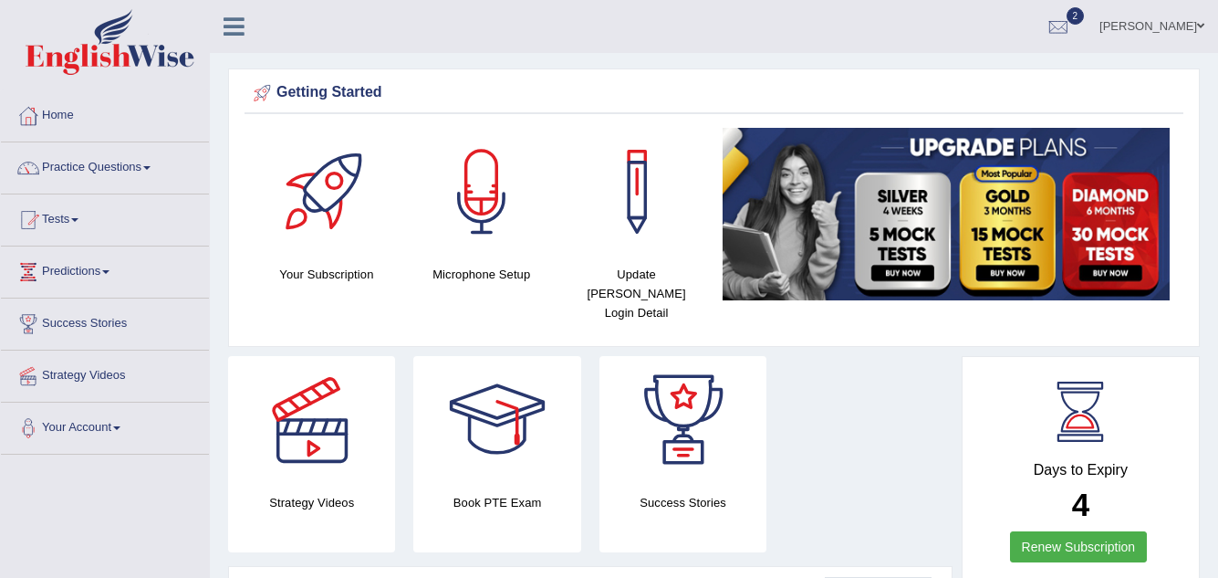
click at [137, 161] on link "Practice Questions" at bounding box center [105, 165] width 208 height 46
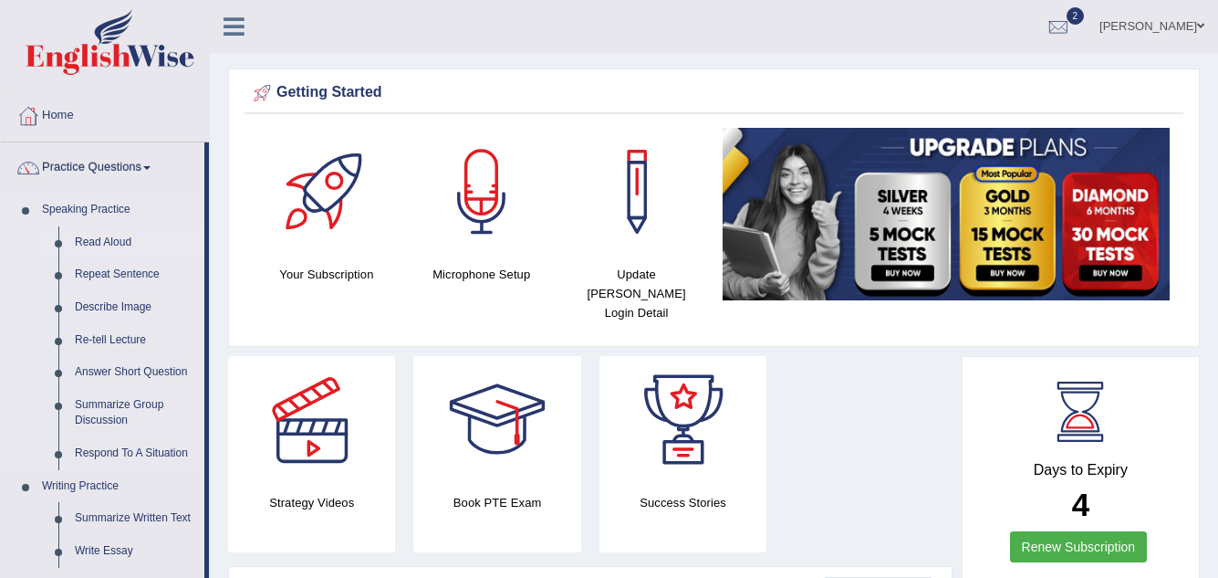
click at [120, 240] on link "Read Aloud" at bounding box center [136, 242] width 138 height 33
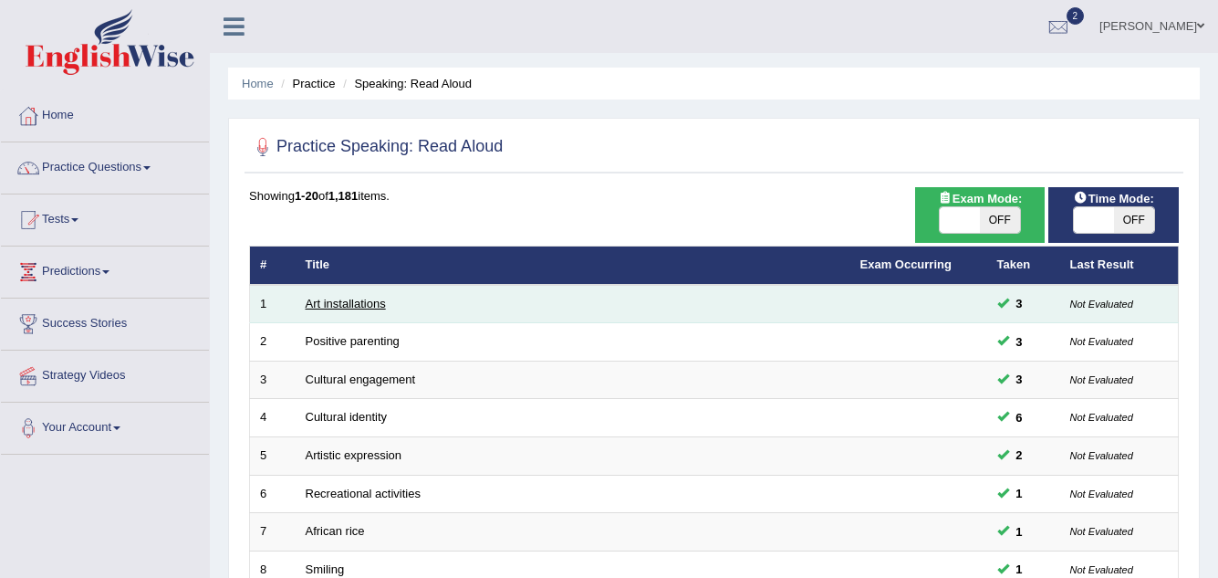
click at [361, 305] on link "Art installations" at bounding box center [346, 304] width 80 height 14
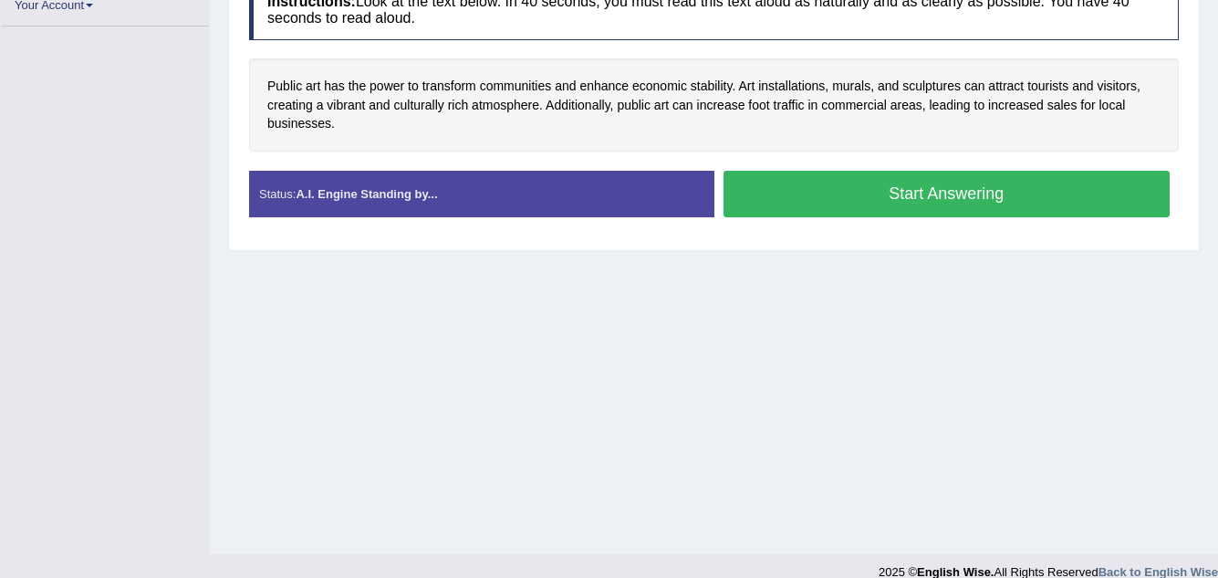
scroll to position [365, 0]
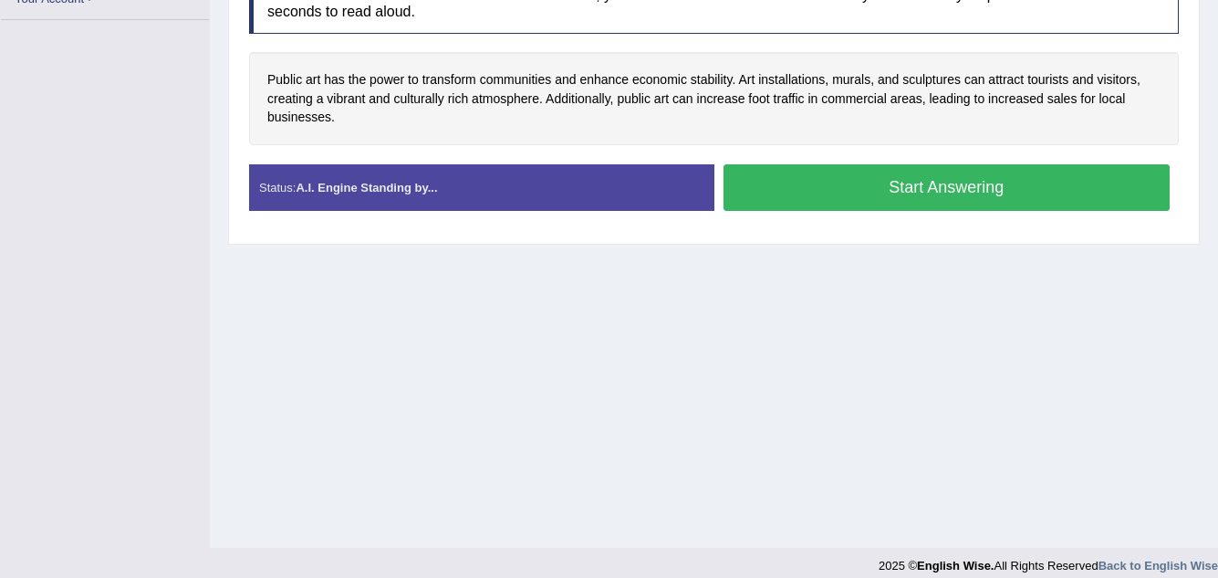
click at [961, 175] on button "Start Answering" at bounding box center [947, 187] width 447 height 47
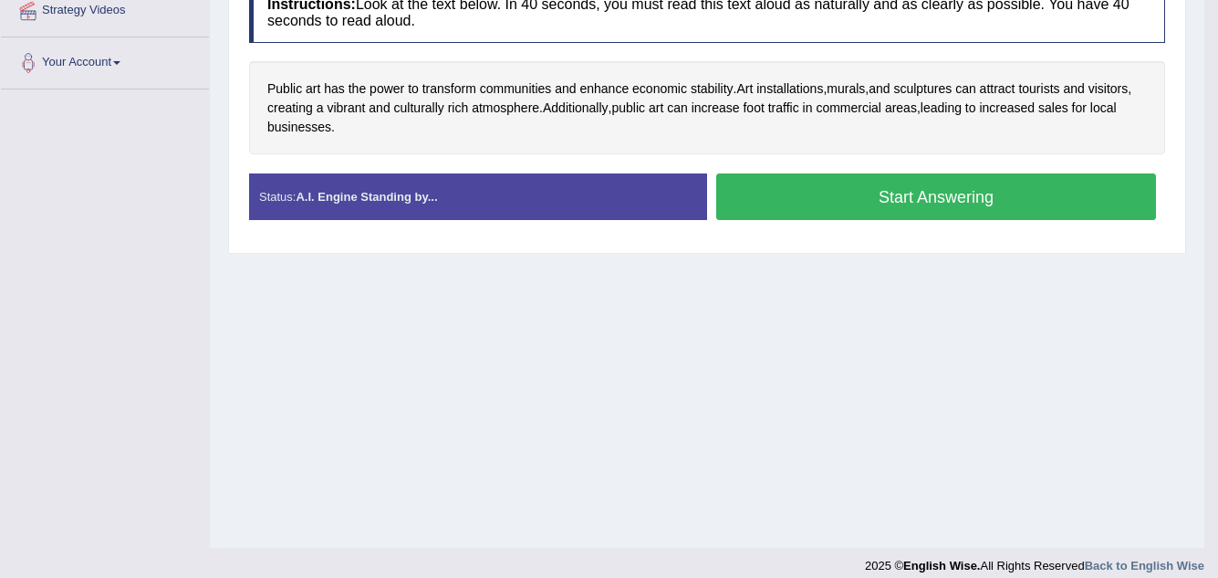
scroll to position [380, 0]
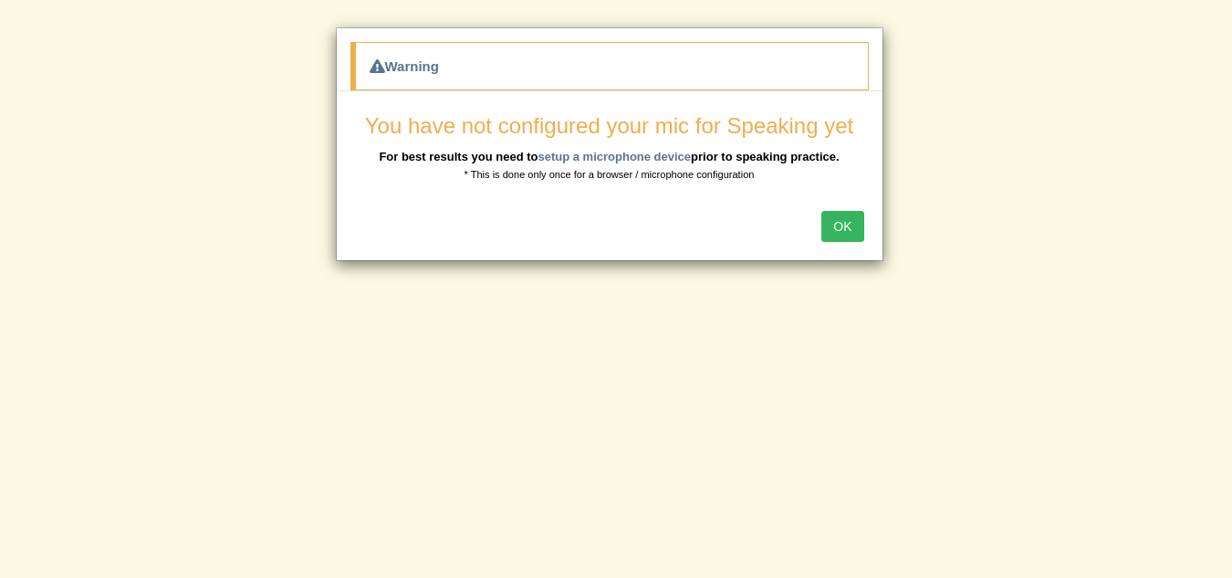
click at [857, 216] on button "OK" at bounding box center [842, 226] width 42 height 31
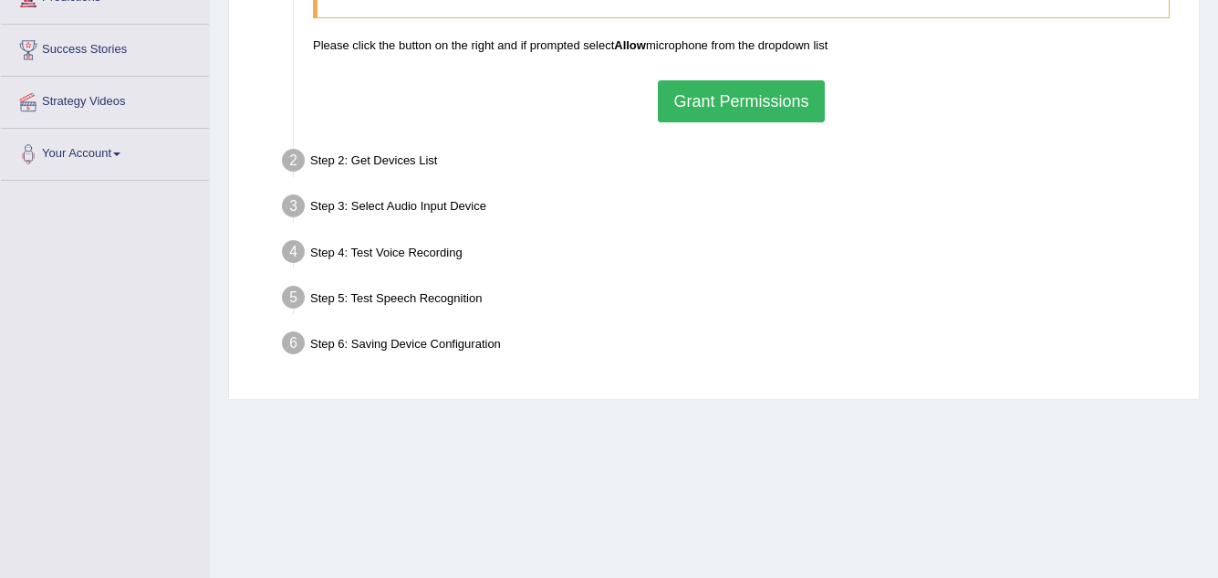
click at [707, 92] on button "Grant Permissions" at bounding box center [741, 101] width 166 height 42
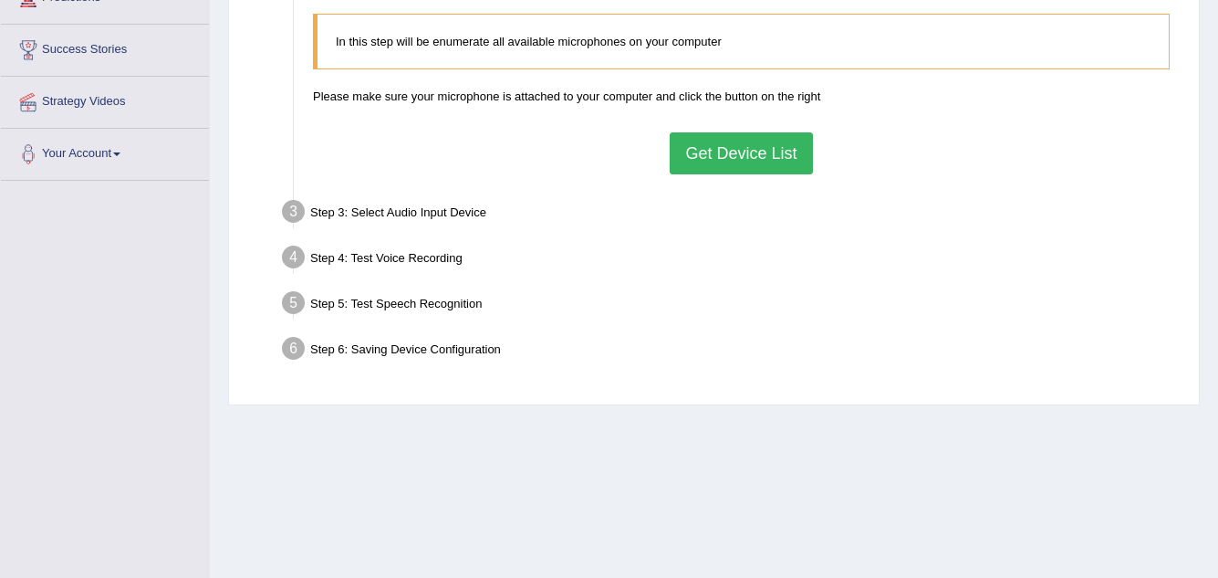
click at [707, 151] on button "Get Device List" at bounding box center [741, 153] width 142 height 42
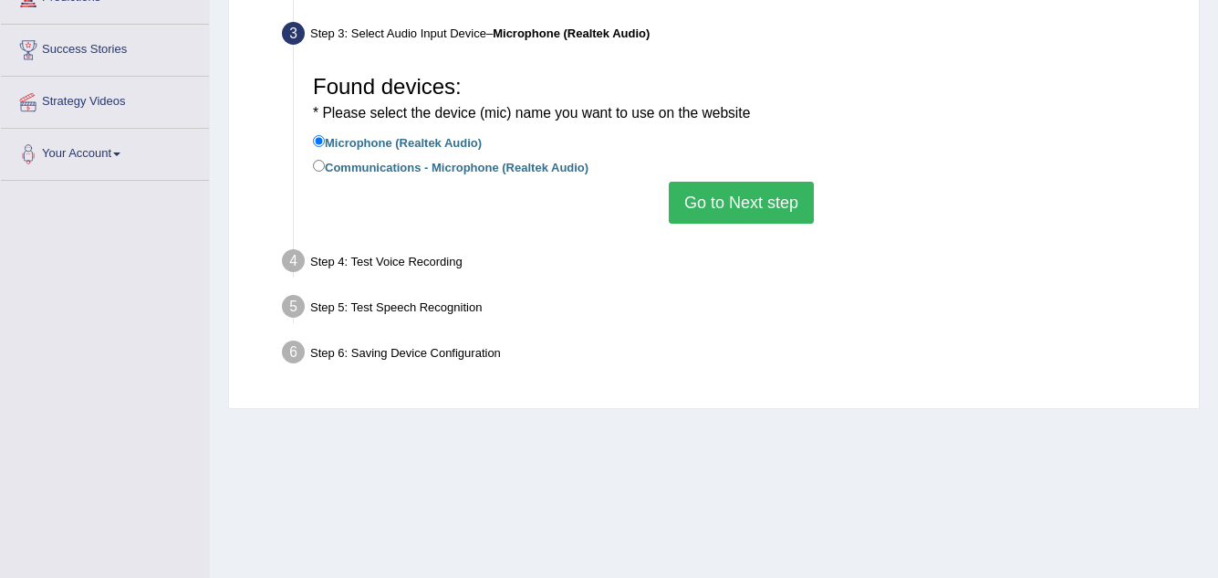
click at [724, 205] on button "Go to Next step" at bounding box center [741, 203] width 145 height 42
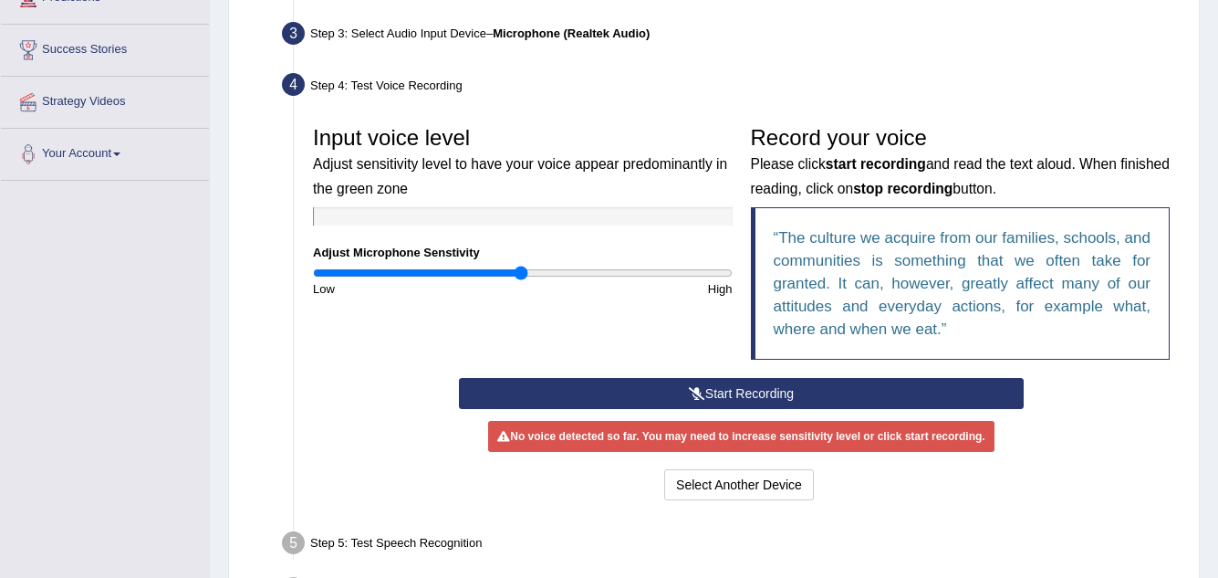
click at [758, 384] on button "Start Recording" at bounding box center [741, 393] width 565 height 31
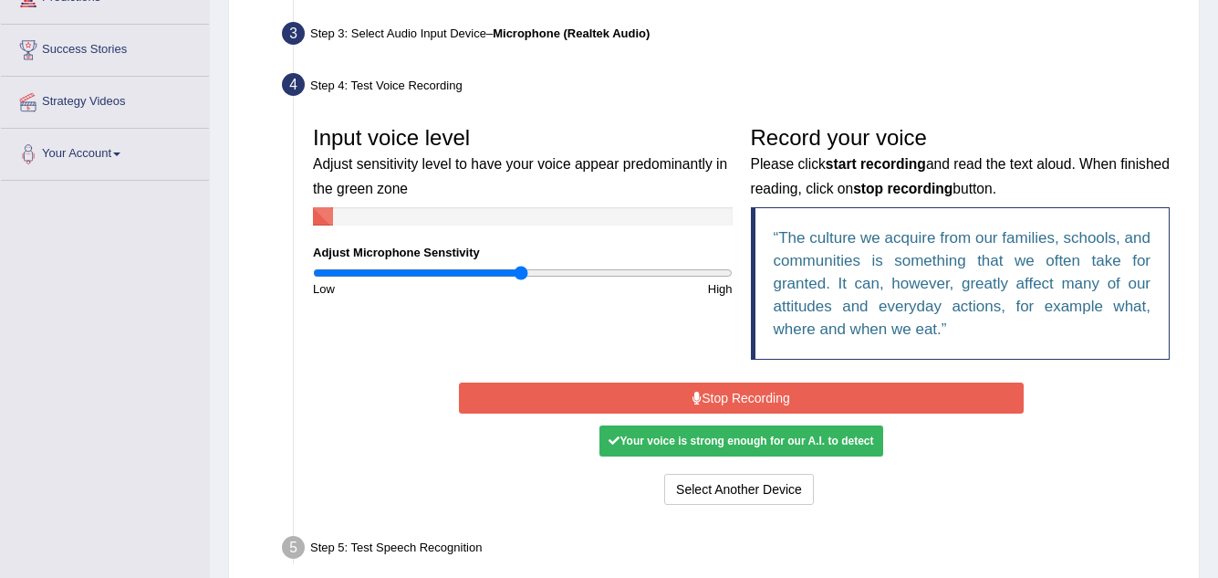
drag, startPoint x: 756, startPoint y: 398, endPoint x: 756, endPoint y: 409, distance: 10.9
click at [756, 401] on button "Stop Recording" at bounding box center [741, 397] width 565 height 31
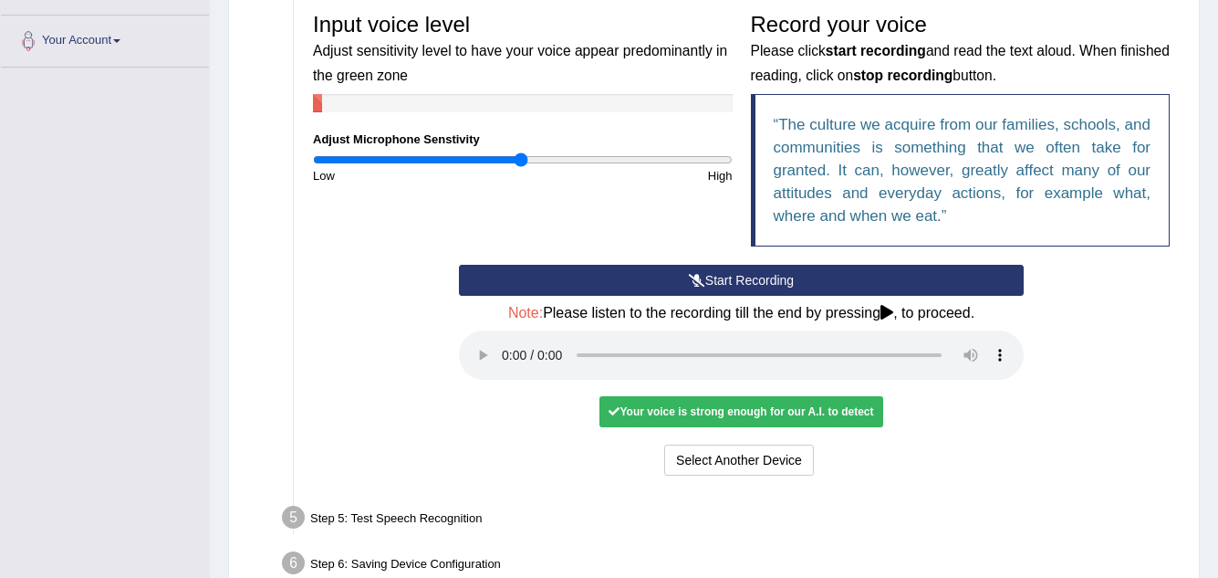
scroll to position [488, 0]
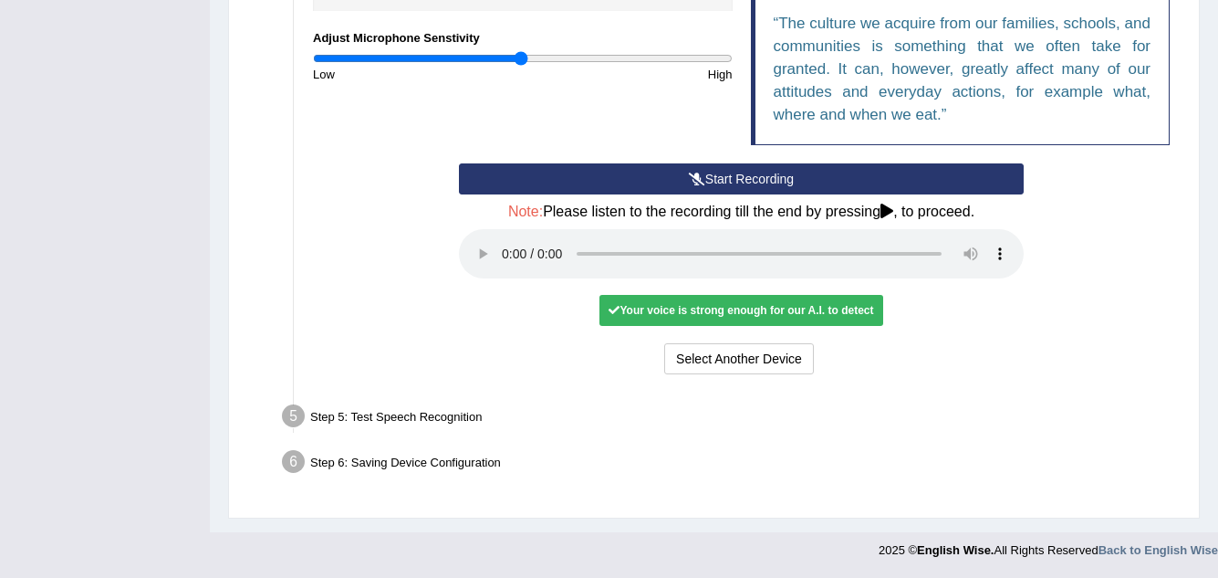
click at [841, 303] on div "Your voice is strong enough for our A.I. to detect" at bounding box center [740, 310] width 283 height 31
click at [830, 311] on div "Your voice is strong enough for our A.I. to detect" at bounding box center [740, 310] width 283 height 31
click at [834, 322] on div "Your voice is strong enough for our A.I. to detect" at bounding box center [740, 310] width 283 height 31
click at [837, 315] on div "Your voice is strong enough for our A.I. to detect" at bounding box center [740, 310] width 283 height 31
click at [839, 315] on div "Your voice is strong enough for our A.I. to detect" at bounding box center [740, 310] width 283 height 31
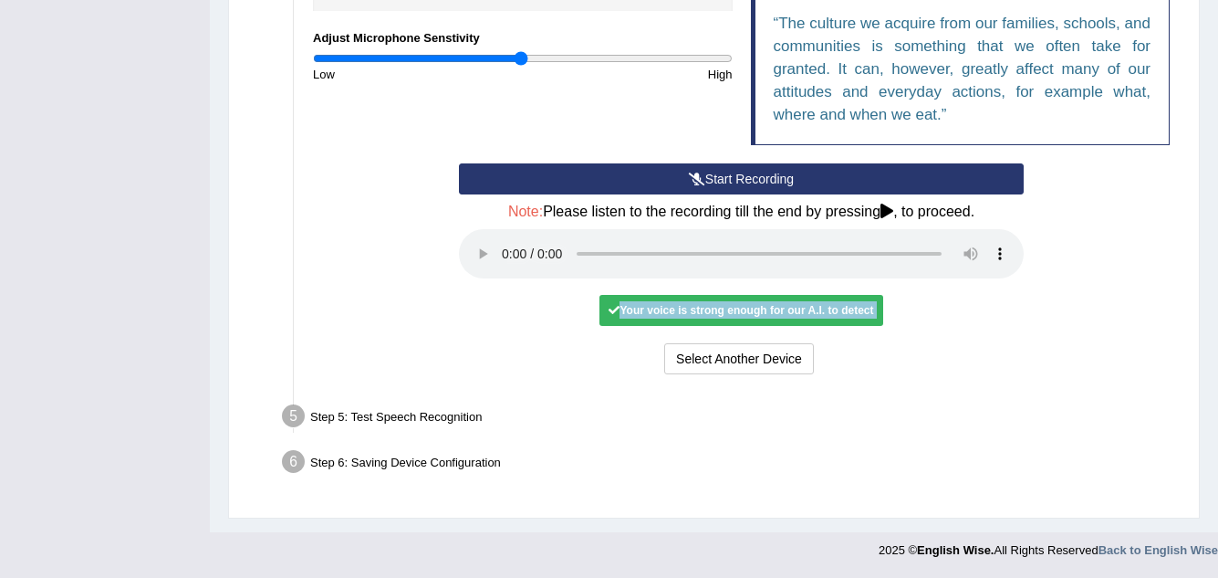
drag, startPoint x: 839, startPoint y: 315, endPoint x: 929, endPoint y: 304, distance: 91.0
click at [841, 315] on div "Your voice is strong enough for our A.I. to detect" at bounding box center [740, 310] width 283 height 31
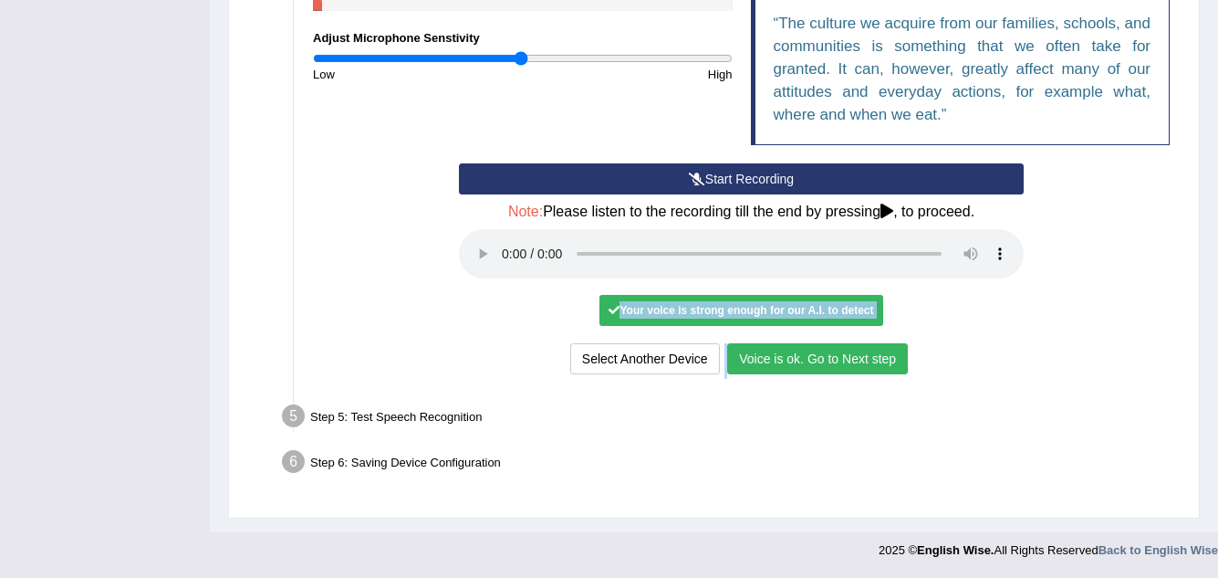
click at [797, 354] on button "Voice is ok. Go to Next step" at bounding box center [817, 358] width 181 height 31
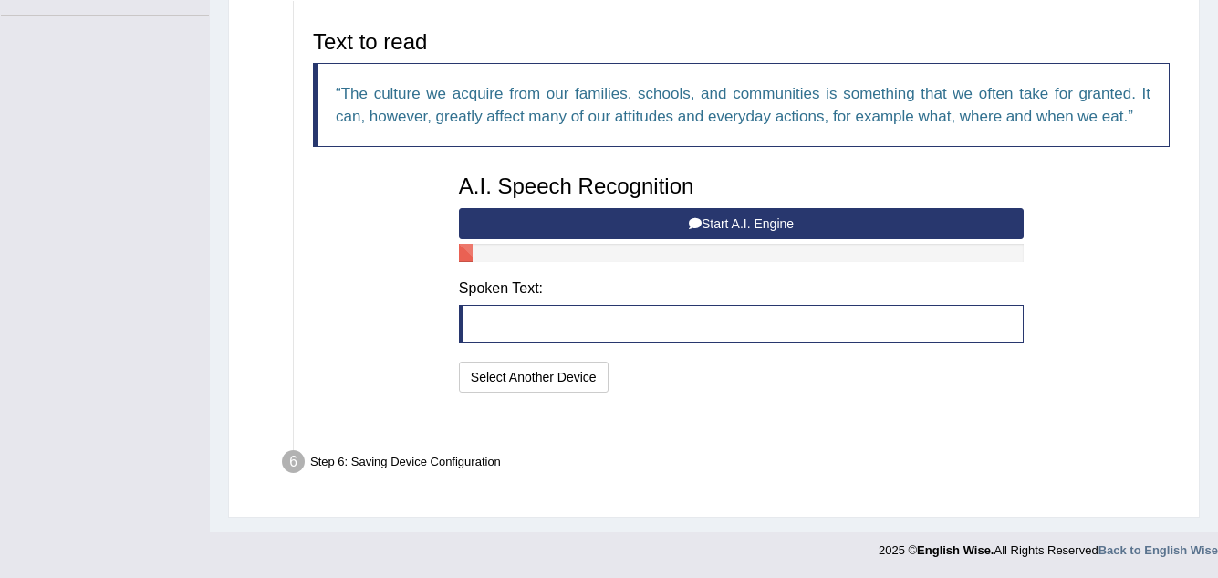
scroll to position [394, 0]
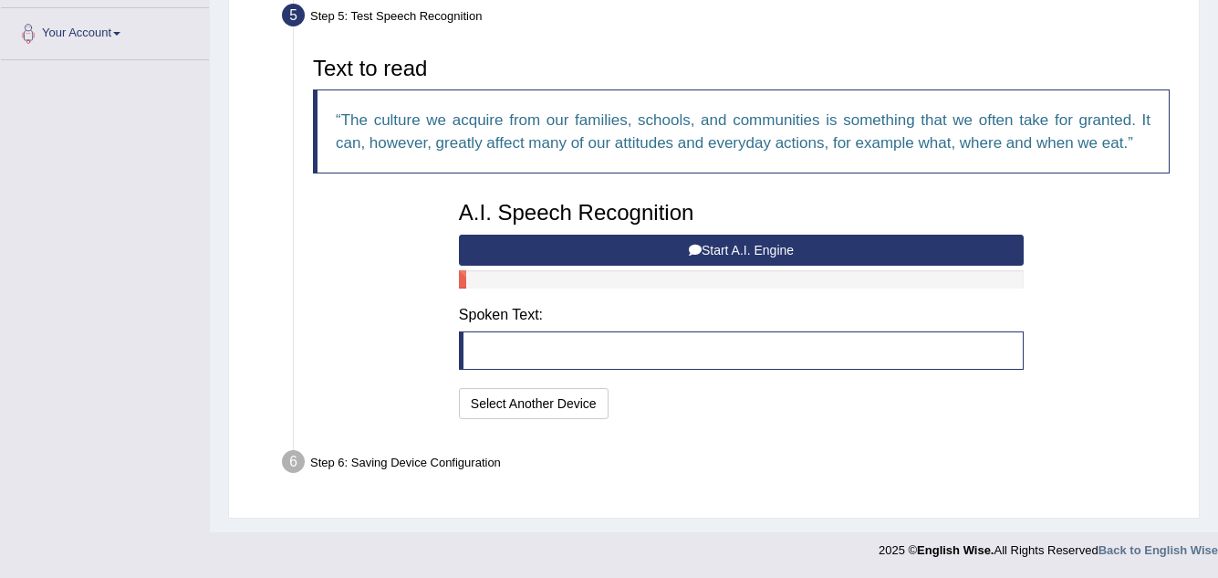
click at [721, 249] on button "Start A.I. Engine" at bounding box center [741, 249] width 565 height 31
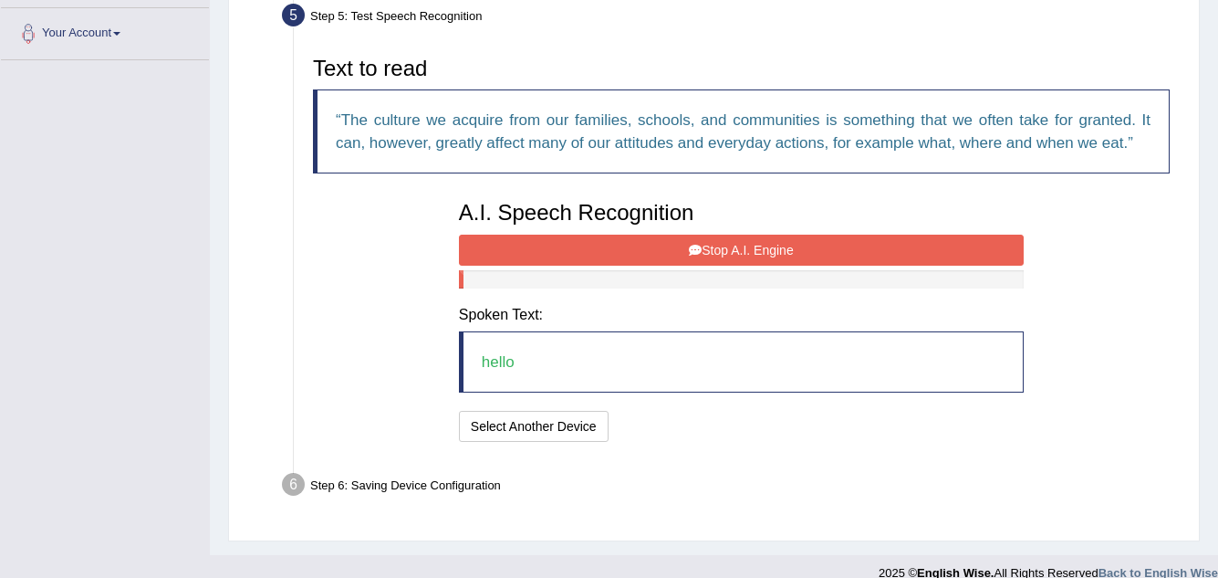
click at [733, 245] on button "Stop A.I. Engine" at bounding box center [741, 249] width 565 height 31
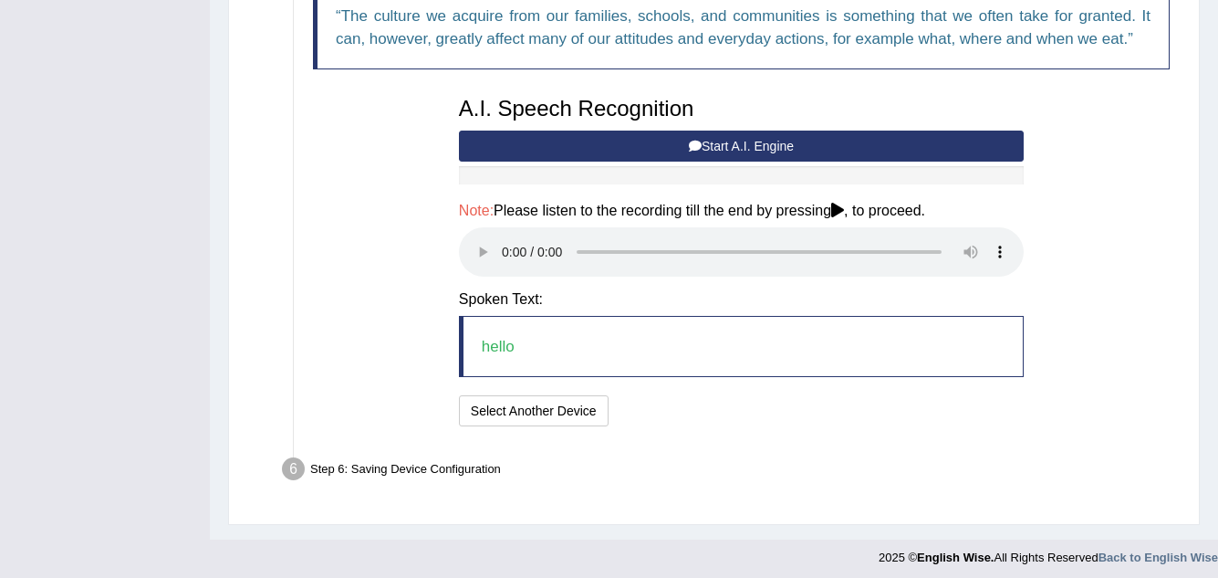
scroll to position [505, 0]
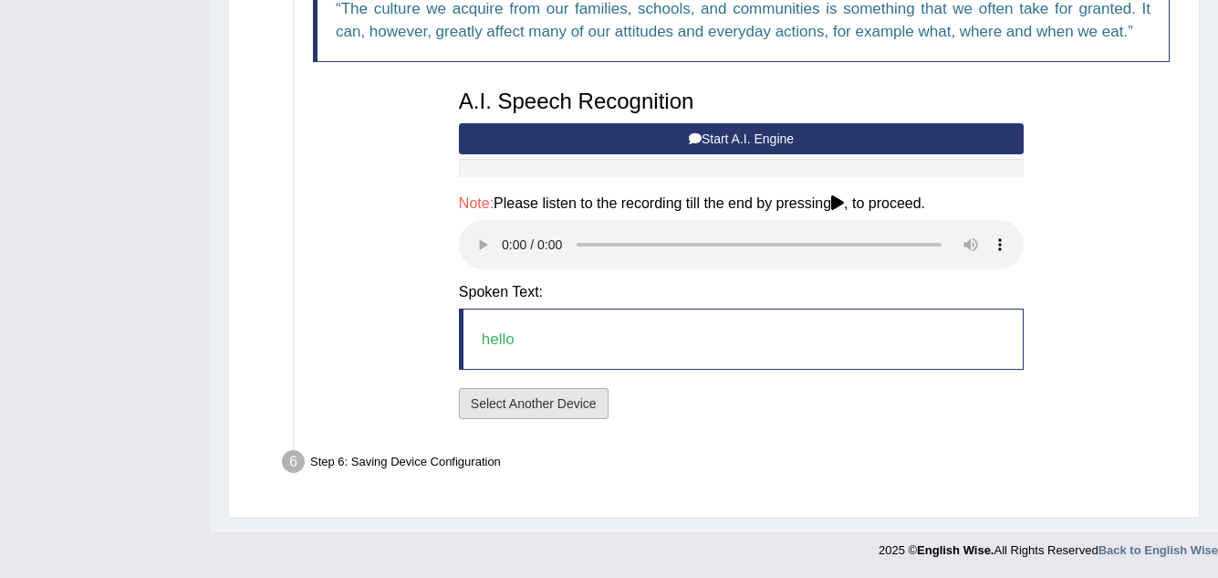
click at [537, 401] on button "Select Another Device" at bounding box center [534, 403] width 150 height 31
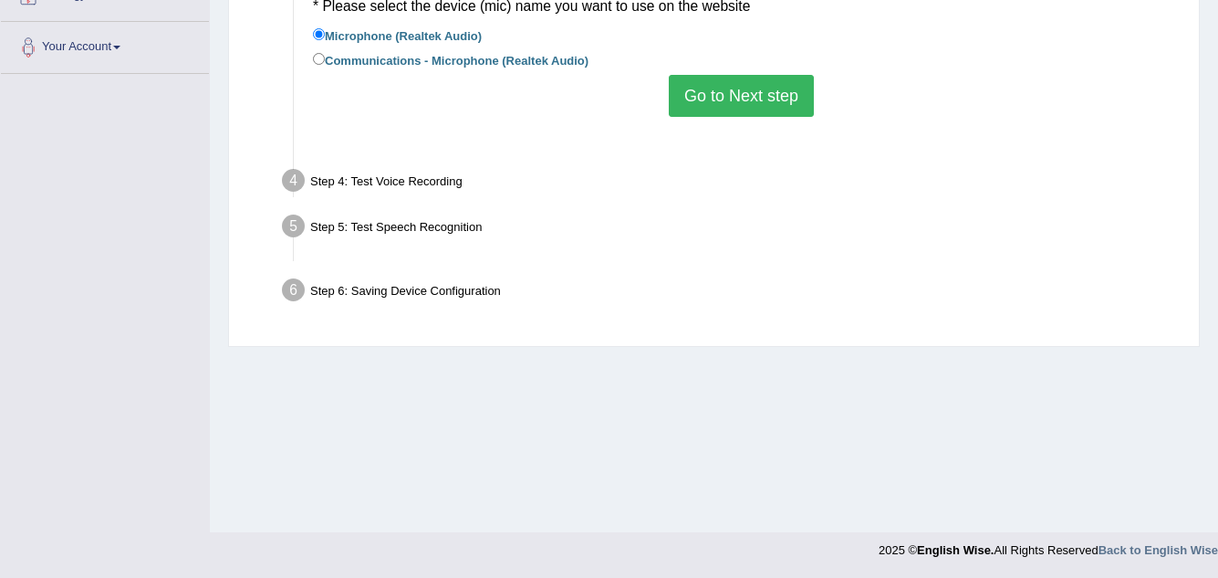
scroll to position [380, 0]
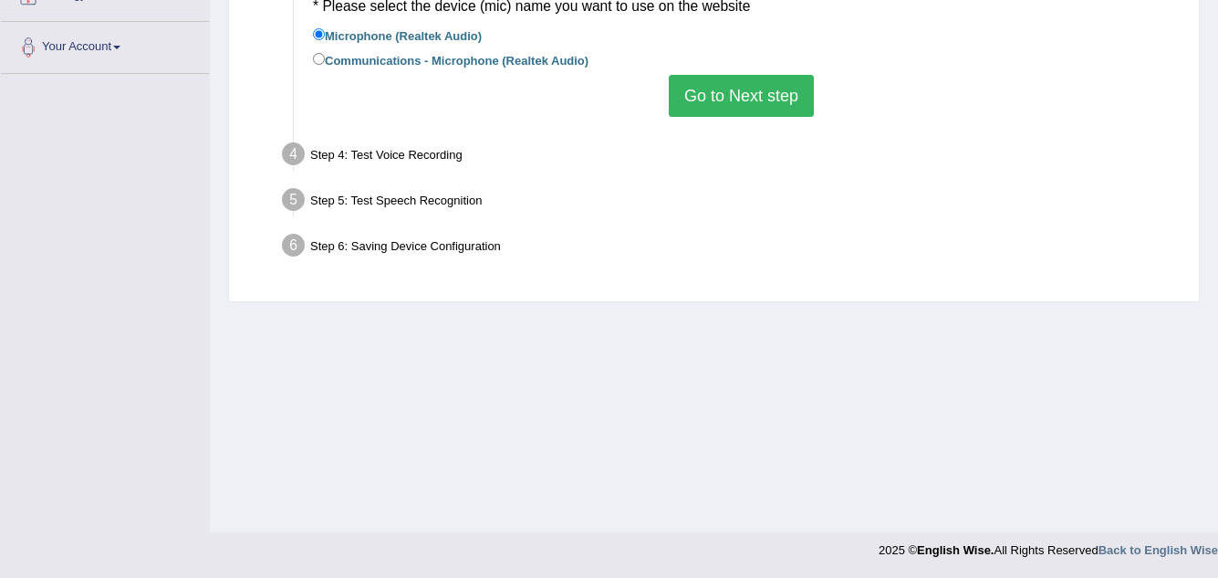
drag, startPoint x: 735, startPoint y: 84, endPoint x: 736, endPoint y: 99, distance: 14.7
click at [734, 87] on button "Go to Next step" at bounding box center [741, 96] width 145 height 42
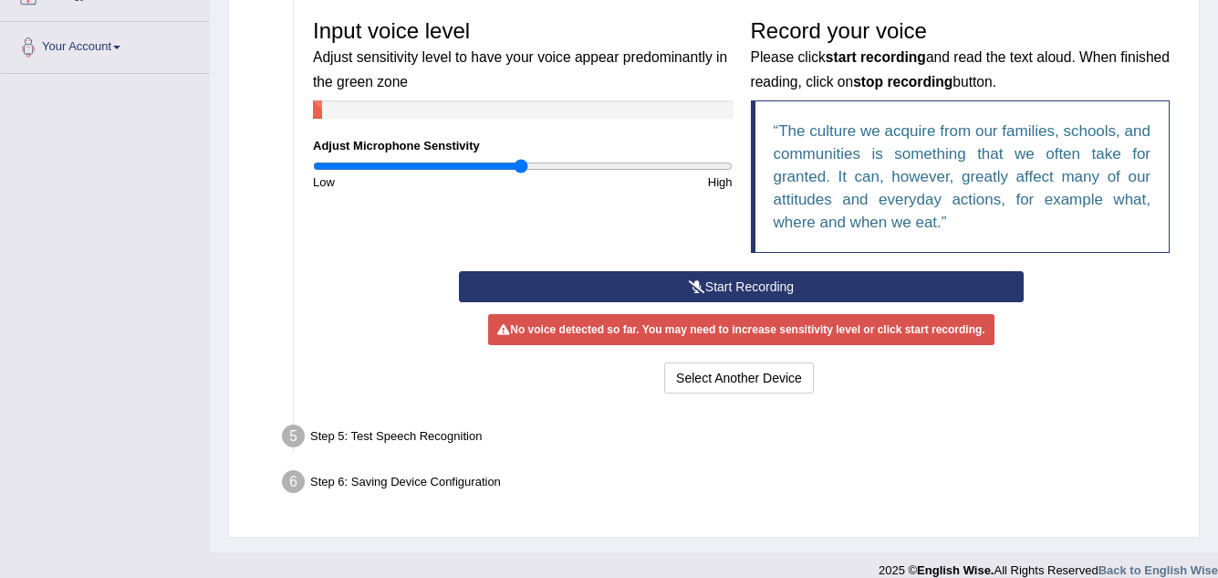
click at [756, 278] on button "Start Recording" at bounding box center [741, 286] width 565 height 31
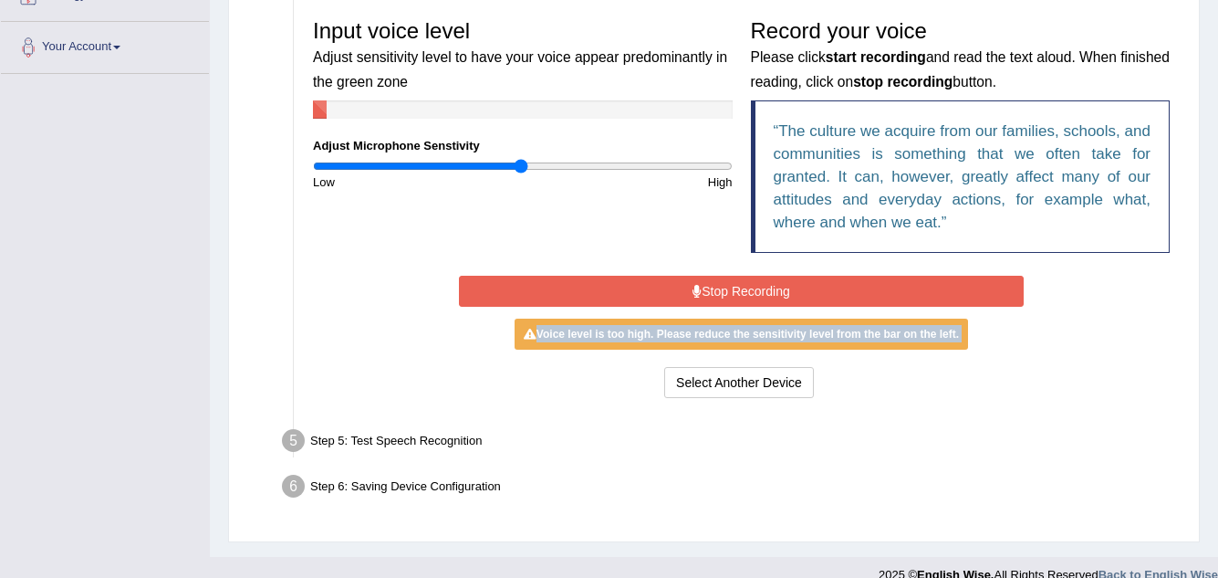
click at [758, 296] on button "Stop Recording" at bounding box center [741, 291] width 565 height 31
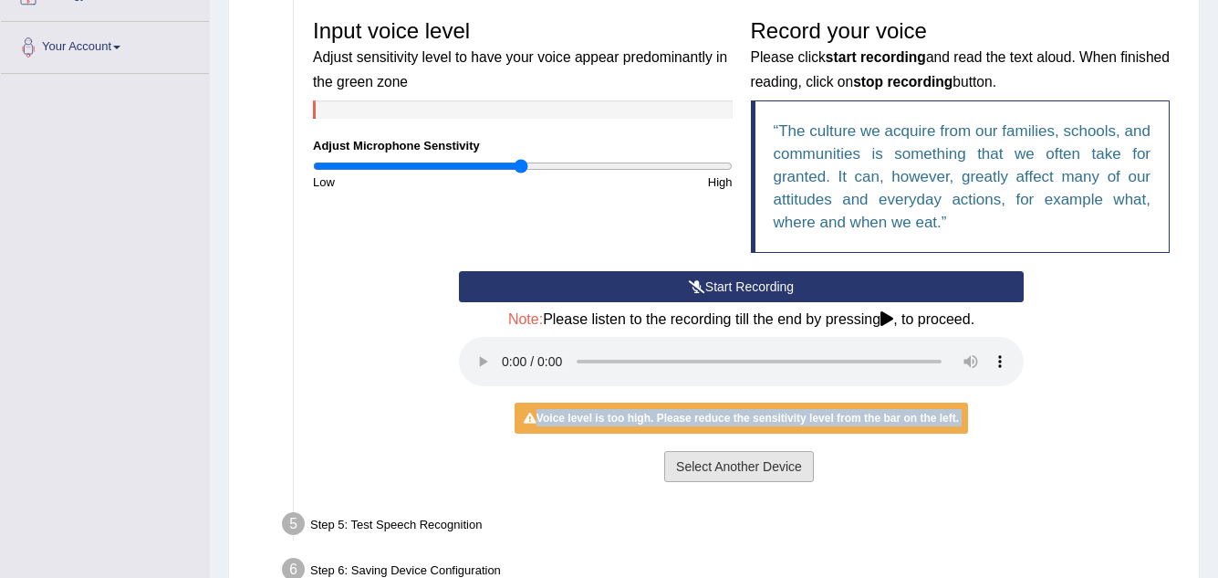
click at [722, 462] on button "Select Another Device" at bounding box center [739, 466] width 150 height 31
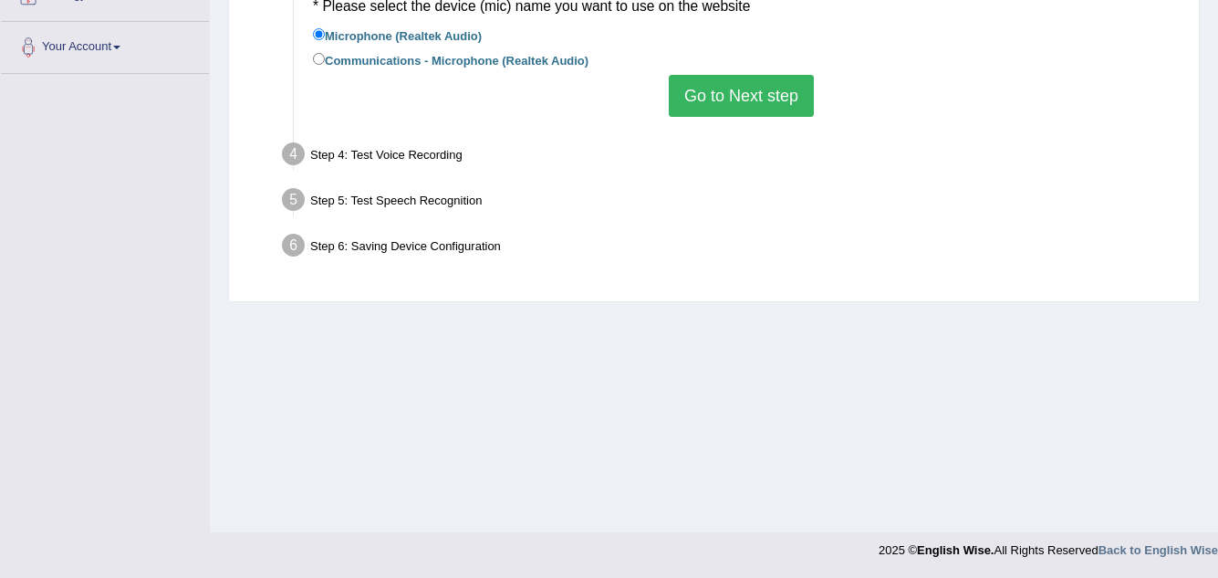
drag, startPoint x: 710, startPoint y: 92, endPoint x: 716, endPoint y: 106, distance: 15.1
click at [711, 92] on button "Go to Next step" at bounding box center [741, 96] width 145 height 42
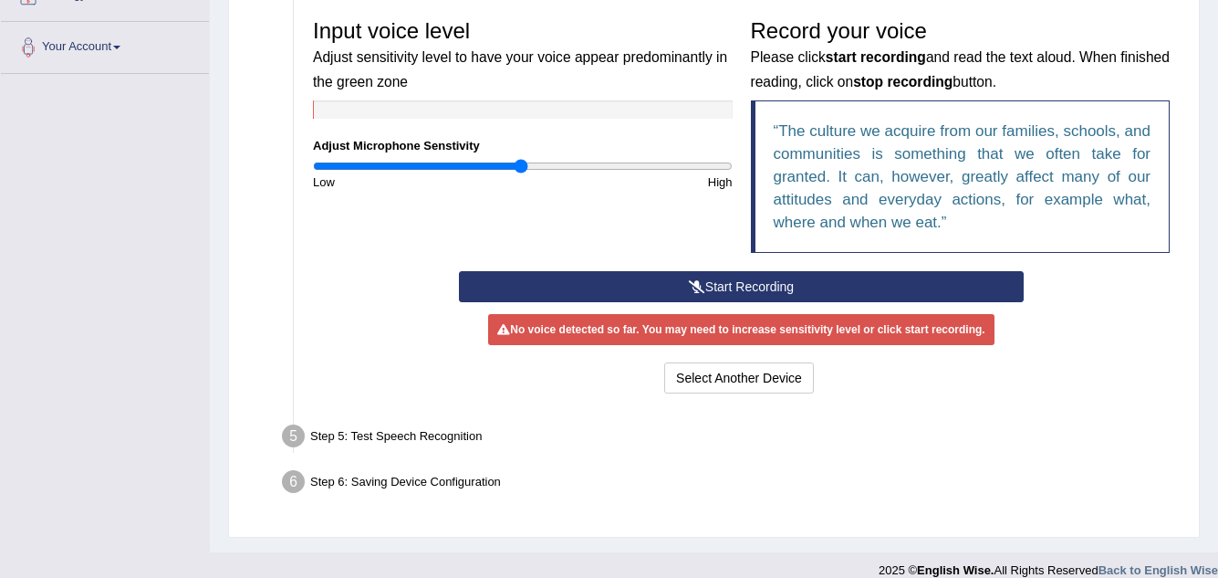
scroll to position [107, 0]
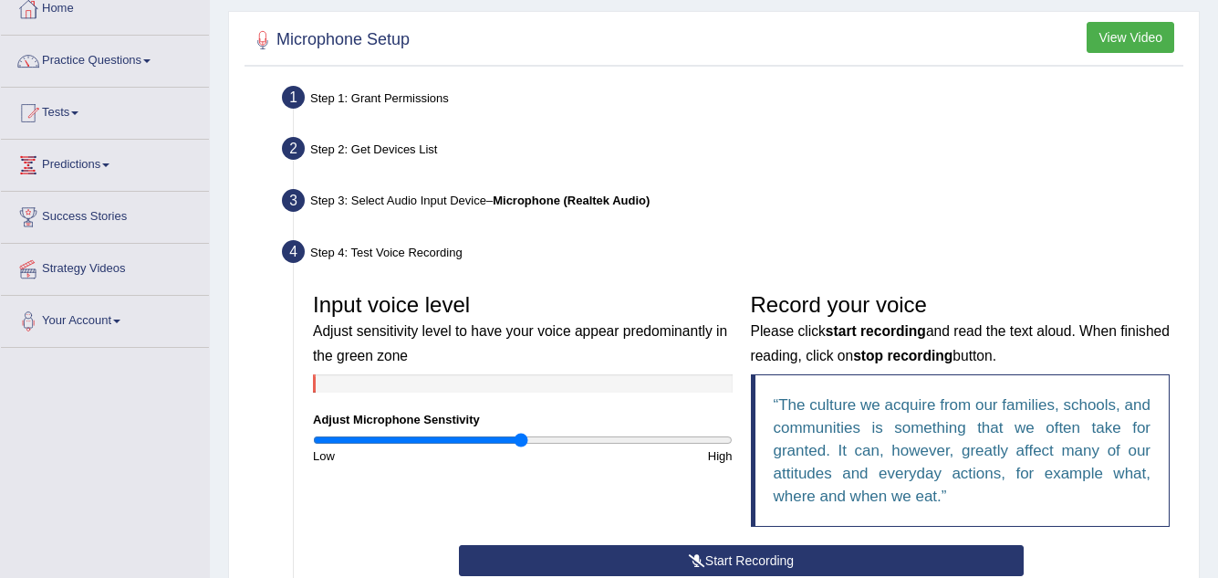
click at [117, 162] on link "Predictions" at bounding box center [105, 163] width 208 height 46
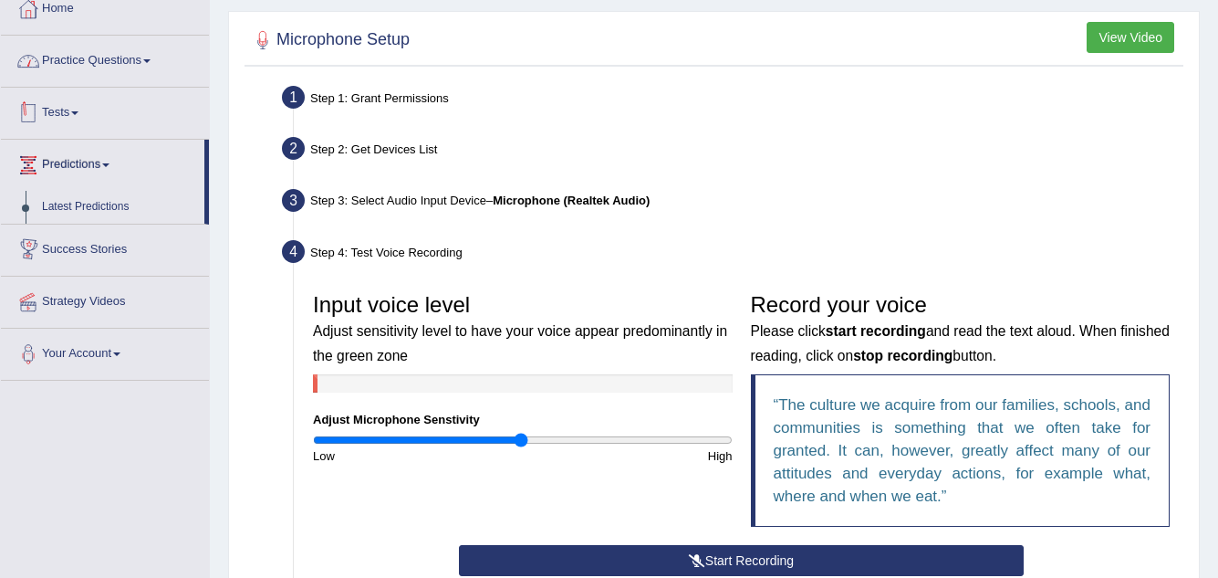
click at [108, 61] on link "Practice Questions" at bounding box center [105, 59] width 208 height 46
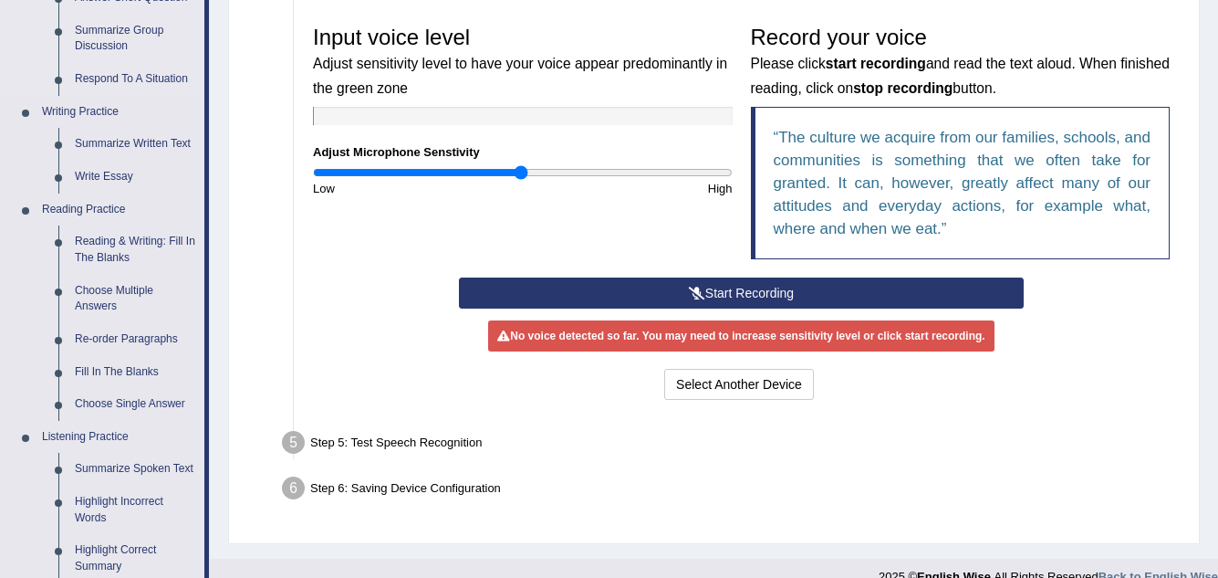
scroll to position [380, 0]
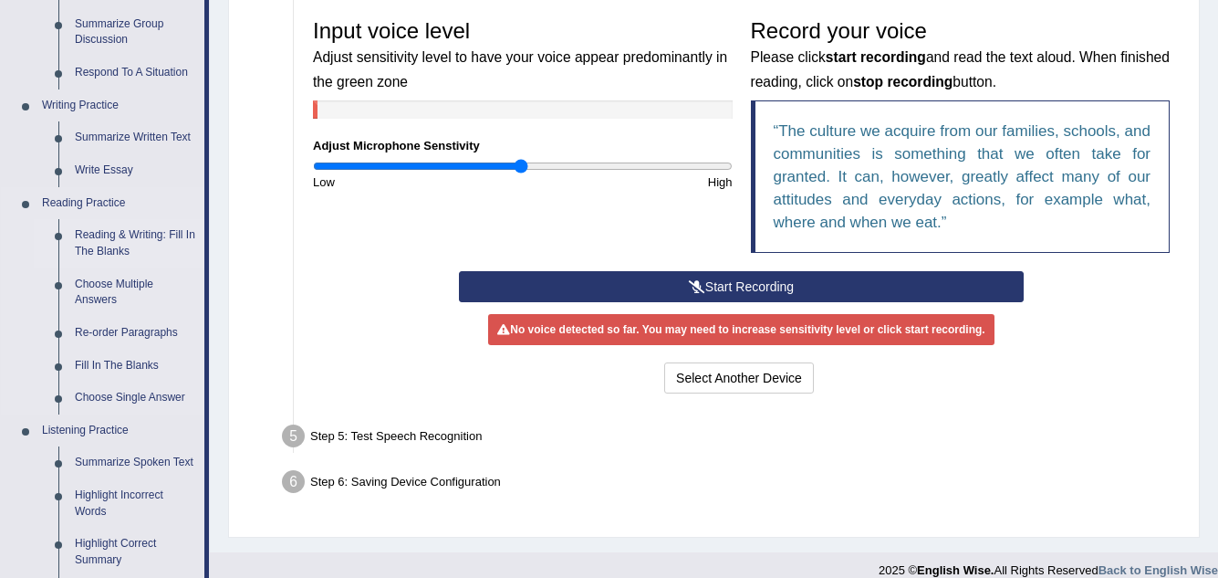
click at [136, 234] on link "Reading & Writing: Fill In The Blanks" at bounding box center [136, 243] width 138 height 48
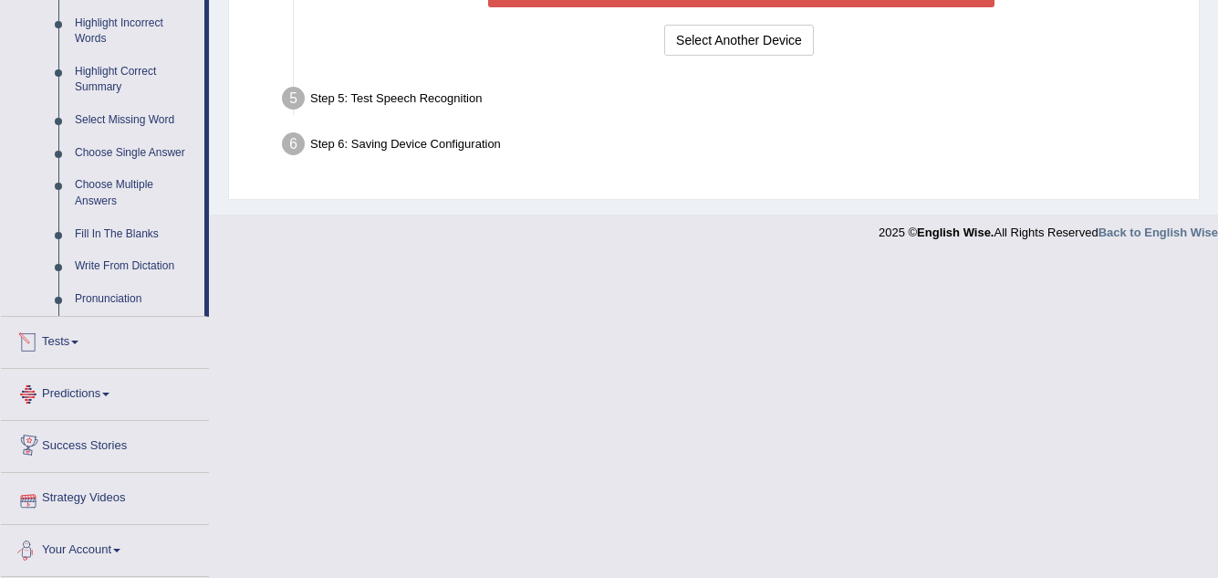
scroll to position [658, 0]
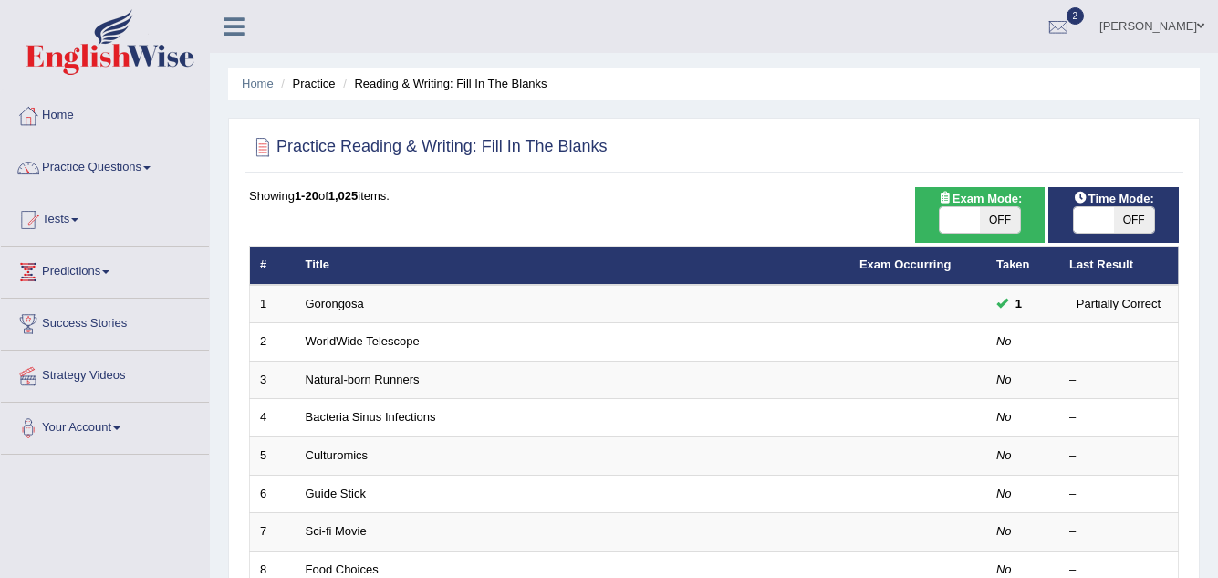
click at [337, 305] on link "Gorongosa" at bounding box center [335, 304] width 58 height 14
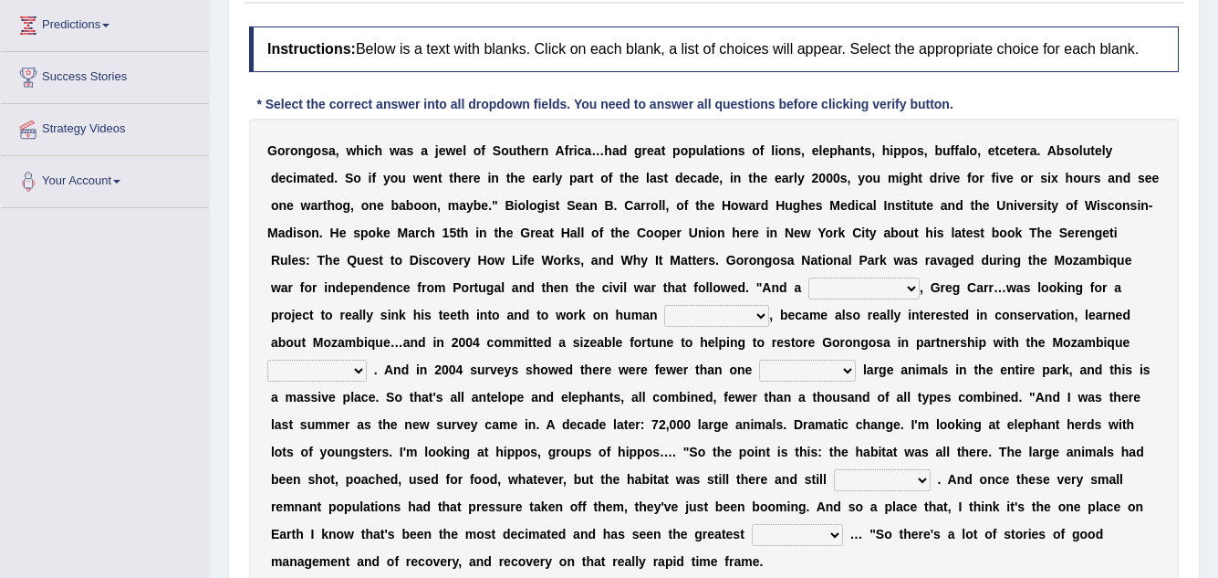
scroll to position [274, 0]
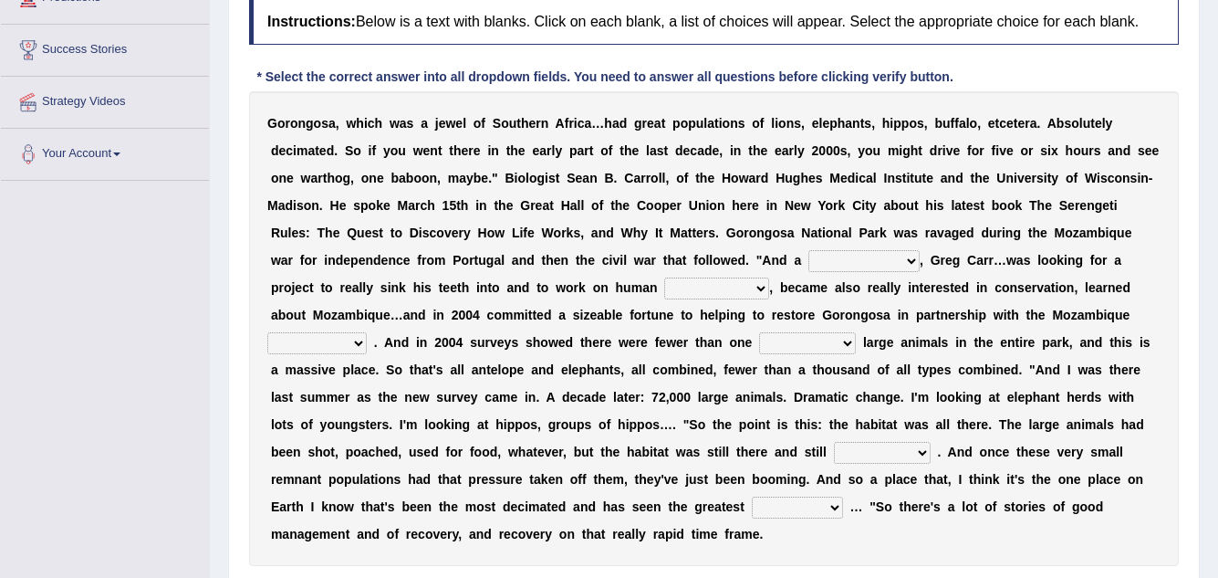
click at [857, 259] on select "passion solstice ballast philanthropist" at bounding box center [863, 261] width 111 height 22
select select "philanthropist"
click at [808, 250] on select "passion solstice ballast philanthropist" at bounding box center [863, 261] width 111 height 22
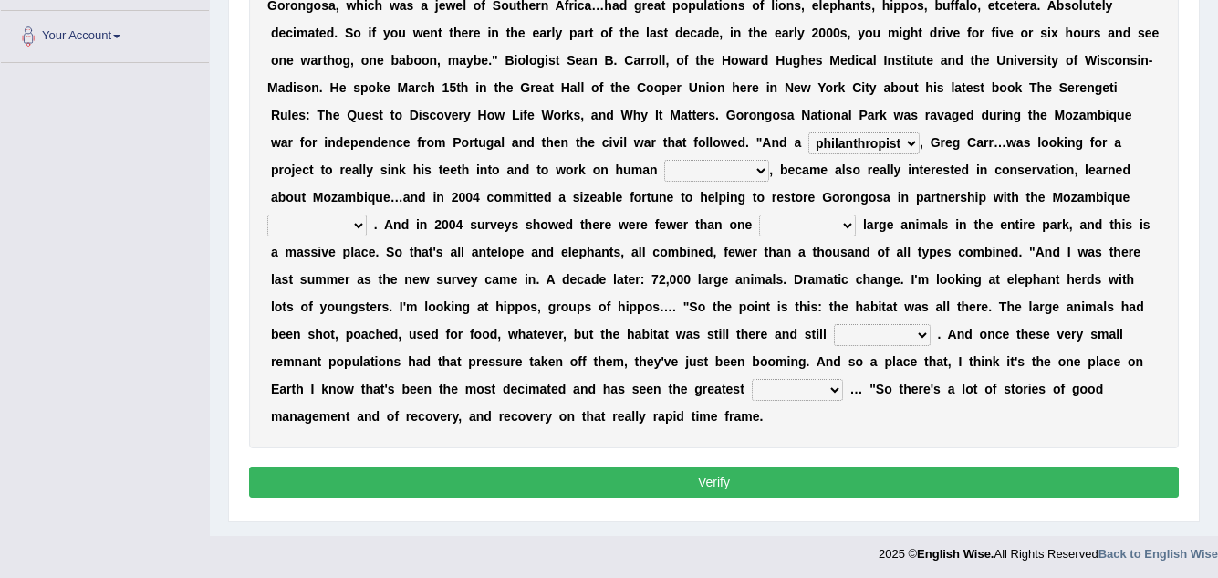
scroll to position [395, 0]
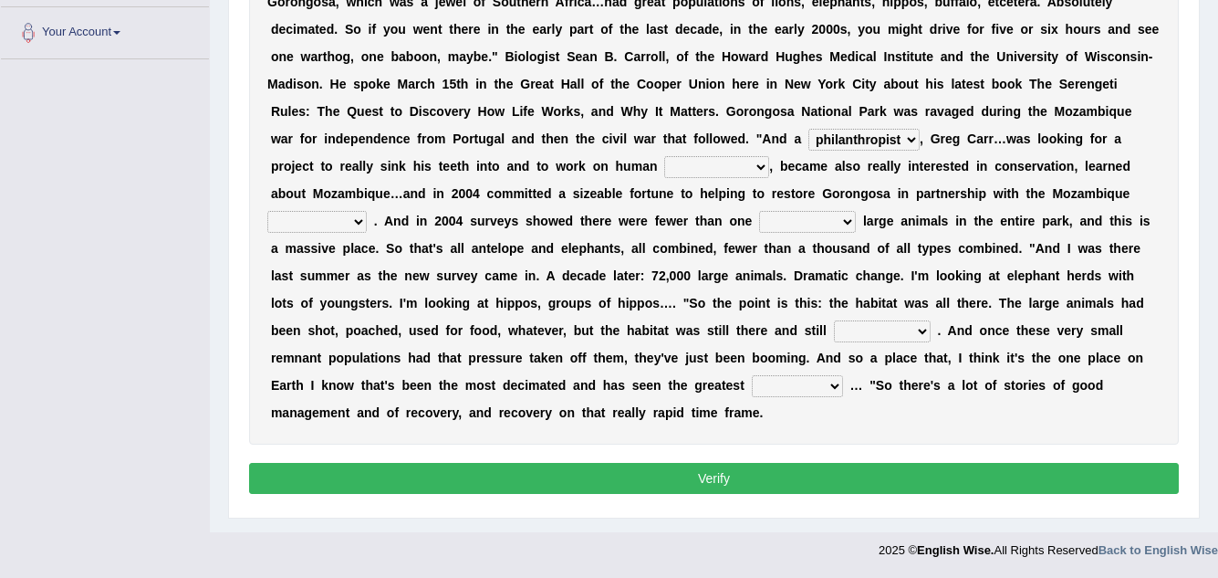
click at [711, 163] on select "negligence prevalence development malevolence" at bounding box center [716, 167] width 105 height 22
select select "development"
click at [664, 156] on select "negligence prevalence development malevolence" at bounding box center [716, 167] width 105 height 22
click at [311, 227] on select "parliament semanticist government journalist" at bounding box center [316, 222] width 99 height 22
select select "government"
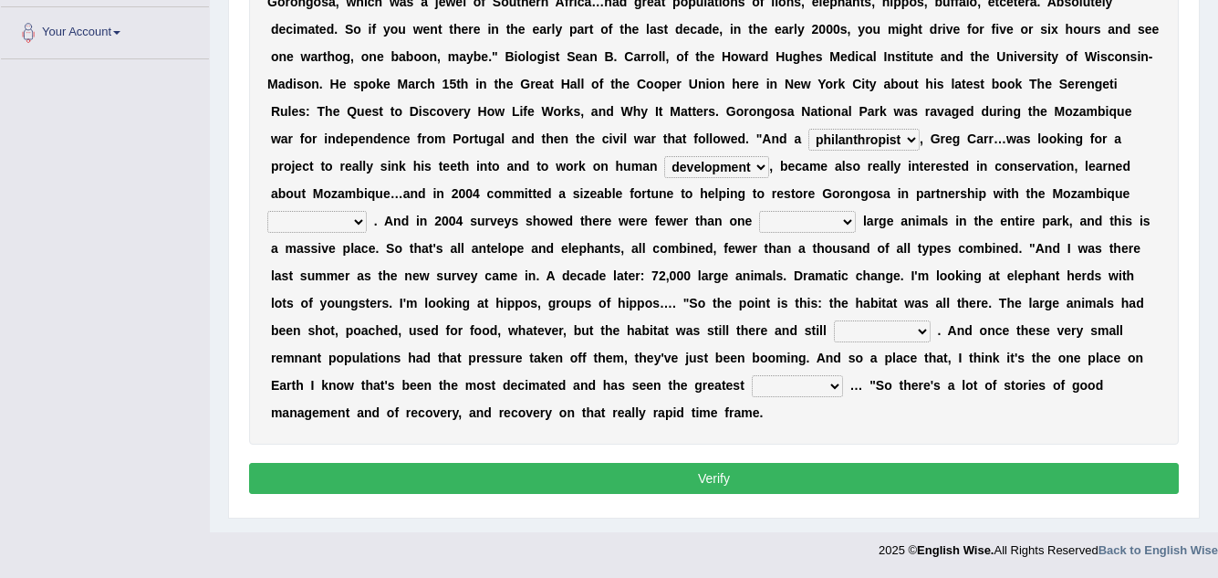
click at [267, 211] on select "parliament semanticist government journalist" at bounding box center [316, 222] width 99 height 22
click at [792, 220] on select "deflowered embowered roundest thousand" at bounding box center [807, 222] width 97 height 22
select select "thousand"
click at [759, 211] on select "deflowered embowered roundest thousand" at bounding box center [807, 222] width 97 height 22
click at [866, 331] on select "assertive incidental compulsive productive" at bounding box center [882, 331] width 97 height 22
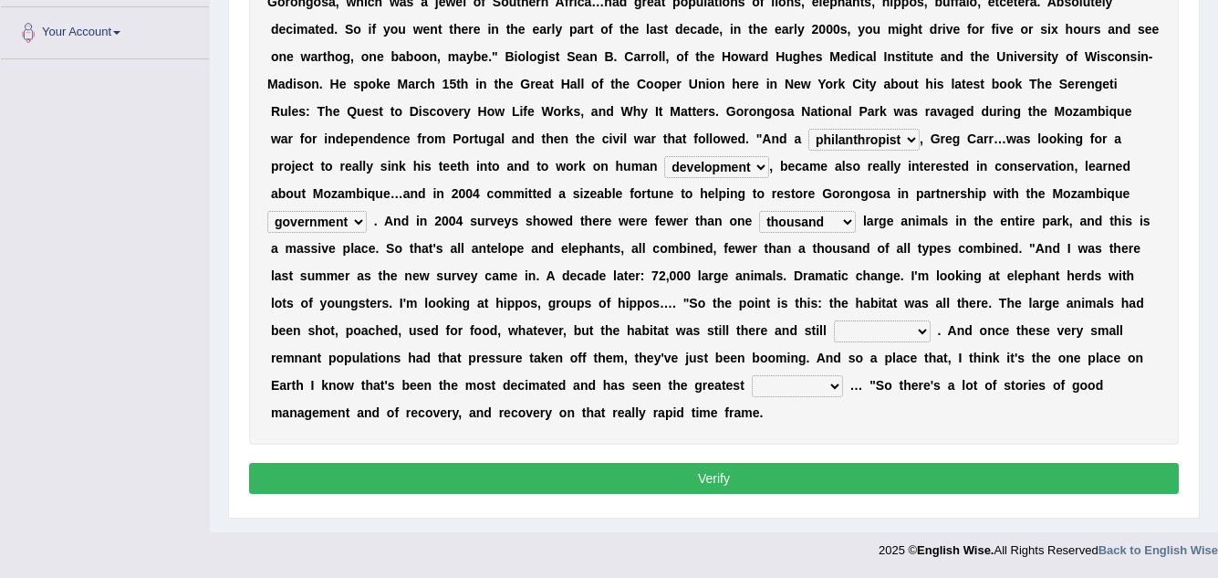
select select "assertive"
click at [834, 320] on select "assertive incidental compulsive productive" at bounding box center [882, 331] width 97 height 22
click at [808, 387] on select "recovery efficacy golly stumpy" at bounding box center [797, 386] width 91 height 22
select select "efficacy"
click at [752, 375] on select "recovery efficacy golly stumpy" at bounding box center [797, 386] width 91 height 22
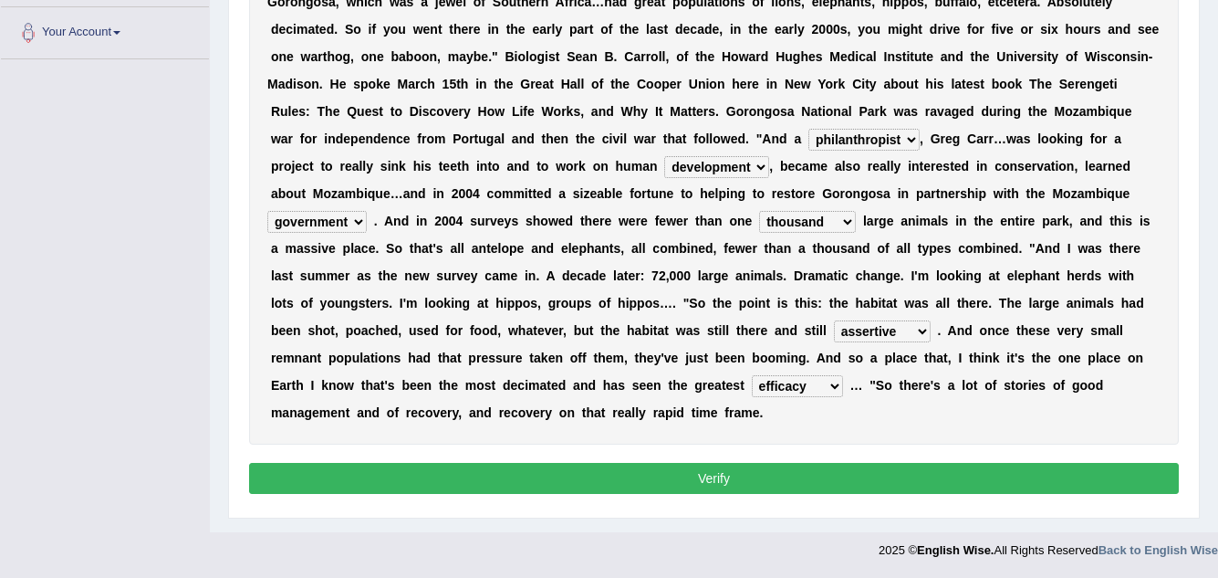
click at [799, 385] on select "recovery efficacy golly stumpy" at bounding box center [797, 386] width 91 height 22
click at [753, 470] on button "Verify" at bounding box center [714, 478] width 930 height 31
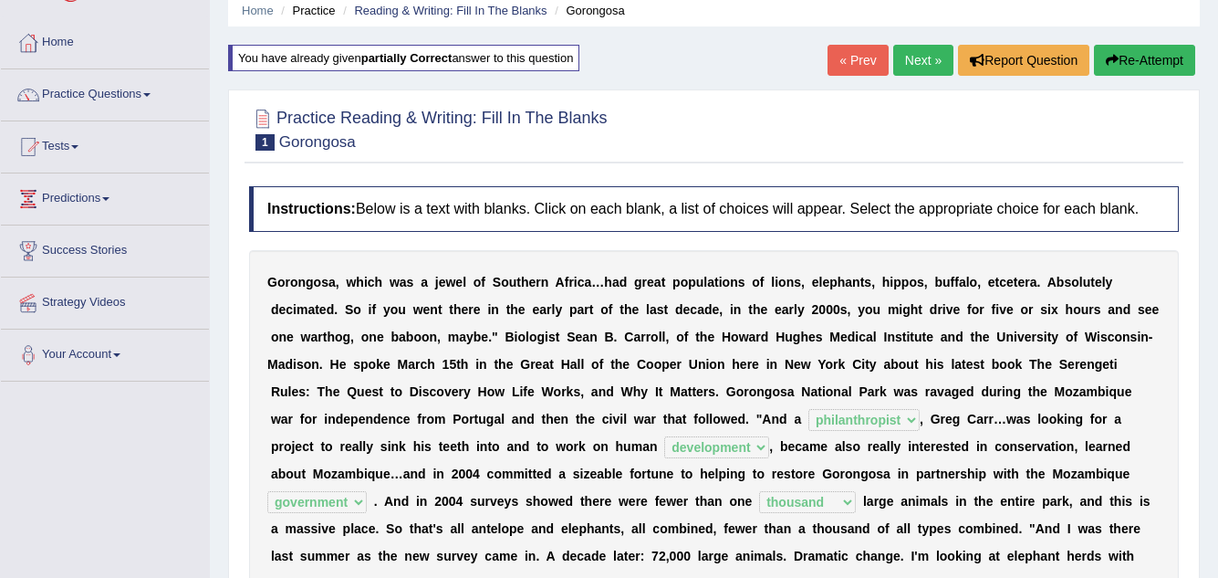
scroll to position [0, 0]
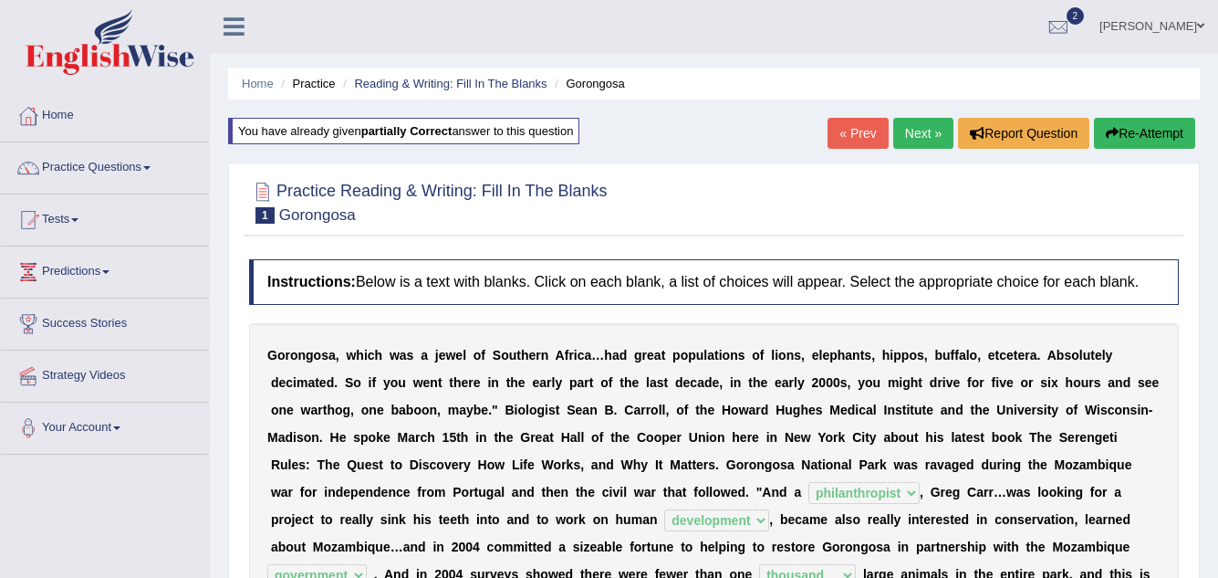
click at [924, 130] on link "Next »" at bounding box center [923, 133] width 60 height 31
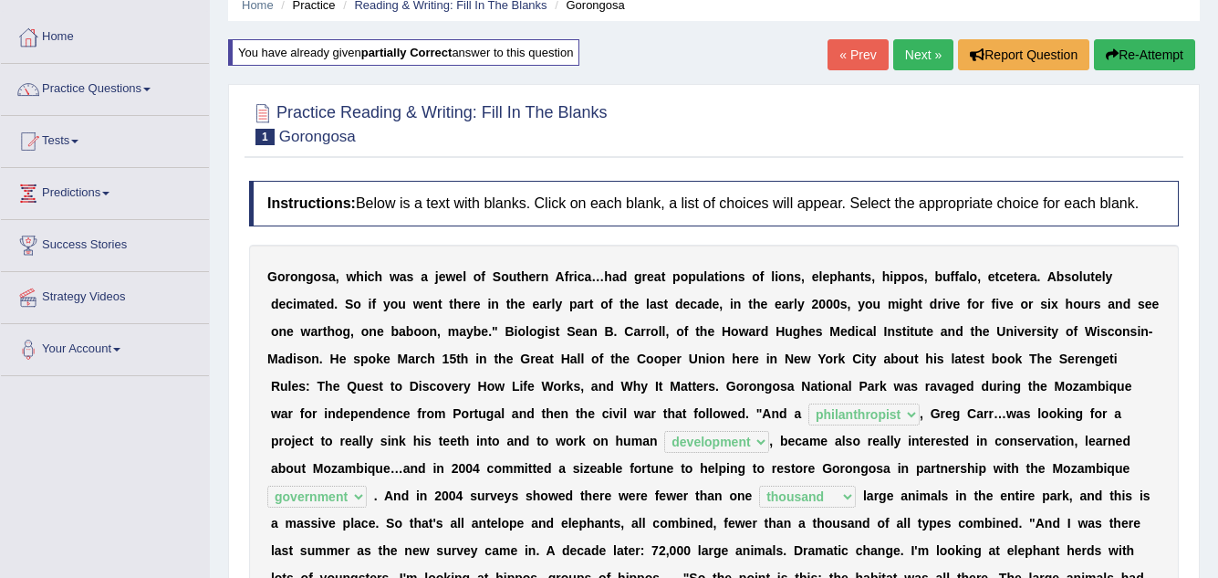
scroll to position [182, 0]
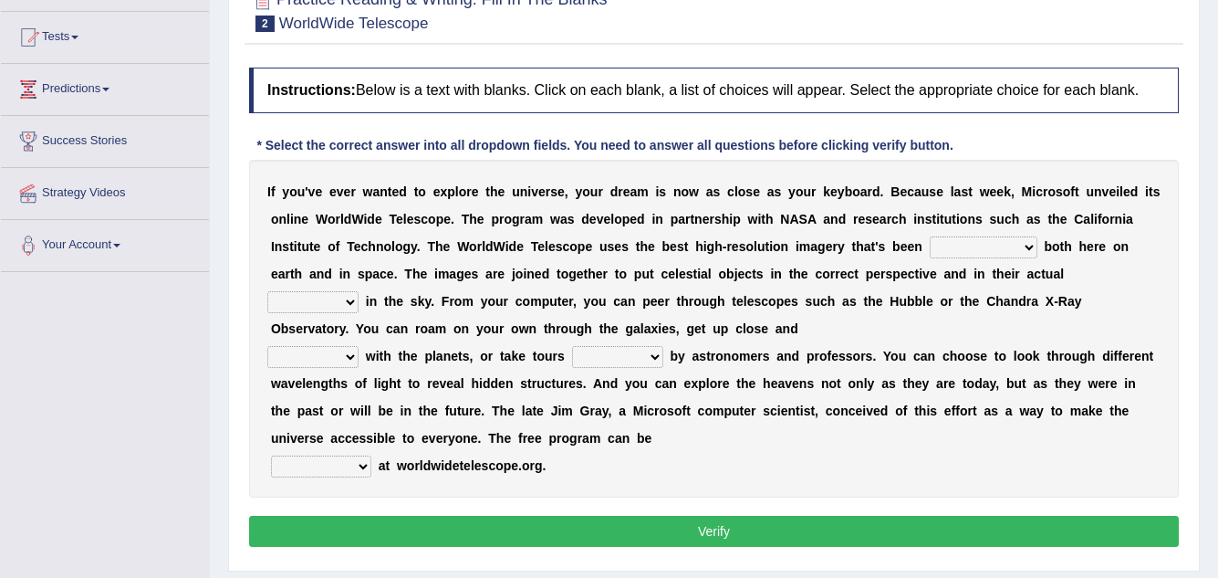
click at [1126, 205] on div "I f y o u ' v e e v e r w a n t e d t o e x p l o r e t h e u n i v e r s e , y…" at bounding box center [714, 329] width 930 height 338
click at [962, 245] on select "degraded ascended remonstrated generated" at bounding box center [984, 247] width 108 height 22
select select "generated"
click at [930, 236] on select "degraded ascended remonstrated generated" at bounding box center [984, 247] width 108 height 22
click at [1008, 241] on select "degraded ascended remonstrated generated" at bounding box center [984, 247] width 108 height 22
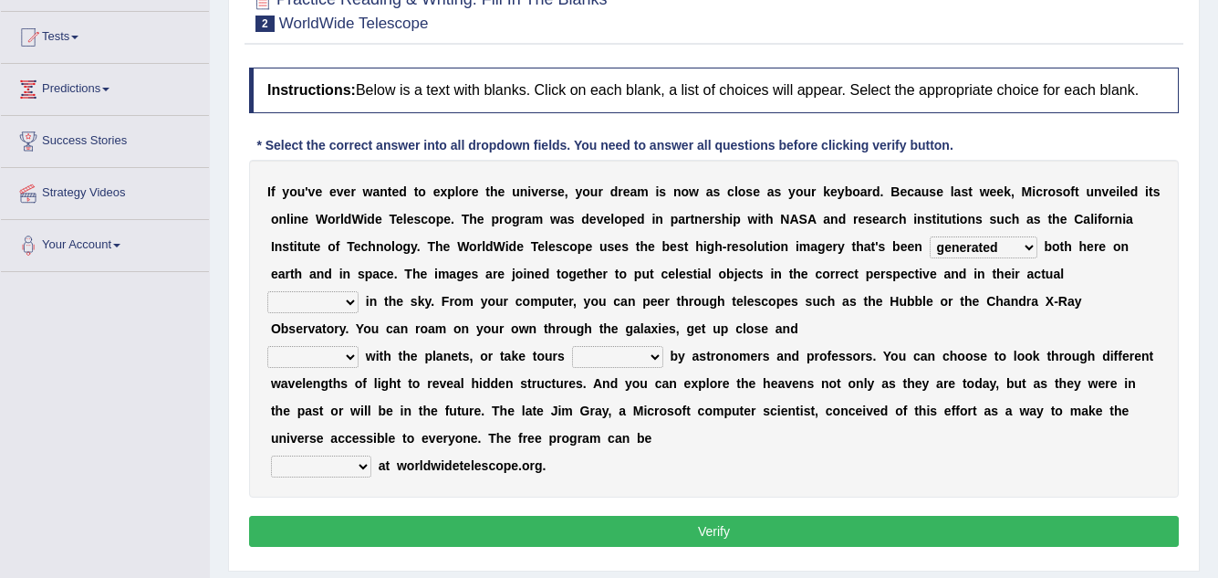
click at [691, 253] on b at bounding box center [691, 246] width 7 height 15
click at [335, 290] on div "I f y o u ' v e e v e r w a n t e d t o e x p l o r e t h e u n i v e r s e , y…" at bounding box center [714, 329] width 930 height 338
click at [345, 299] on select "aspects parts conditions positions" at bounding box center [312, 302] width 91 height 22
select select "parts"
click at [267, 291] on select "aspects parts conditions positions" at bounding box center [312, 302] width 91 height 22
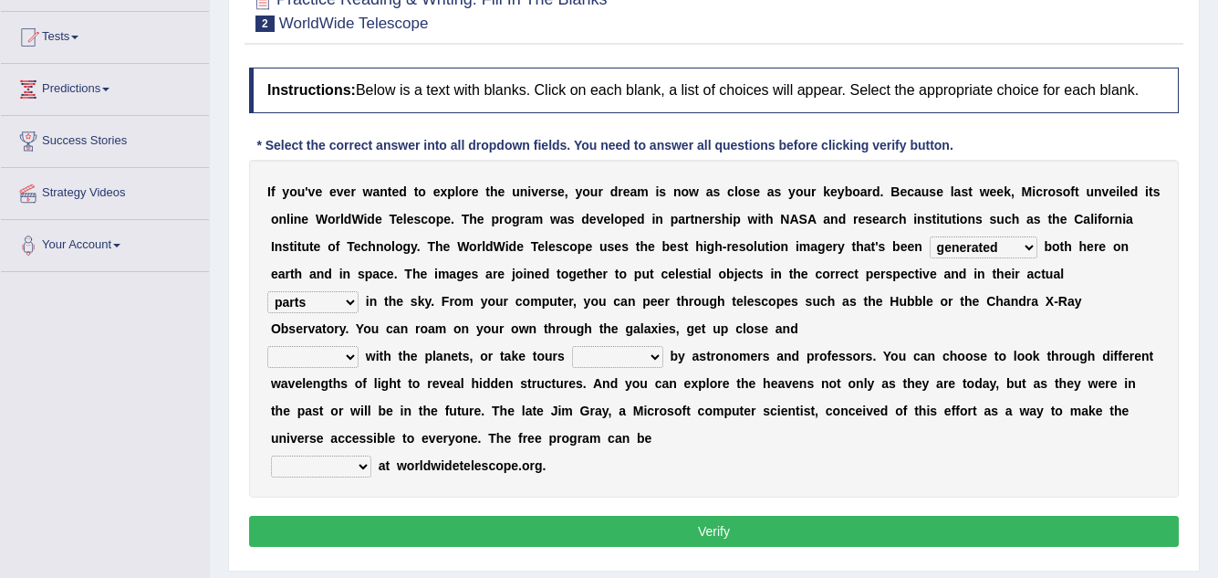
click at [443, 328] on b "m" at bounding box center [440, 328] width 11 height 15
drag, startPoint x: 443, startPoint y: 328, endPoint x: 440, endPoint y: 266, distance: 61.2
click at [440, 265] on div "I f y o u ' v e e v e r w a n t e d t o e x p l o r e t h e u n i v e r s e , y…" at bounding box center [714, 329] width 930 height 338
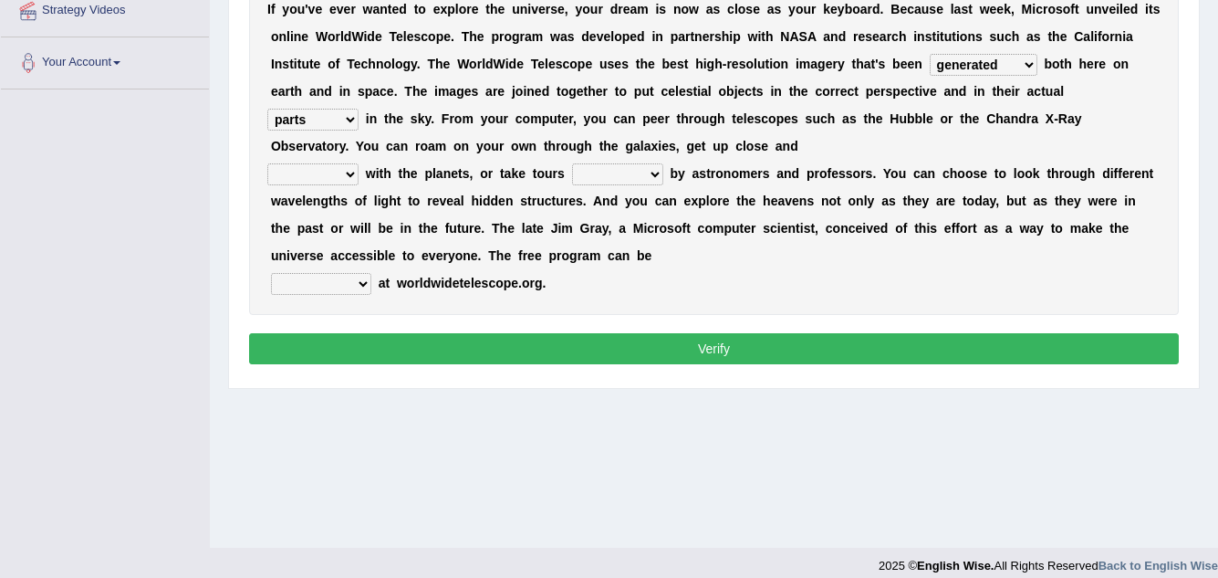
scroll to position [274, 0]
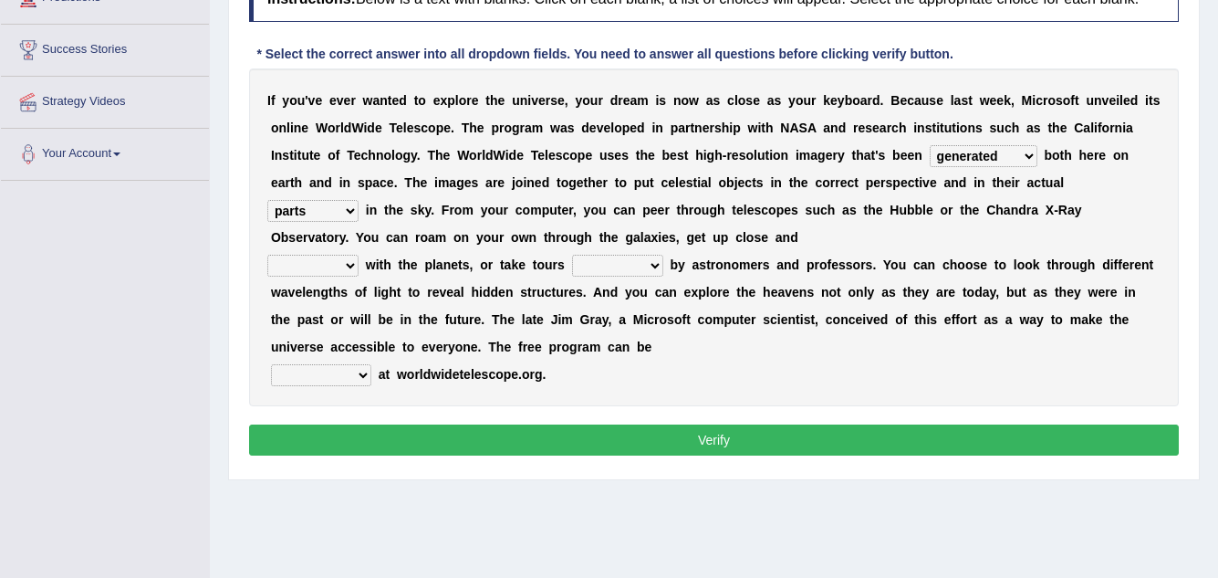
click at [333, 270] on select "personal individual apart polite" at bounding box center [312, 266] width 91 height 22
select select "apart"
click at [267, 255] on select "personal individual apart polite" at bounding box center [312, 266] width 91 height 22
click at [613, 264] on select "guide guided guiding to guide" at bounding box center [617, 266] width 91 height 22
select select "guide"
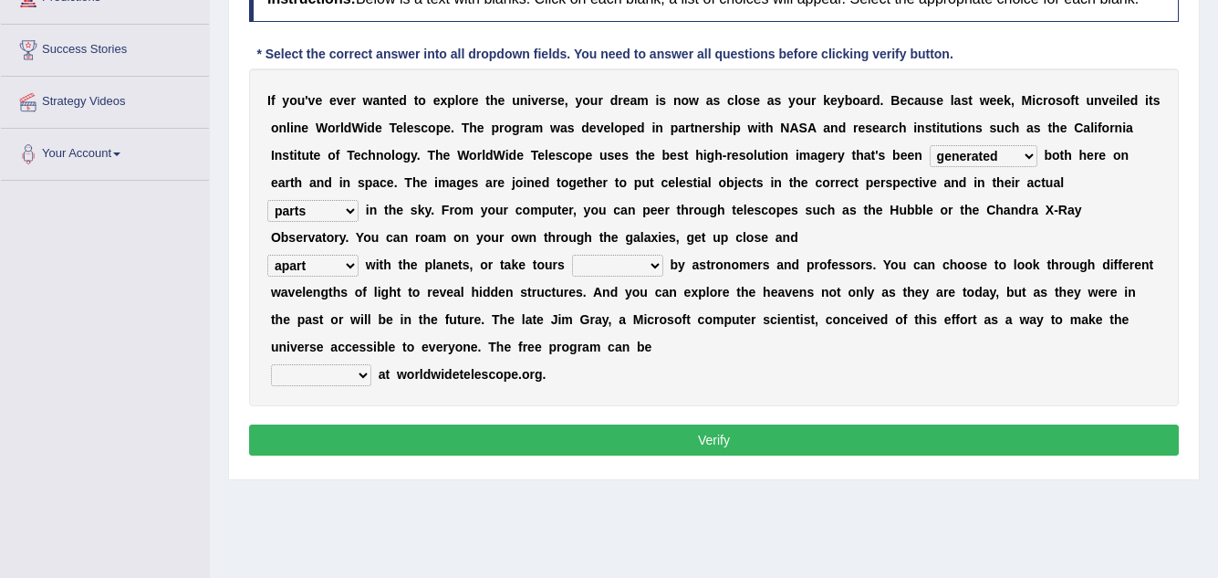
click at [572, 255] on select "guide guided guiding to guide" at bounding box center [617, 266] width 91 height 22
click at [343, 362] on div "I f y o u ' v e e v e r w a n t e d t o e x p l o r e t h e u n i v e r s e , y…" at bounding box center [714, 237] width 930 height 338
click at [352, 377] on select "upheld downloaded loaded posted" at bounding box center [321, 375] width 100 height 22
select select "loaded"
click at [271, 364] on select "upheld downloaded loaded posted" at bounding box center [321, 375] width 100 height 22
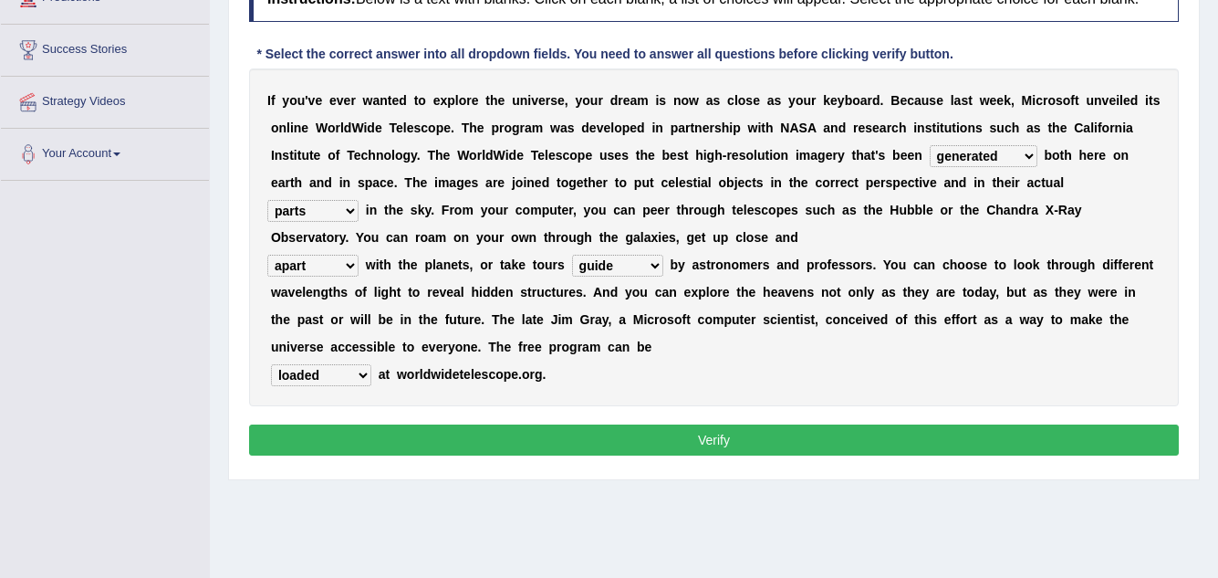
click at [731, 439] on button "Verify" at bounding box center [714, 439] width 930 height 31
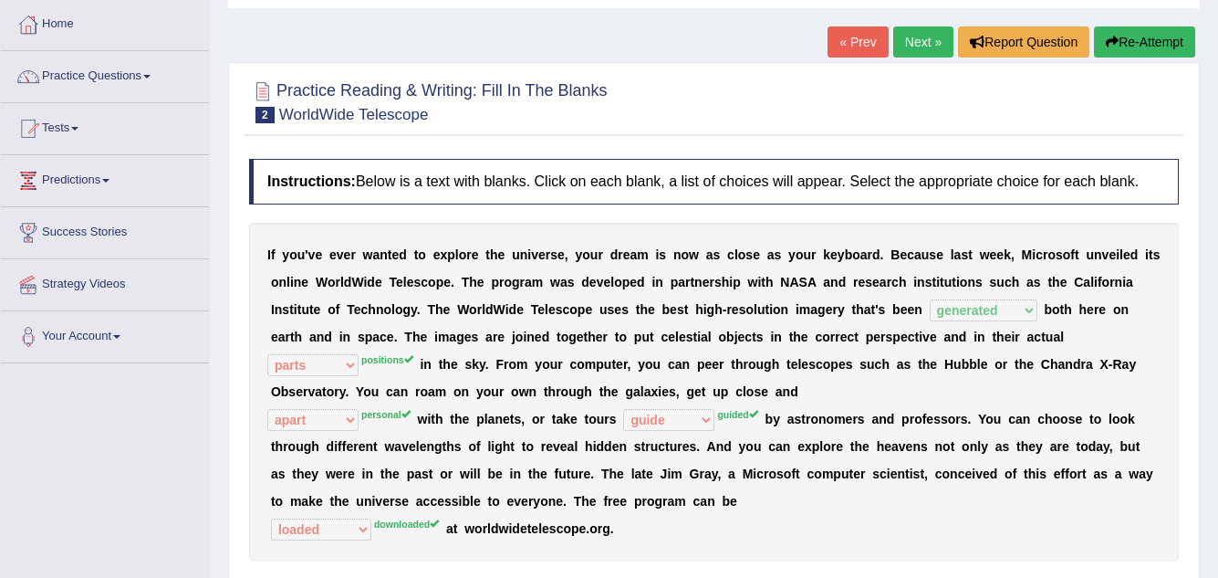
scroll to position [0, 0]
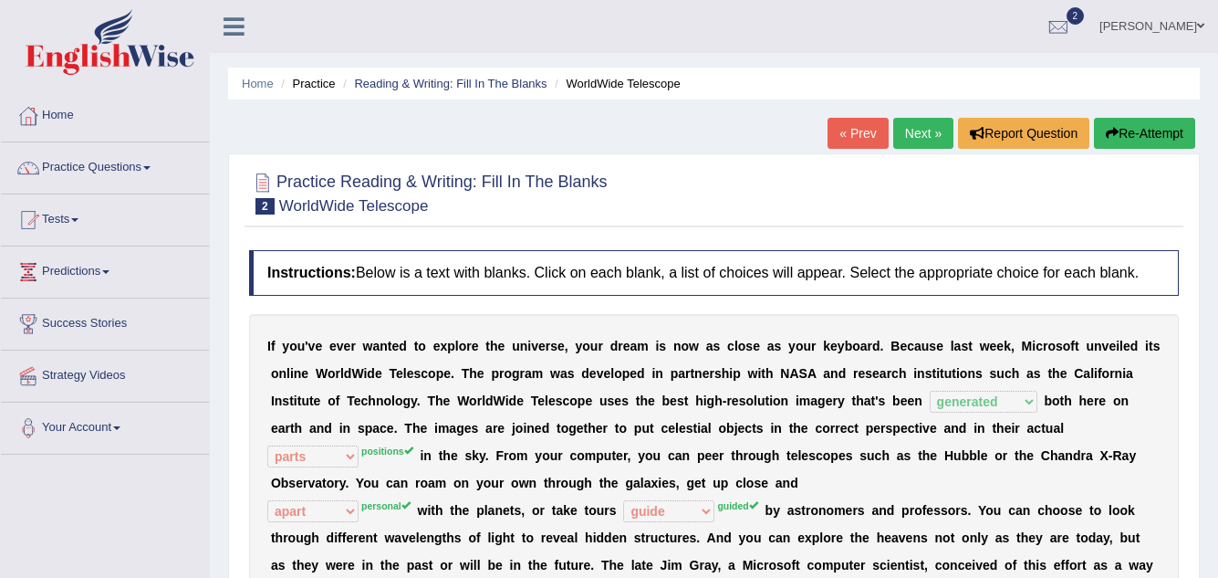
click at [1143, 137] on button "Re-Attempt" at bounding box center [1144, 133] width 101 height 31
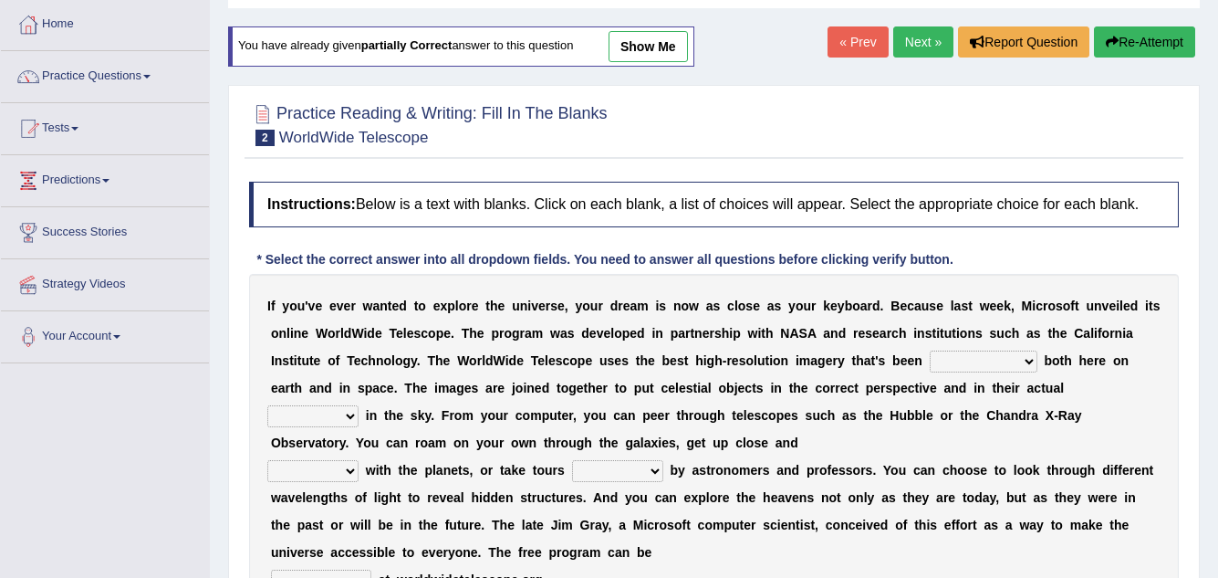
click at [960, 354] on select "degraded ascended remonstrated generated" at bounding box center [984, 361] width 108 height 22
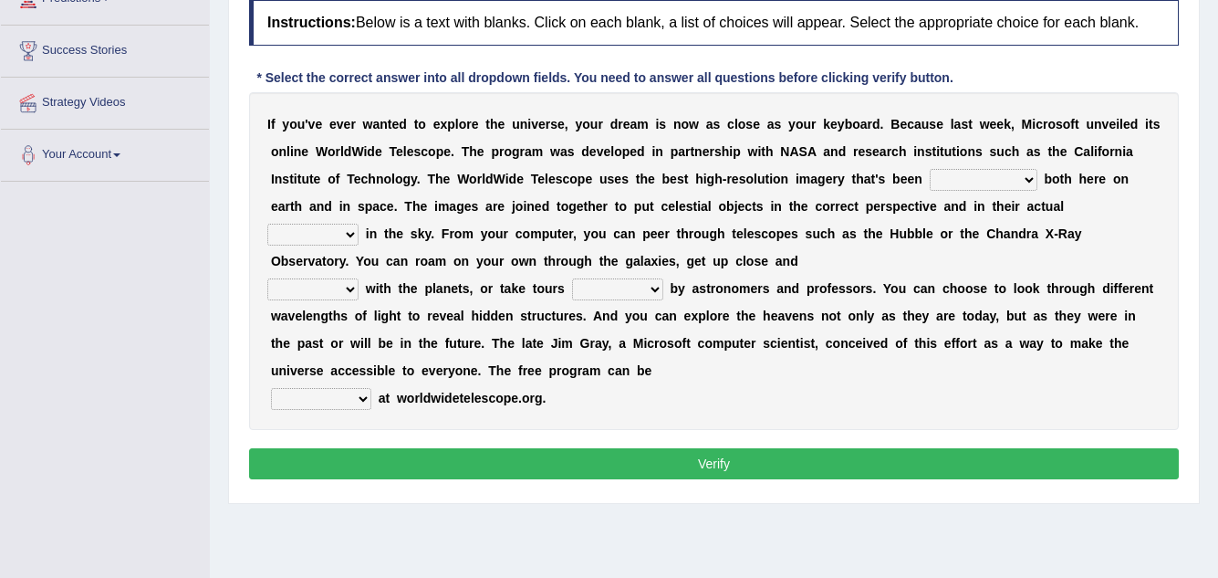
scroll to position [274, 0]
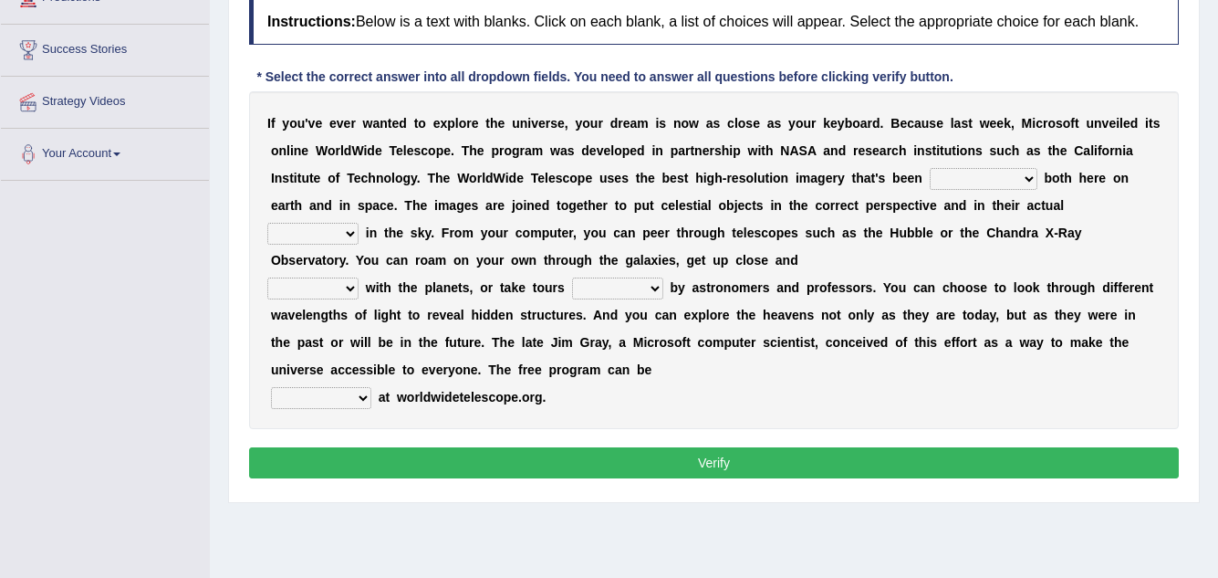
click at [1001, 158] on div "I f y o u ' v e e v e r w a n t e d t o e x p l o r e t h e u n i v e r s e , y…" at bounding box center [714, 260] width 930 height 338
click at [1004, 175] on select "degraded ascended remonstrated generated" at bounding box center [984, 179] width 108 height 22
select select "generated"
click at [930, 168] on select "degraded ascended remonstrated generated" at bounding box center [984, 179] width 108 height 22
click at [282, 222] on div "I f y o u ' v e e v e r w a n t e d t o e x p l o r e t h e u n i v e r s e , y…" at bounding box center [714, 260] width 930 height 338
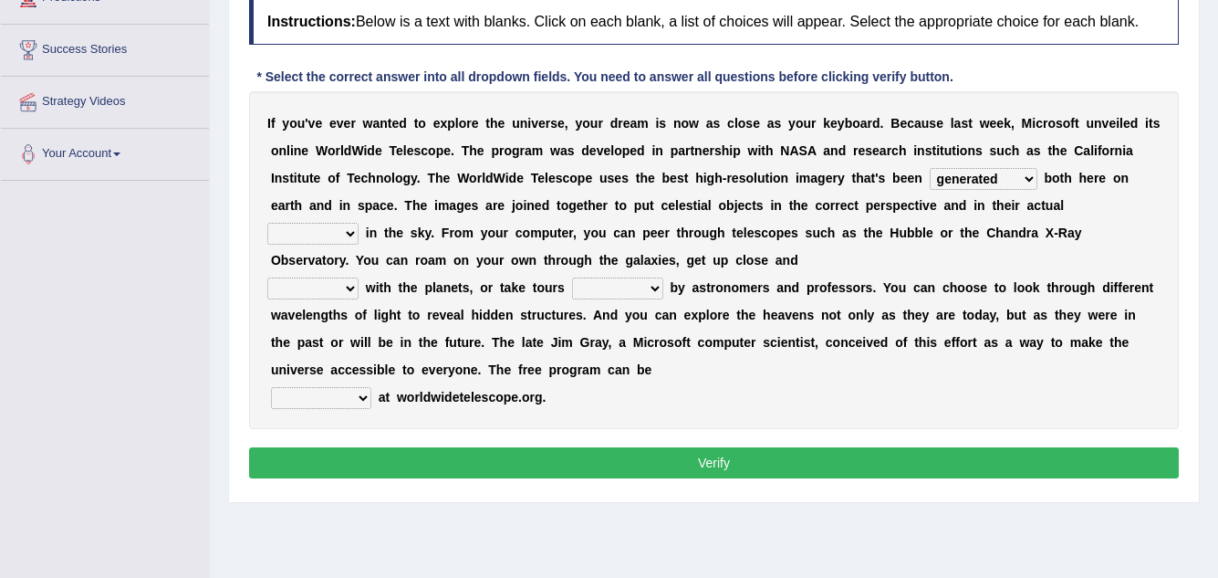
click at [282, 230] on select "aspects parts conditions positions" at bounding box center [312, 234] width 91 height 22
select select "positions"
click at [267, 223] on select "aspects parts conditions positions" at bounding box center [312, 234] width 91 height 22
click at [598, 287] on select "guide guided guiding to guide" at bounding box center [617, 288] width 91 height 22
click at [330, 294] on select "personal individual apart polite" at bounding box center [312, 288] width 91 height 22
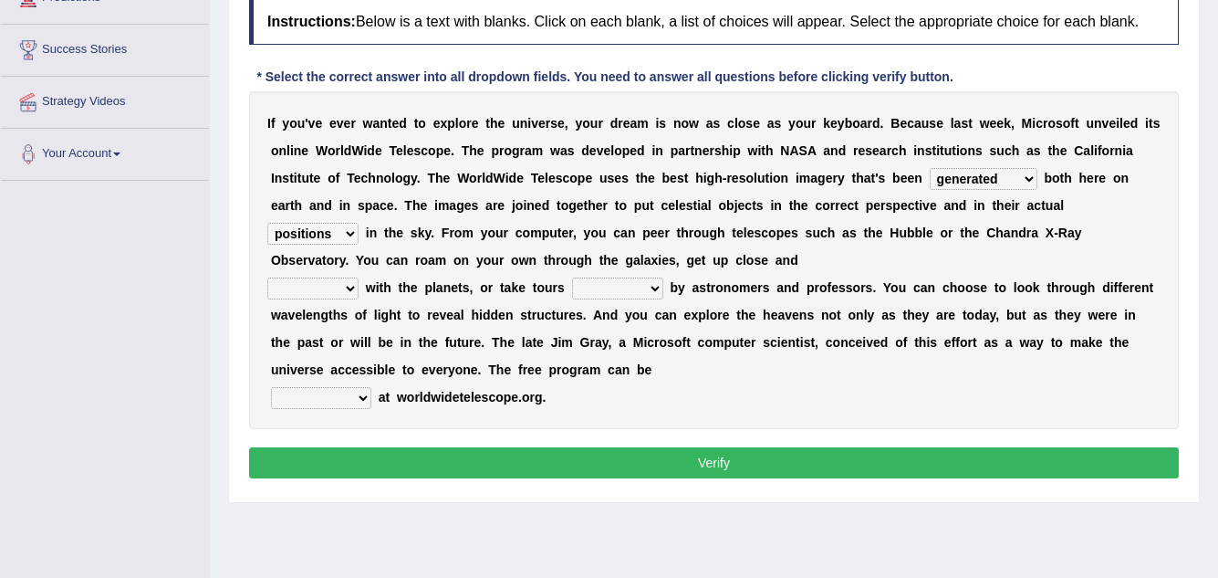
select select "polite"
click at [267, 277] on select "personal individual apart polite" at bounding box center [312, 288] width 91 height 22
click at [597, 289] on select "guide guided guiding to guide" at bounding box center [617, 288] width 91 height 22
select select "to guide"
click at [572, 277] on select "guide guided guiding to guide" at bounding box center [617, 288] width 91 height 22
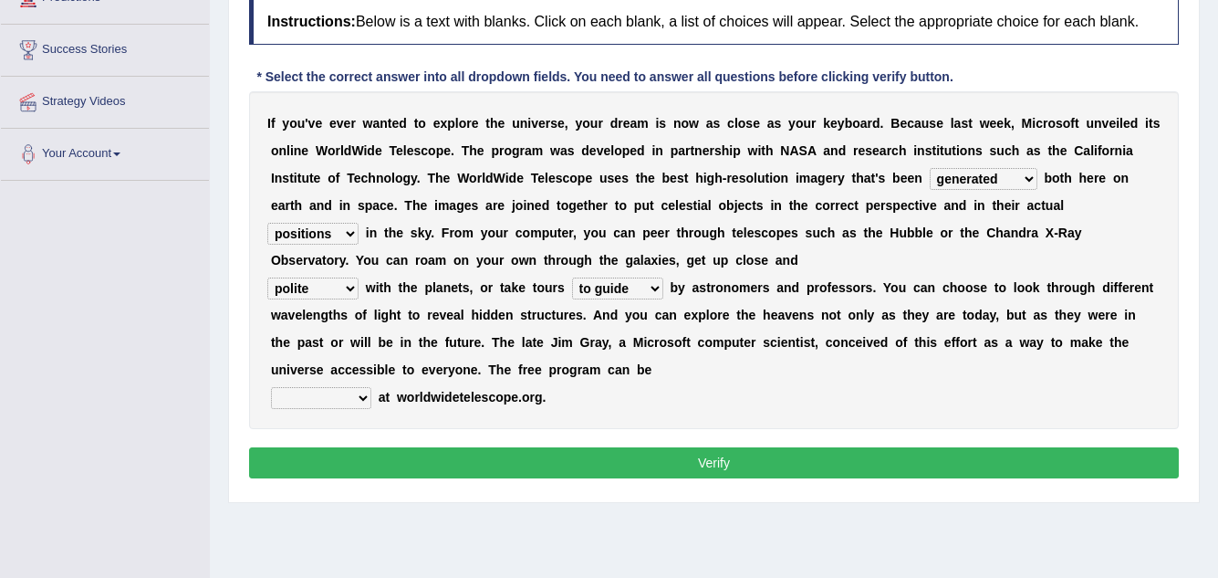
click at [334, 385] on div "I f y o u ' v e e v e r w a n t e d t o e x p l o r e t h e u n i v e r s e , y…" at bounding box center [714, 260] width 930 height 338
click at [342, 405] on select "upheld downloaded loaded posted" at bounding box center [321, 398] width 100 height 22
click at [271, 387] on select "upheld downloaded loaded posted" at bounding box center [321, 398] width 100 height 22
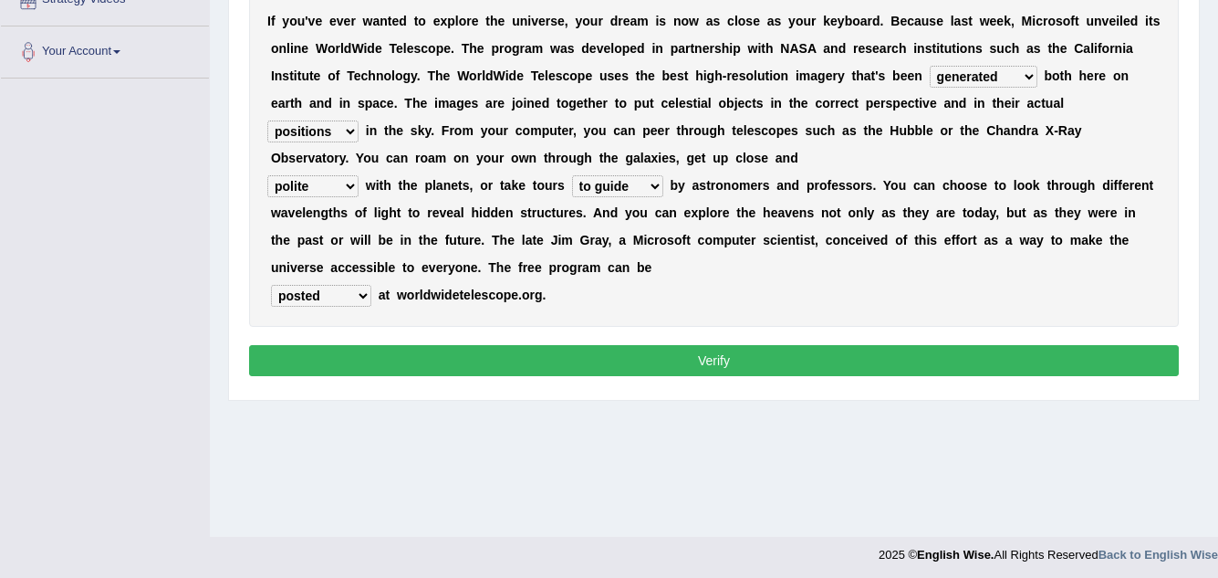
scroll to position [380, 0]
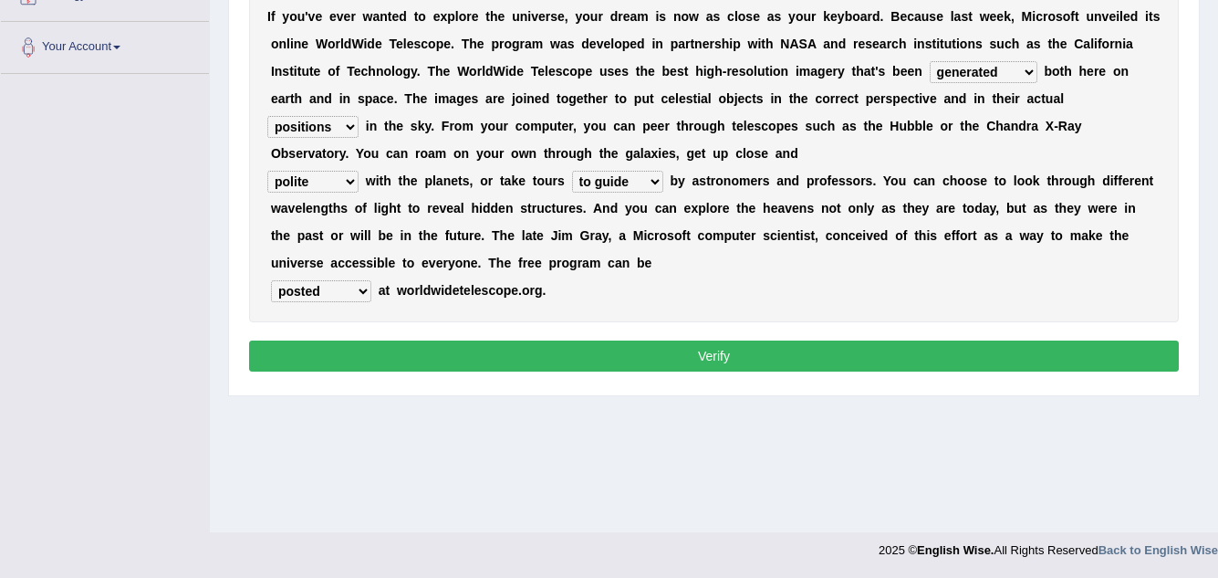
click at [320, 297] on select "upheld downloaded loaded posted" at bounding box center [321, 291] width 100 height 22
select select "upheld"
click at [271, 280] on select "upheld downloaded loaded posted" at bounding box center [321, 291] width 100 height 22
click at [735, 369] on button "Verify" at bounding box center [714, 355] width 930 height 31
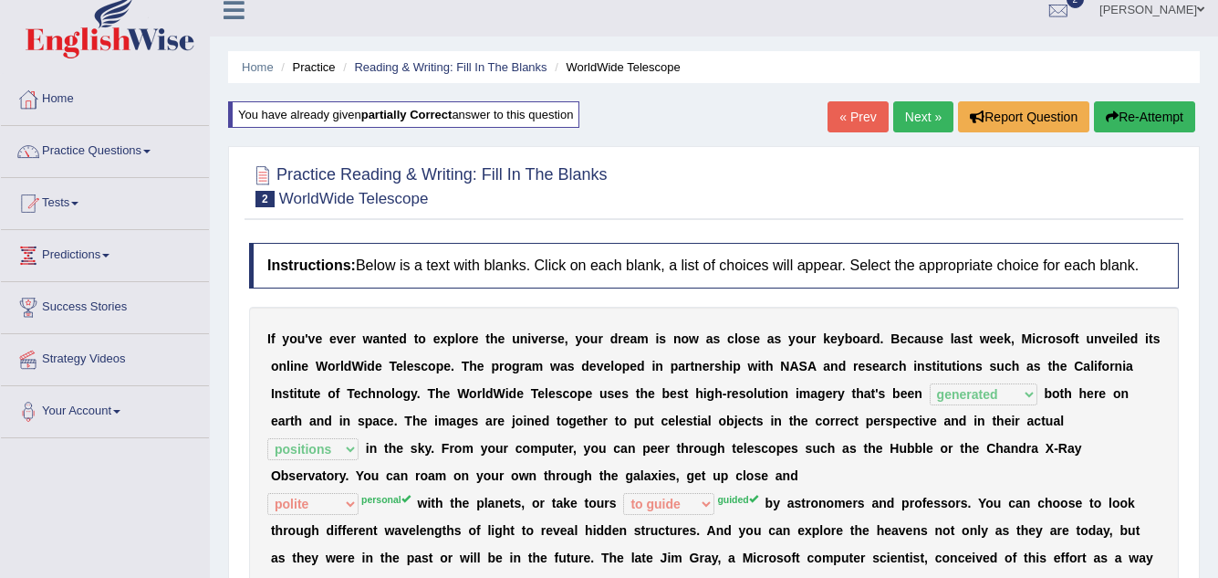
scroll to position [16, 0]
click at [1117, 116] on button "Re-Attempt" at bounding box center [1144, 117] width 101 height 31
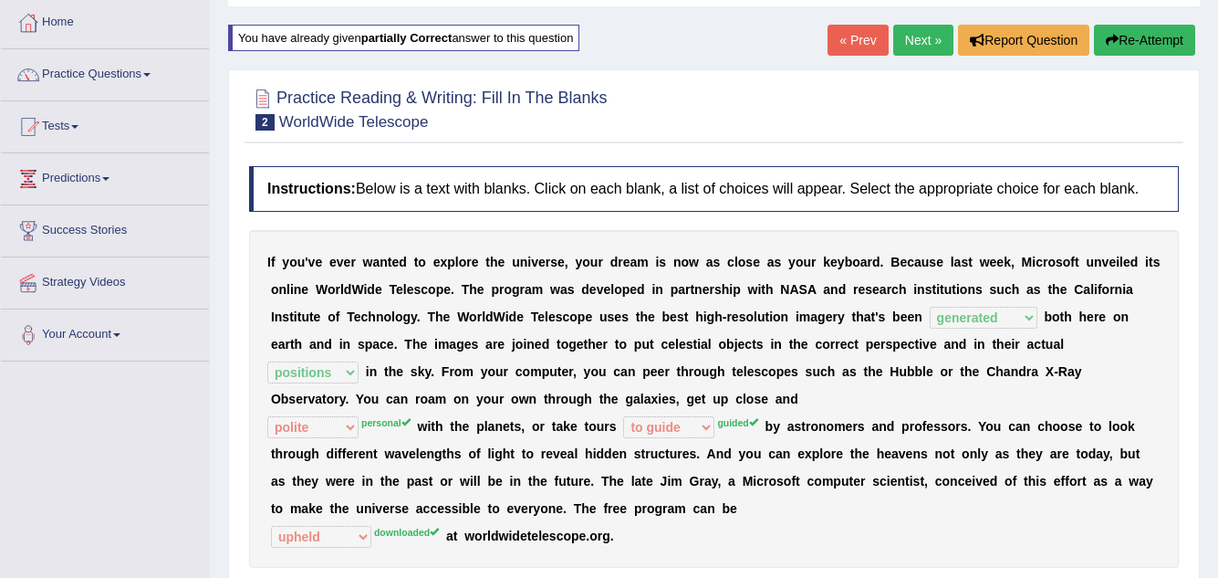
scroll to position [198, 0]
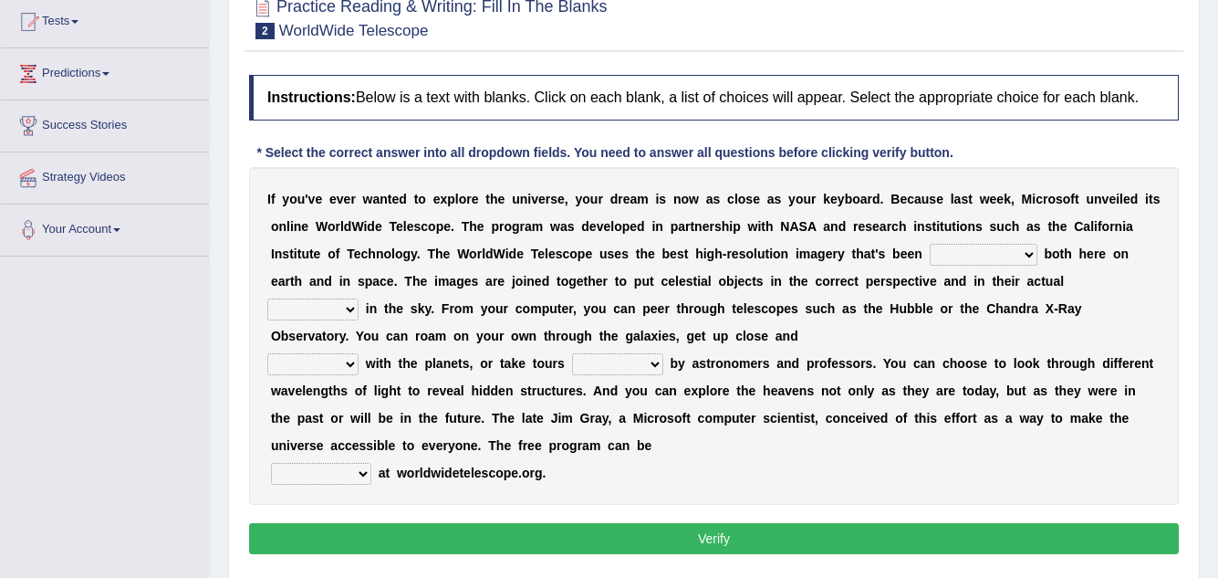
select select "generated"
click at [930, 244] on select "degraded ascended remonstrated generated" at bounding box center [984, 255] width 108 height 22
click at [334, 304] on select "aspects parts conditions positions" at bounding box center [312, 309] width 91 height 22
select select "positions"
click at [267, 298] on select "aspects parts conditions positions" at bounding box center [312, 309] width 91 height 22
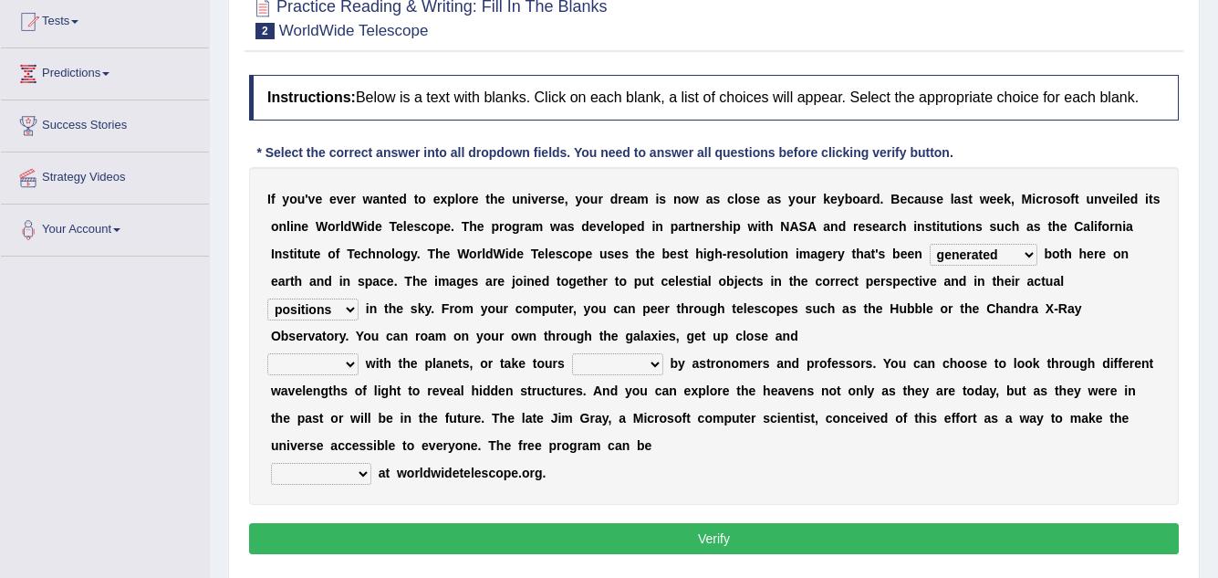
click at [339, 358] on select "personal individual apart polite" at bounding box center [312, 364] width 91 height 22
select select "personal"
click at [267, 353] on select "personal individual apart polite" at bounding box center [312, 364] width 91 height 22
click at [645, 361] on select "guide guided guiding to guide" at bounding box center [617, 364] width 91 height 22
select select "guided"
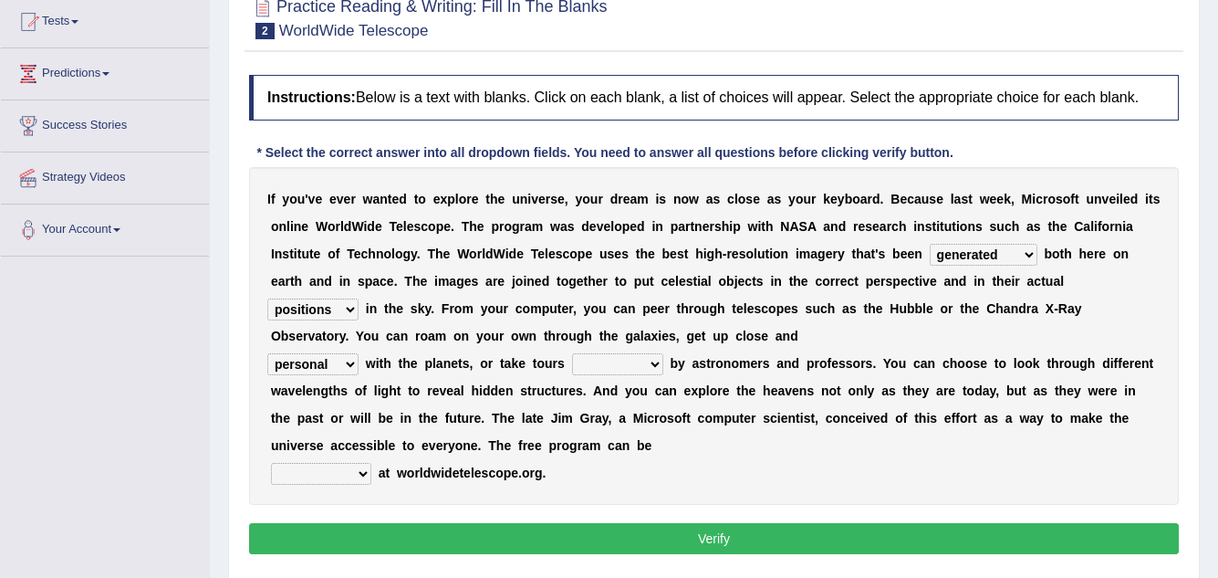
click at [572, 353] on select "guide guided guiding to guide" at bounding box center [617, 364] width 91 height 22
click at [357, 464] on select "upheld downloaded loaded posted" at bounding box center [321, 474] width 100 height 22
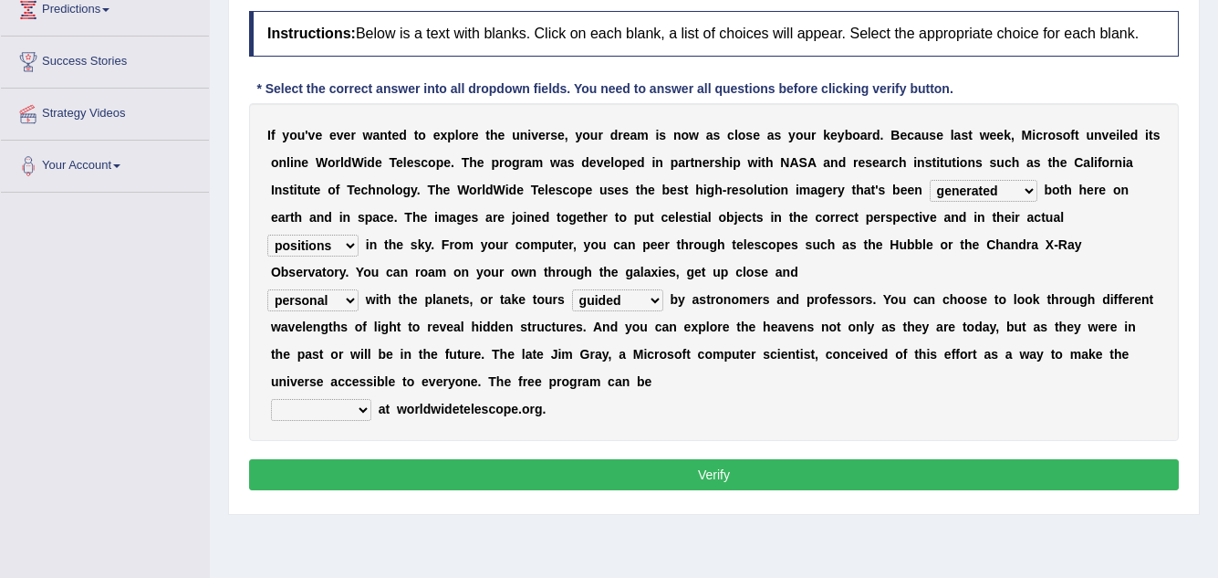
scroll to position [289, 0]
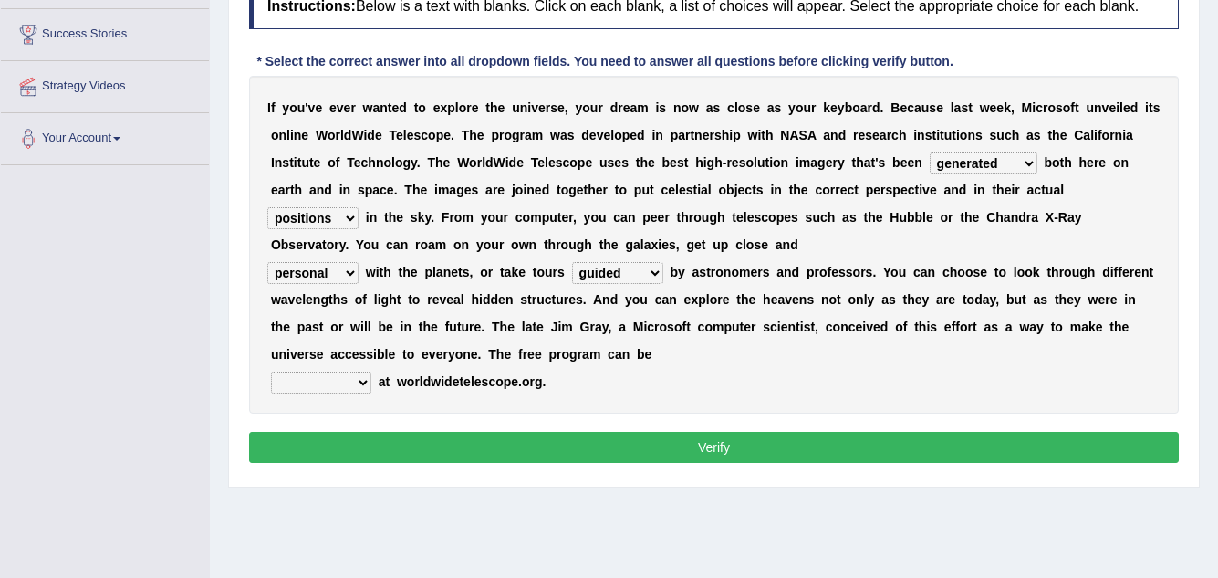
click at [358, 380] on select "upheld downloaded loaded posted" at bounding box center [321, 382] width 100 height 22
select select "loaded"
click at [271, 371] on select "upheld downloaded loaded posted" at bounding box center [321, 382] width 100 height 22
click at [698, 438] on button "Verify" at bounding box center [714, 447] width 930 height 31
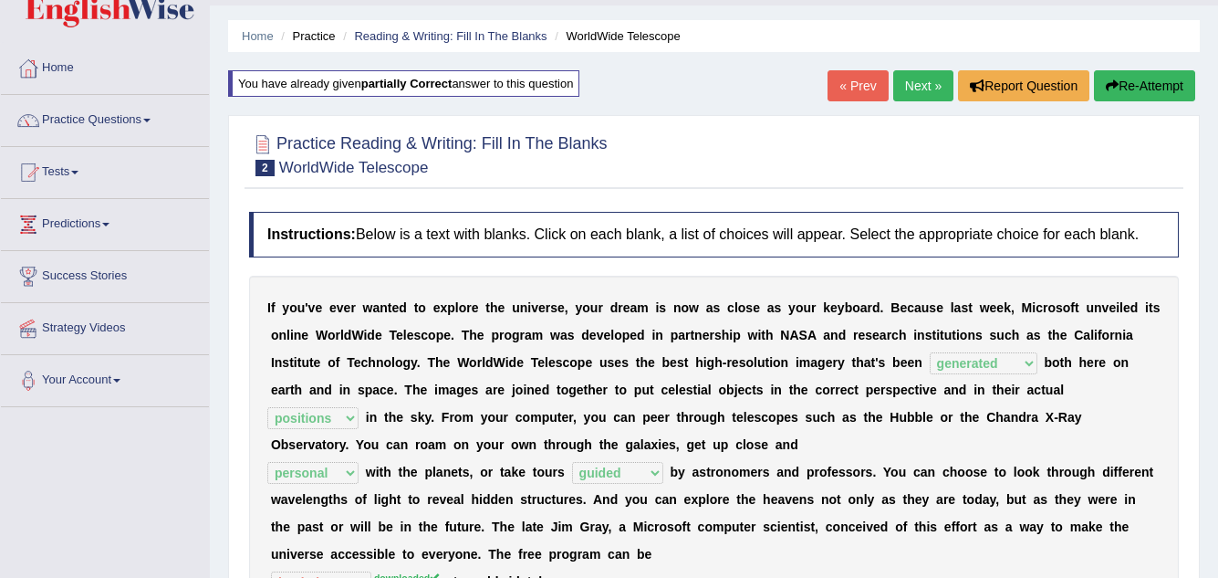
scroll to position [16, 0]
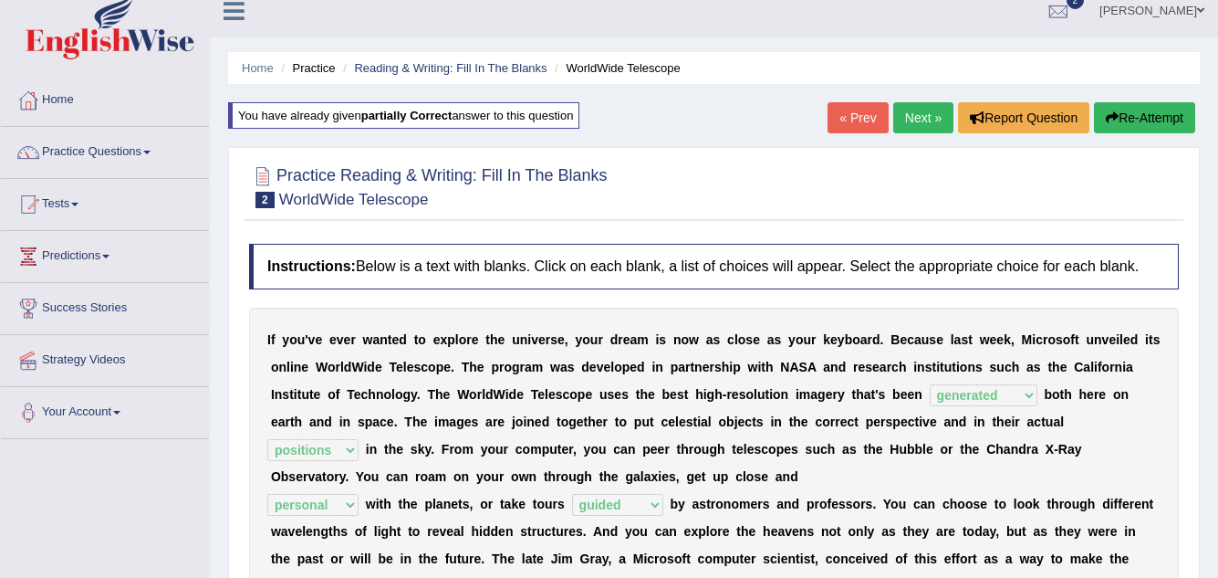
click at [912, 114] on link "Next »" at bounding box center [923, 117] width 60 height 31
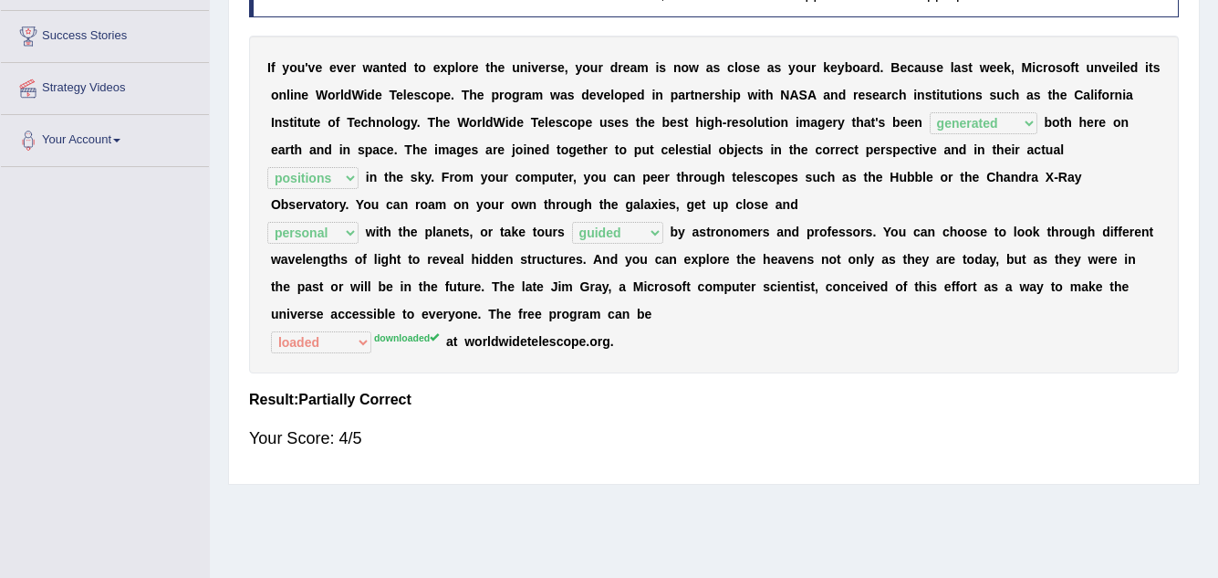
scroll to position [289, 0]
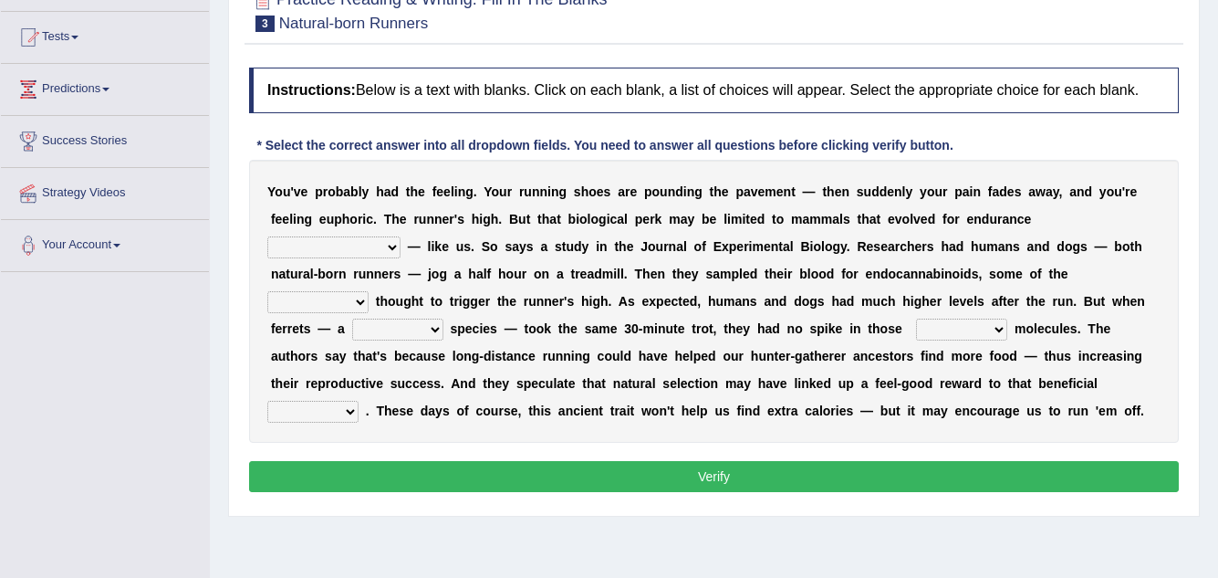
click at [401, 236] on select "[PERSON_NAME] personalize classifies exercise" at bounding box center [333, 247] width 133 height 22
select select "personalize"
click at [401, 236] on select "[PERSON_NAME] personalize classifies exercise" at bounding box center [333, 247] width 133 height 22
click at [369, 291] on select "almshouse turnarounds compounds foxhounds" at bounding box center [317, 302] width 101 height 22
click at [973, 445] on div "Instructions: Below is a text with blanks. Click on each blank, a list of choic…" at bounding box center [714, 282] width 939 height 448
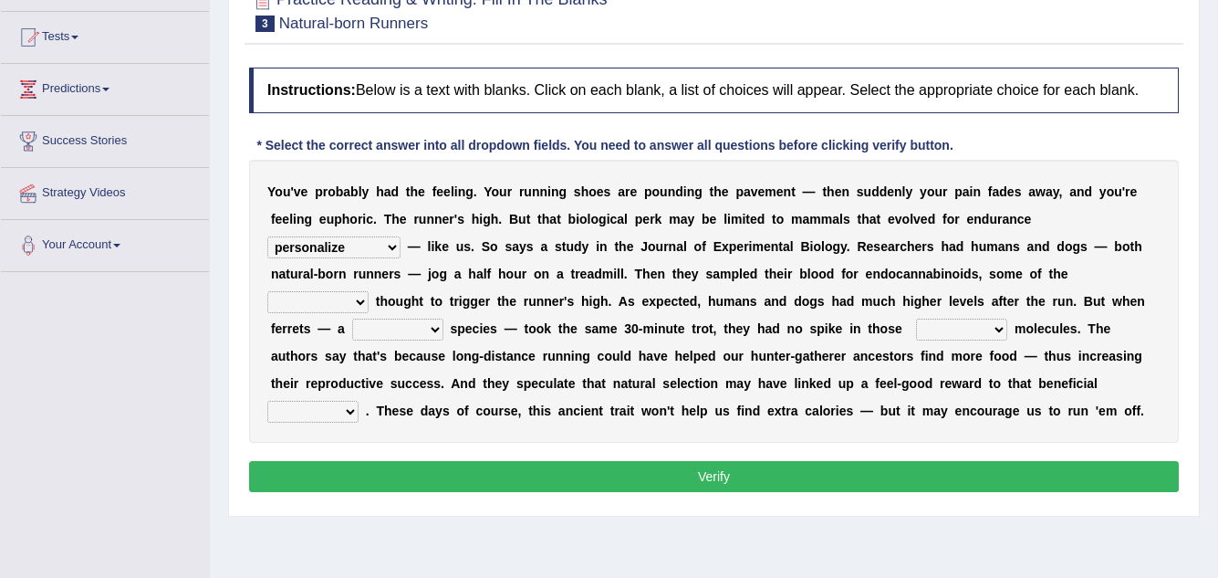
click at [369, 291] on select "almshouse turnarounds compounds foxhounds" at bounding box center [317, 302] width 101 height 22
select select "compounds"
click at [369, 291] on select "almshouse turnarounds compounds foxhounds" at bounding box center [317, 302] width 101 height 22
click at [443, 318] on select "excellency merely faerie sedentary" at bounding box center [397, 329] width 91 height 22
select select "sedentary"
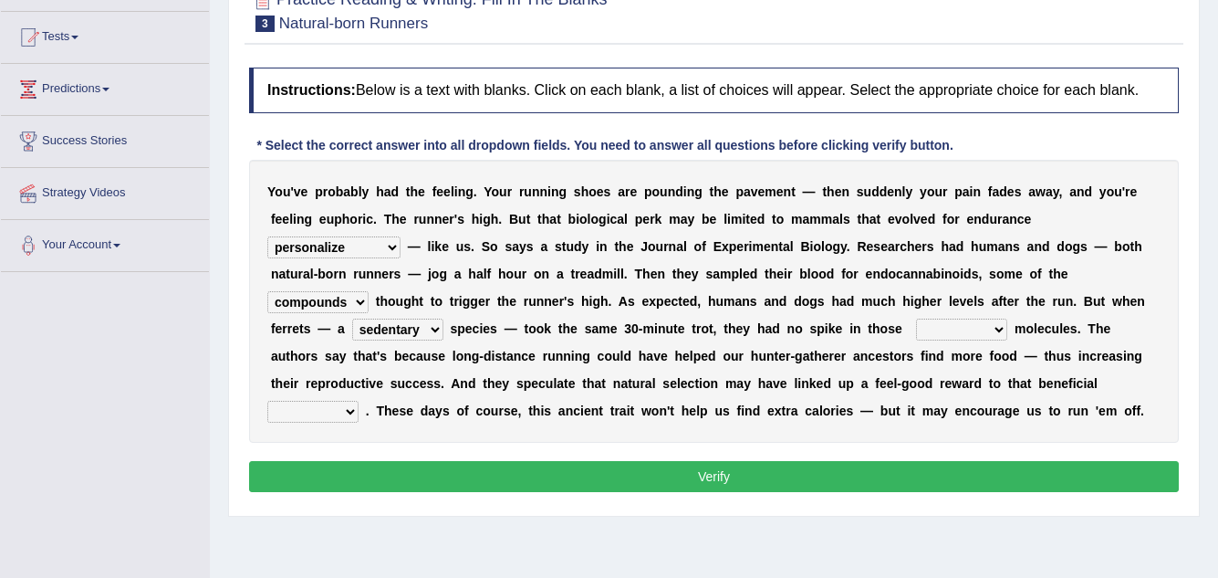
click at [443, 318] on select "excellency merely faerie sedentary" at bounding box center [397, 329] width 91 height 22
click at [369, 291] on select "almshouse turnarounds compounds foxhounds" at bounding box center [317, 302] width 101 height 22
click at [991, 421] on div "Y o u ' v e p r o b a b l y h a d t h e f e e l i n g . Y o u r r u n n i n g s…" at bounding box center [714, 301] width 930 height 283
click at [916, 328] on select "groaned feel-good inchoate loaned" at bounding box center [961, 329] width 91 height 22
click at [916, 318] on select "groaned feel-good inchoate loaned" at bounding box center [961, 329] width 91 height 22
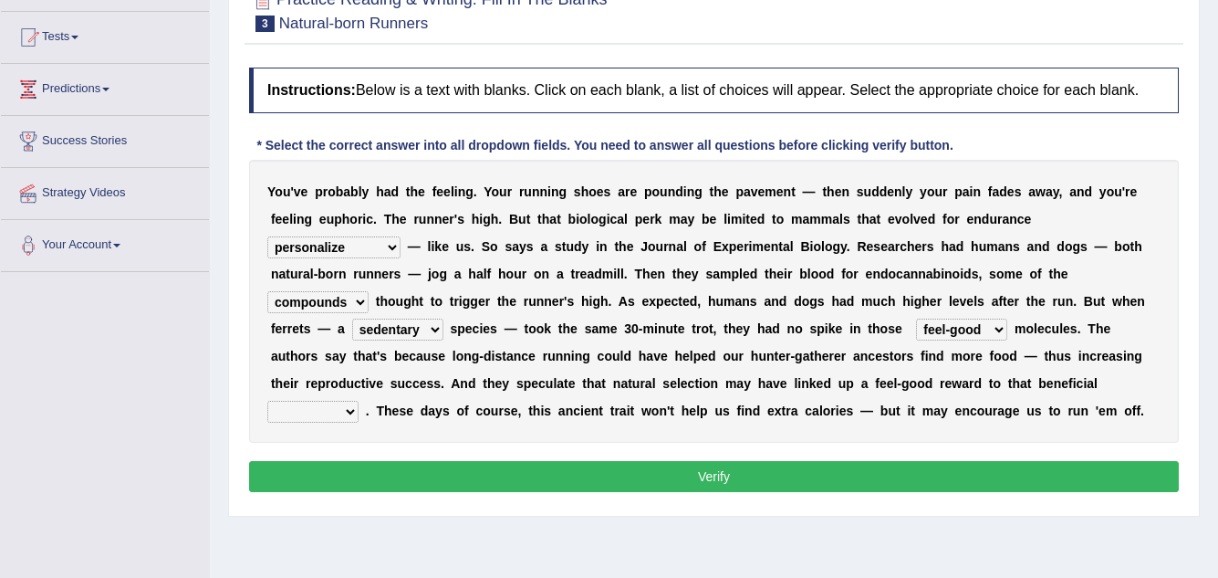
click at [916, 326] on select "groaned feel-good inchoate loaned" at bounding box center [961, 329] width 91 height 22
select select "inchoate"
click at [916, 318] on select "groaned feel-good inchoate loaned" at bounding box center [961, 329] width 91 height 22
click at [359, 401] on select "wager exchanger behavior regulator" at bounding box center [312, 412] width 91 height 22
select select "behavior"
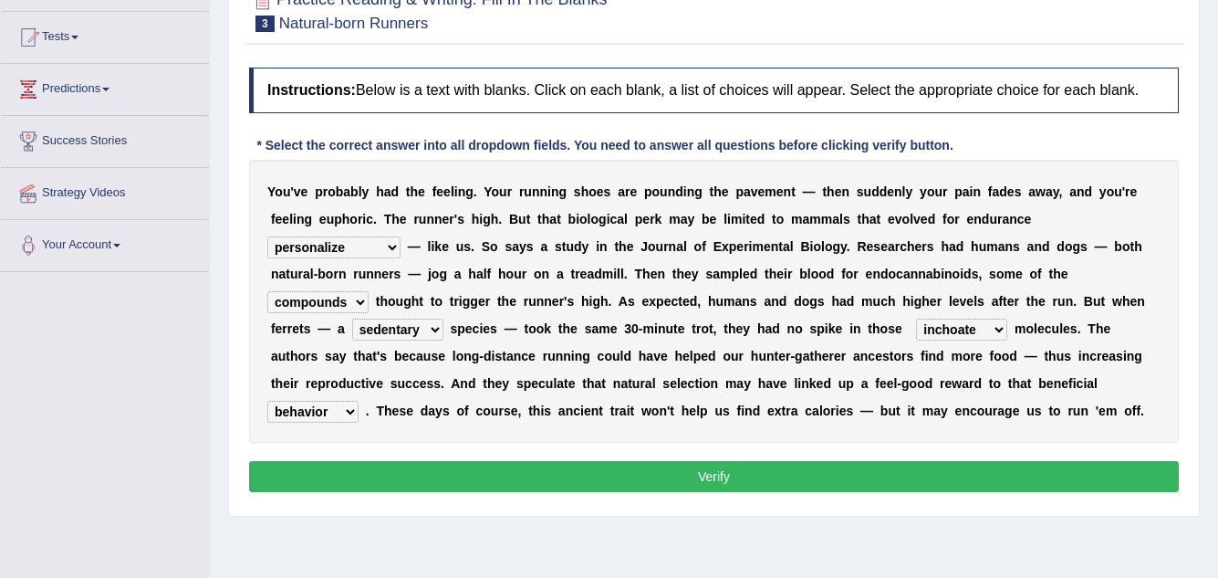
click at [359, 401] on select "wager exchanger behavior regulator" at bounding box center [312, 412] width 91 height 22
click at [745, 471] on button "Verify" at bounding box center [714, 476] width 930 height 31
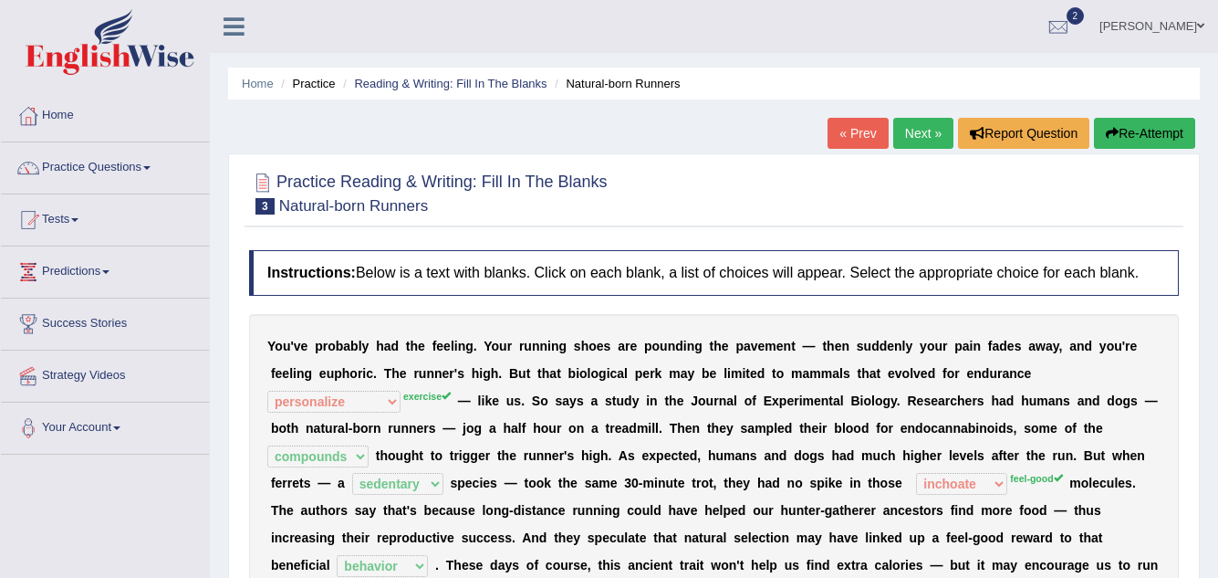
click at [922, 137] on link "Next »" at bounding box center [923, 133] width 60 height 31
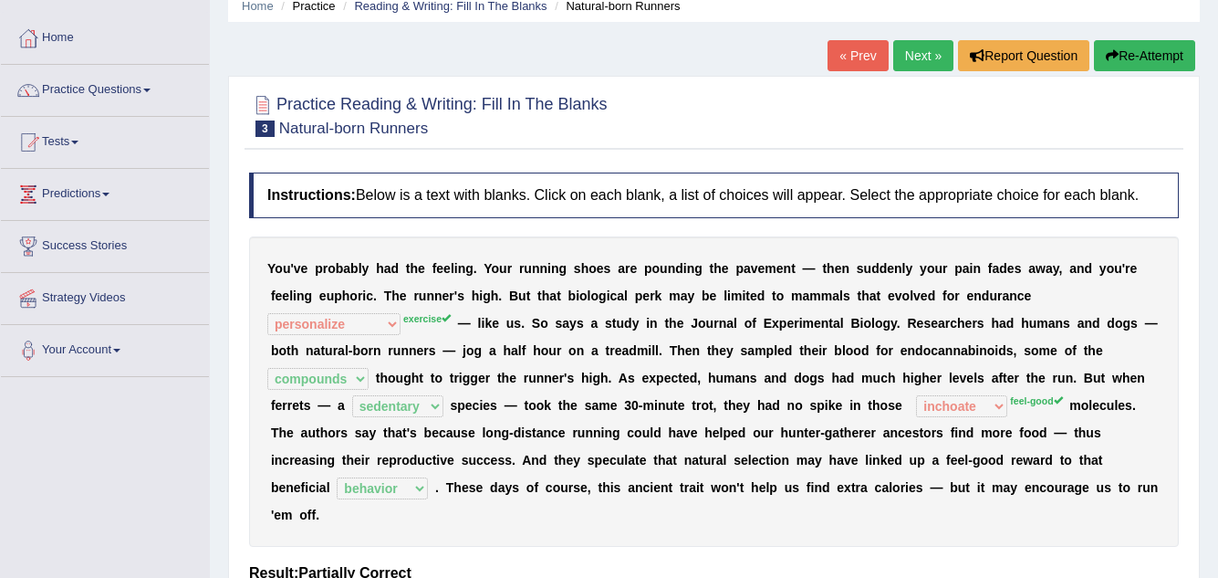
scroll to position [163, 0]
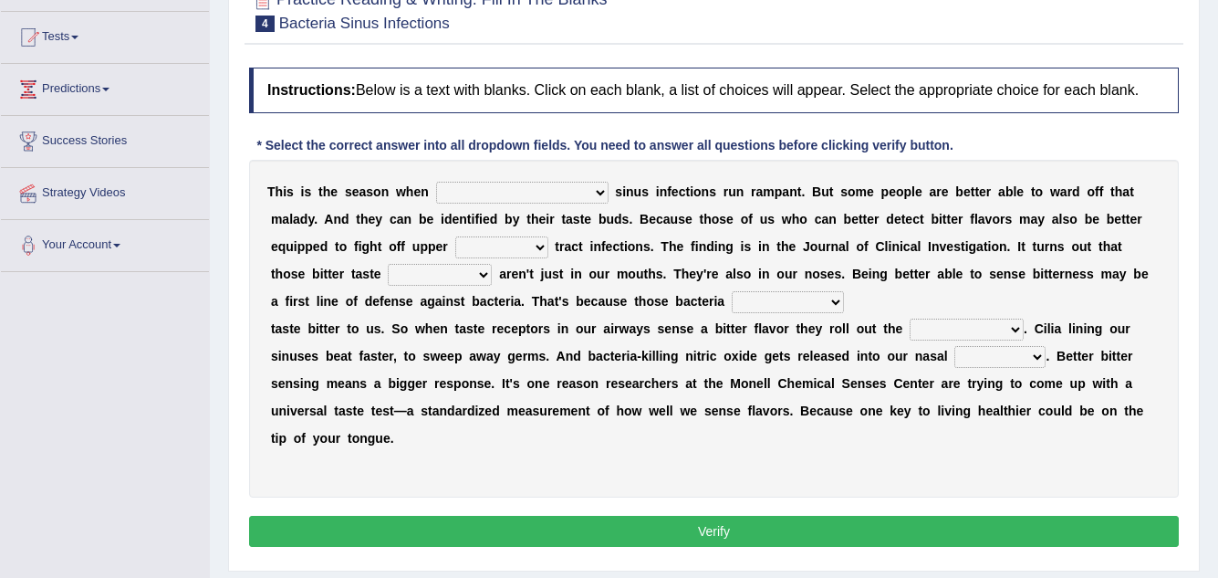
click at [474, 194] on select "conventicle atheist bacterial prissier" at bounding box center [522, 193] width 172 height 22
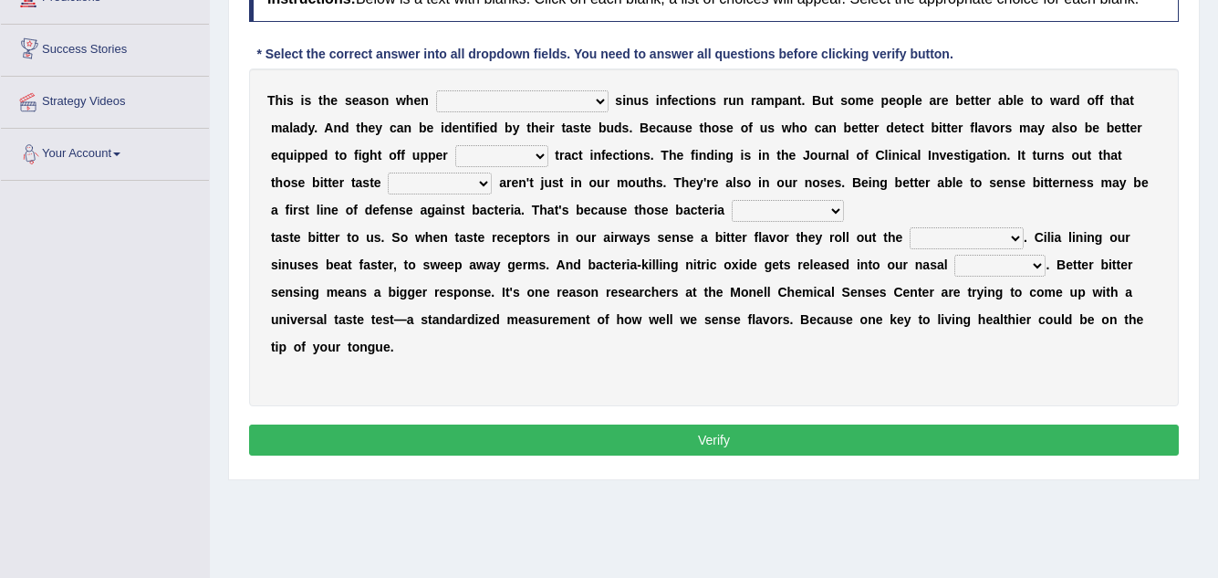
click at [474, 99] on select "conventicle atheist bacterial prissier" at bounding box center [522, 101] width 172 height 22
select select "atheist"
click at [436, 90] on select "conventicle atheist bacterial prissier" at bounding box center [522, 101] width 172 height 22
click at [455, 152] on select "faulty respiratory togae gawky" at bounding box center [501, 156] width 93 height 22
select select "respiratory"
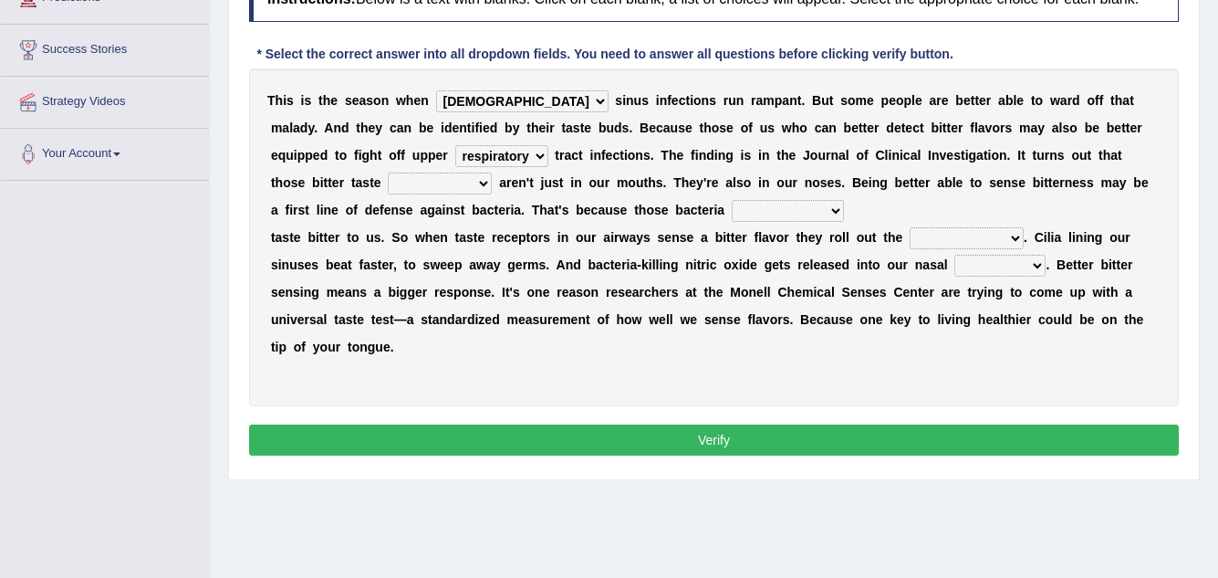
click at [455, 145] on select "faulty respiratory togae gawky" at bounding box center [501, 156] width 93 height 22
click at [388, 179] on select "depressions dinners submissions receptors" at bounding box center [440, 183] width 104 height 22
select select "dinners"
click at [388, 172] on select "depressions dinners submissions receptors" at bounding box center [440, 183] width 104 height 22
click at [507, 102] on select "conventicle atheist bacterial prissier" at bounding box center [522, 101] width 172 height 22
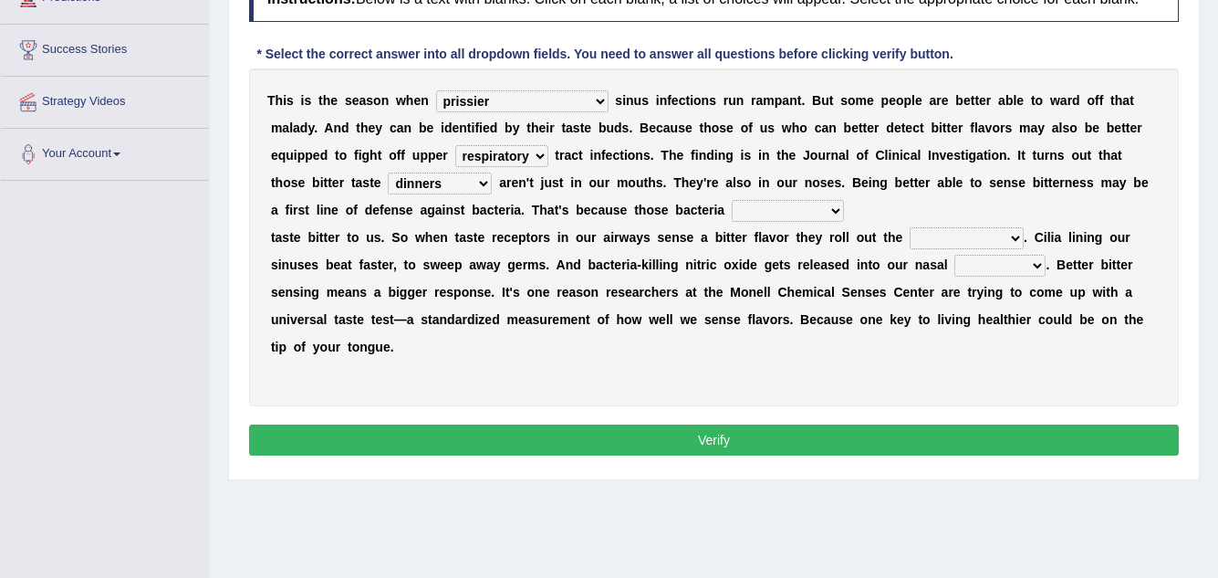
click at [436, 90] on select "conventicle atheist bacterial prissier" at bounding box center [522, 101] width 172 height 22
click at [500, 101] on select "conventicle atheist bacterial prissier" at bounding box center [522, 101] width 172 height 22
select select "atheist"
click at [436, 90] on select "conventicle atheist bacterial prissier" at bounding box center [522, 101] width 172 height 22
click at [732, 205] on select "purposelessly actually diagonally providently" at bounding box center [788, 211] width 112 height 22
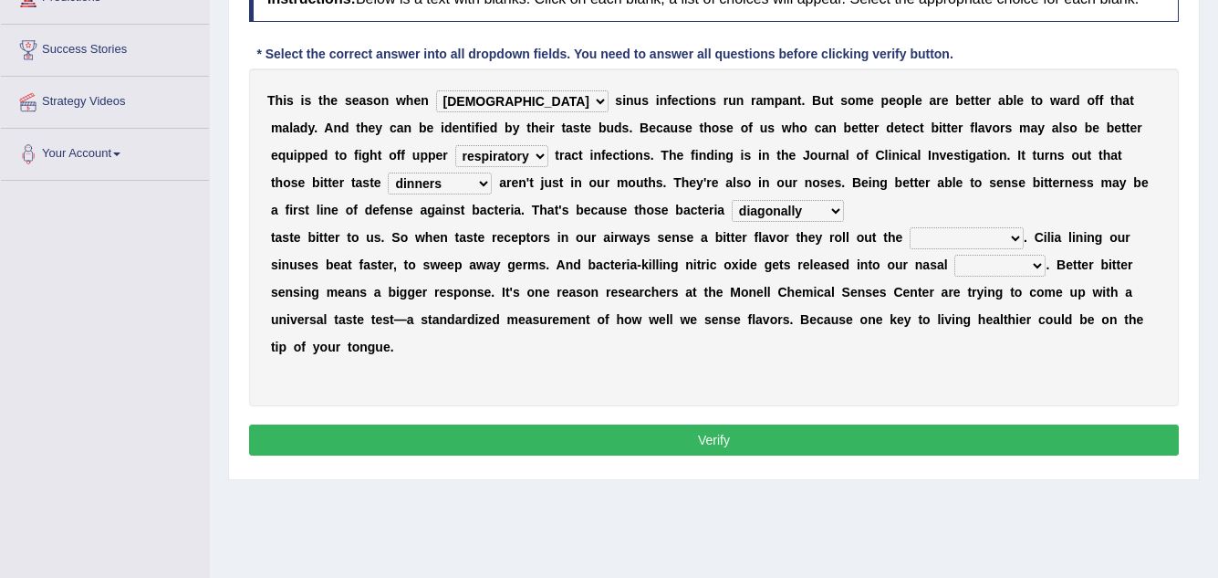
click at [732, 200] on select "purposelessly actually diagonally providently" at bounding box center [788, 211] width 112 height 22
click at [732, 214] on select "purposelessly actually diagonally providently" at bounding box center [788, 211] width 112 height 22
select select "actually"
click at [732, 200] on select "purposelessly actually diagonally providently" at bounding box center [788, 211] width 112 height 22
click at [922, 234] on select "defenses contradictions chestnuts pelvis" at bounding box center [967, 238] width 114 height 22
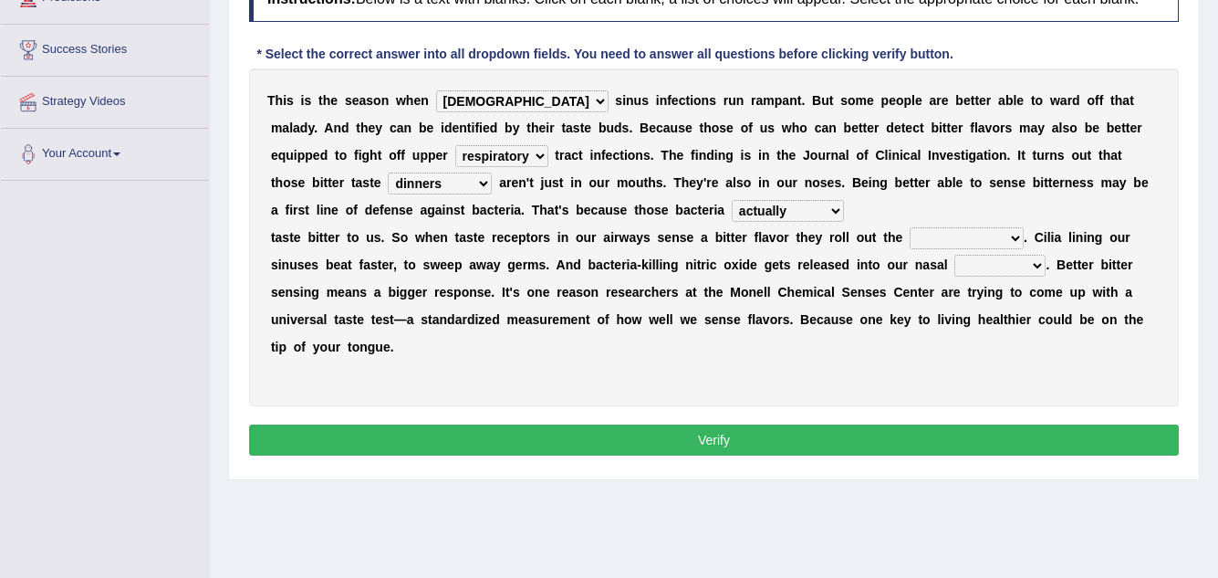
select select "contradictions"
click at [910, 227] on select "defenses contradictions chestnuts pelvis" at bounding box center [967, 238] width 114 height 22
click at [994, 265] on select "causalities localities infirmities cavities" at bounding box center [999, 266] width 91 height 22
select select "cavities"
click at [954, 255] on select "causalities localities infirmities cavities" at bounding box center [999, 266] width 91 height 22
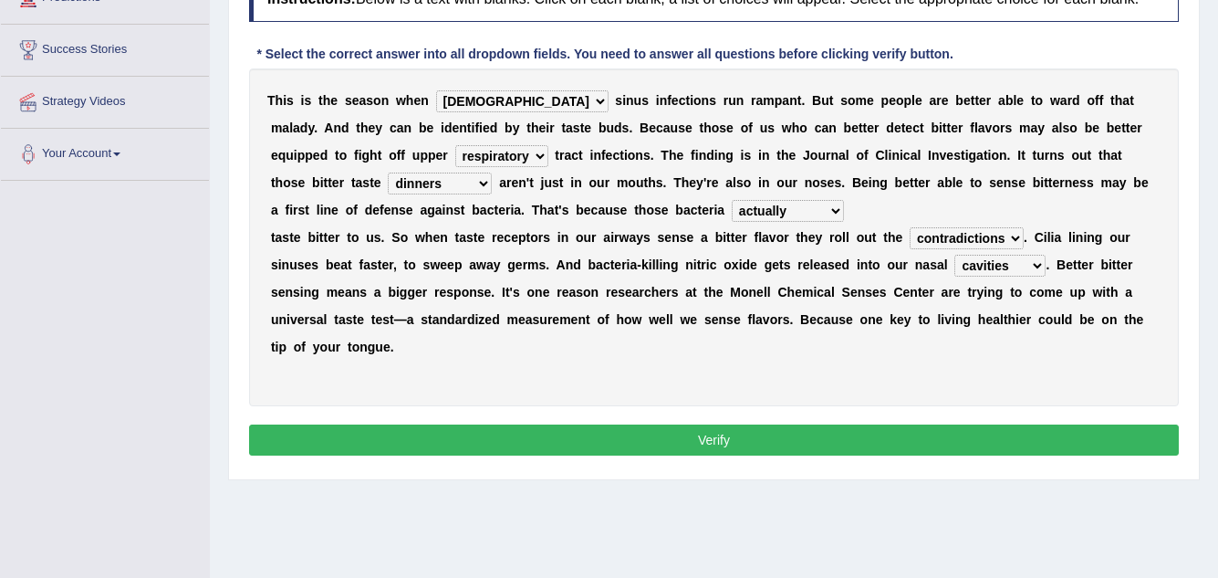
click at [913, 438] on button "Verify" at bounding box center [714, 439] width 930 height 31
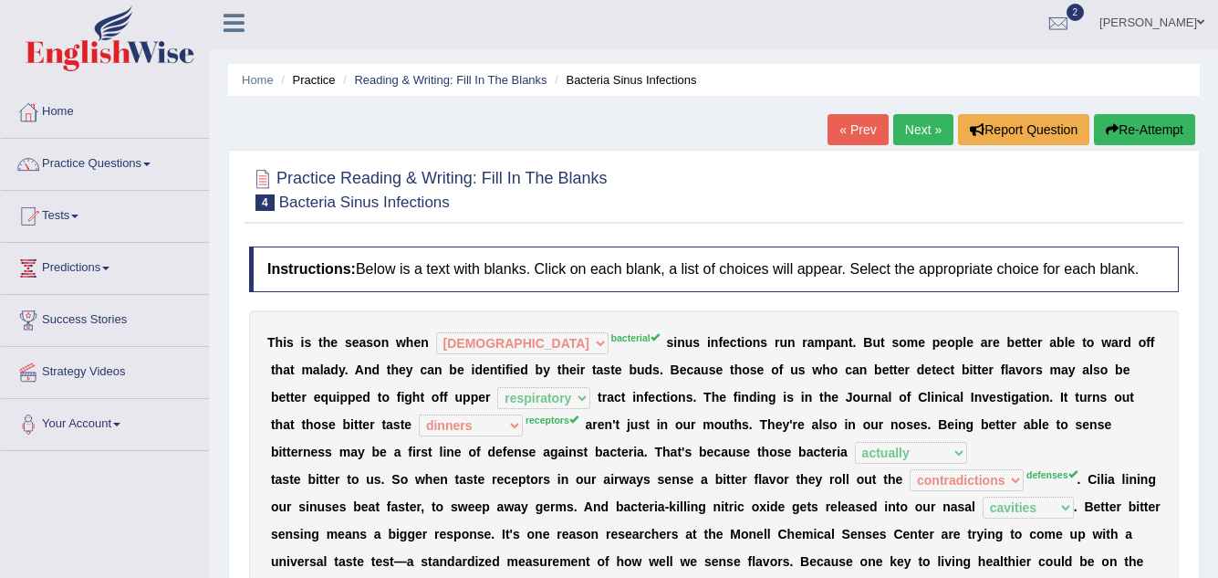
scroll to position [0, 0]
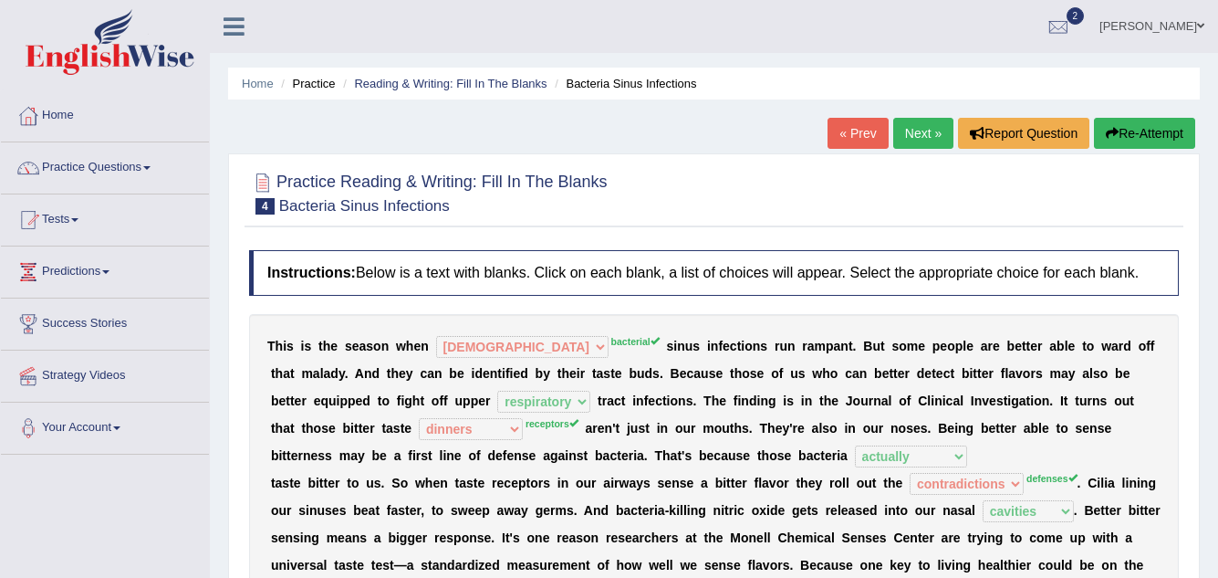
click at [922, 125] on link "Next »" at bounding box center [923, 133] width 60 height 31
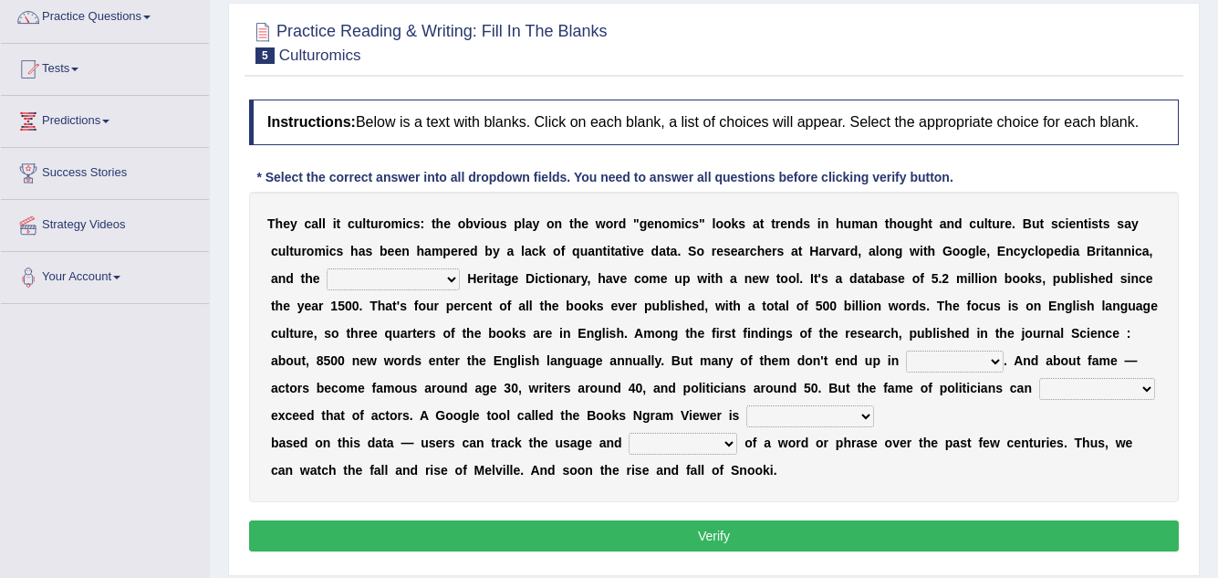
scroll to position [182, 0]
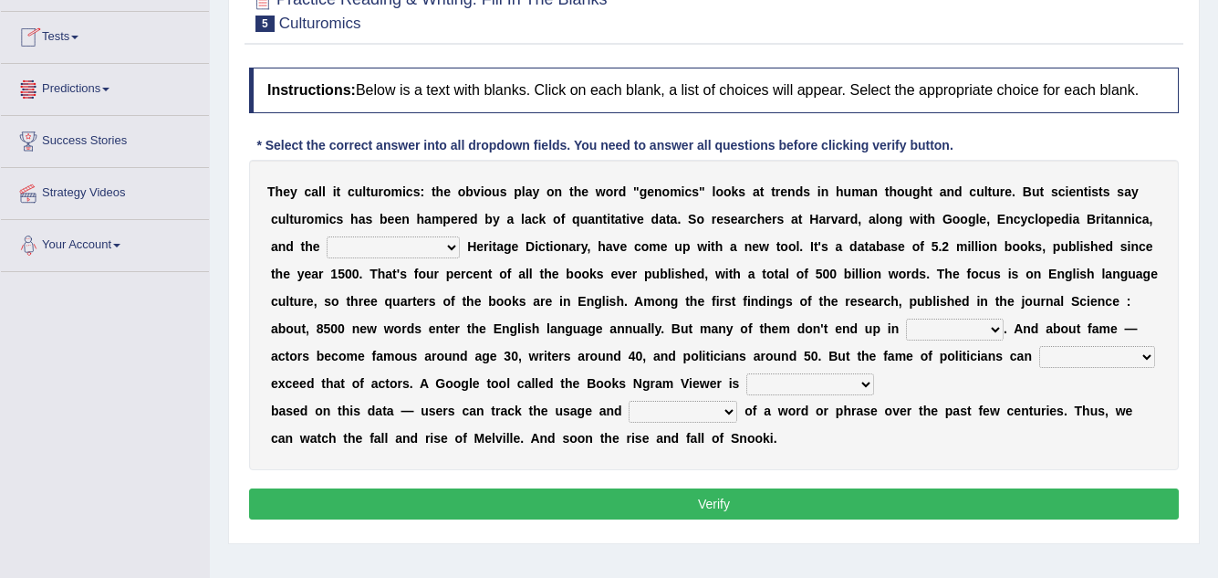
click at [391, 248] on select "Mettlesome Silicon [MEDICAL_DATA] American" at bounding box center [393, 247] width 133 height 22
select select "[MEDICAL_DATA]"
click at [327, 236] on select "Mettlesome Silicon [MEDICAL_DATA] American" at bounding box center [393, 247] width 133 height 22
click at [426, 248] on select "Mettlesome Silicon [MEDICAL_DATA] American" at bounding box center [393, 247] width 133 height 22
click at [887, 313] on div "T h e y c a l l i t c u l t u r o m i c s : t h e o b v i o u s p l a y o n t h…" at bounding box center [714, 315] width 930 height 310
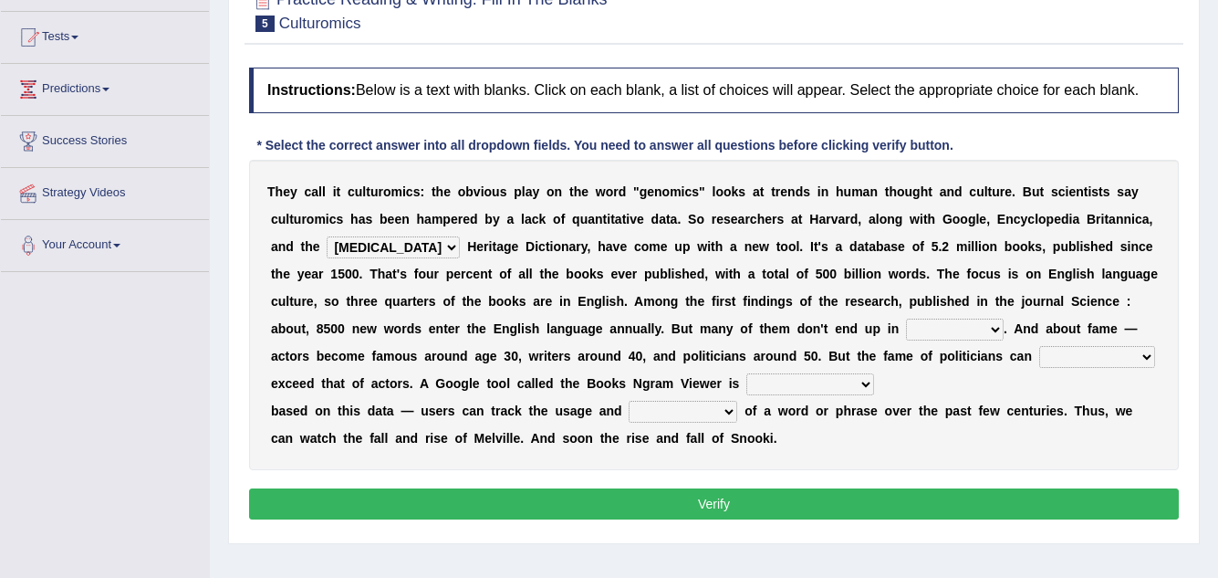
click at [930, 324] on select "veterinaries fairies dictionaries smithies" at bounding box center [955, 329] width 98 height 22
select select "dictionaries"
click at [906, 318] on select "veterinaries fairies dictionaries smithies" at bounding box center [955, 329] width 98 height 22
click at [1082, 355] on select "intelligibly eventually venturesomely preferably" at bounding box center [1097, 357] width 116 height 22
select select "eventually"
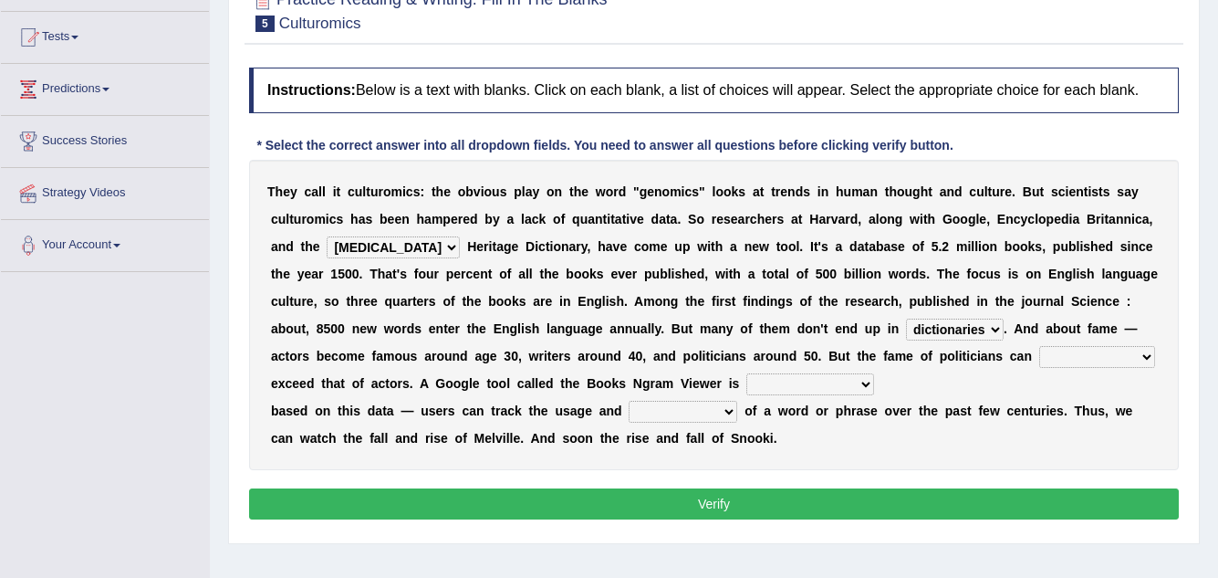
click at [1039, 346] on select "intelligibly eventually venturesomely preferably" at bounding box center [1097, 357] width 116 height 22
click at [776, 384] on select "nonoccupational nonbreakable trainable available" at bounding box center [810, 384] width 128 height 22
select select "available"
click at [746, 373] on select "nonoccupational nonbreakable trainable available" at bounding box center [810, 384] width 128 height 22
click at [659, 414] on select "frequency derisory drearily inappreciably" at bounding box center [683, 412] width 109 height 22
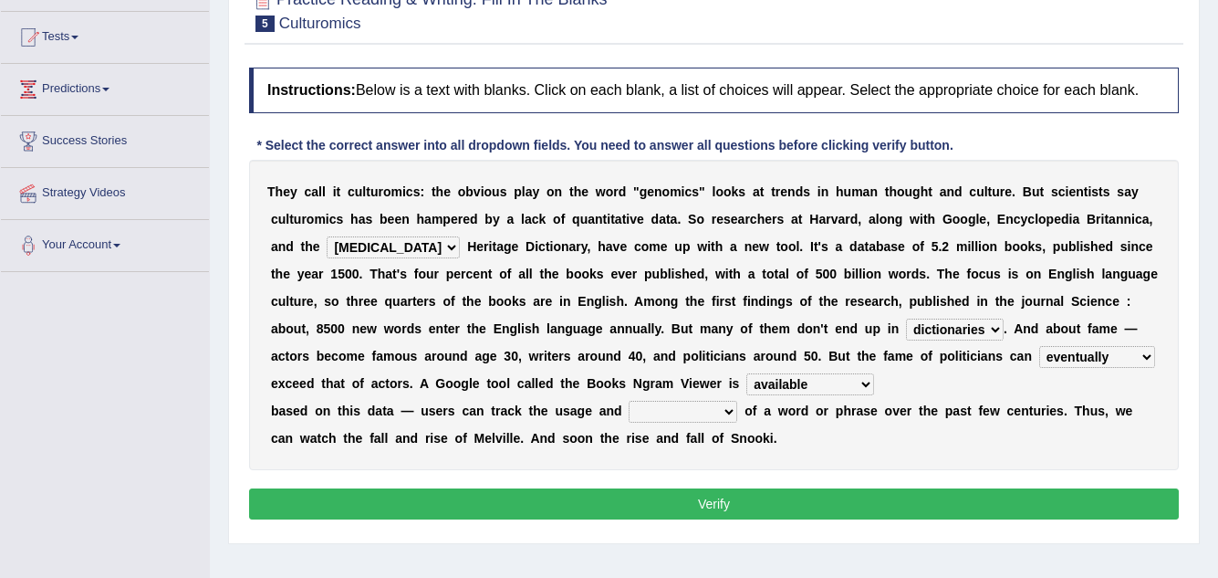
select select "frequency"
click at [629, 401] on select "frequency derisory drearily inappreciably" at bounding box center [683, 412] width 109 height 22
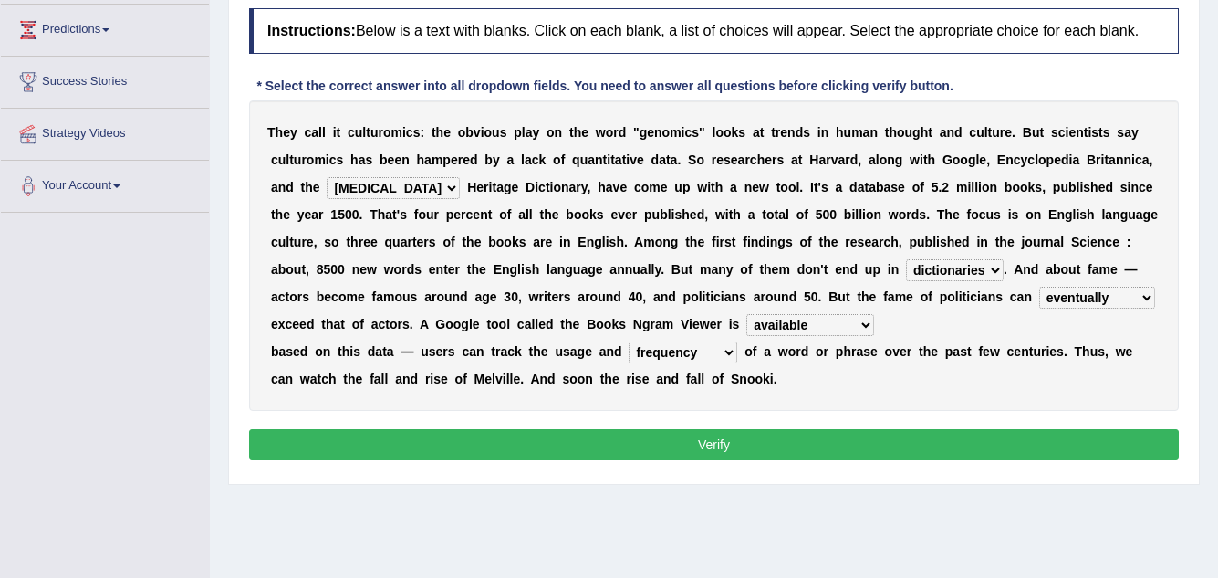
scroll to position [274, 0]
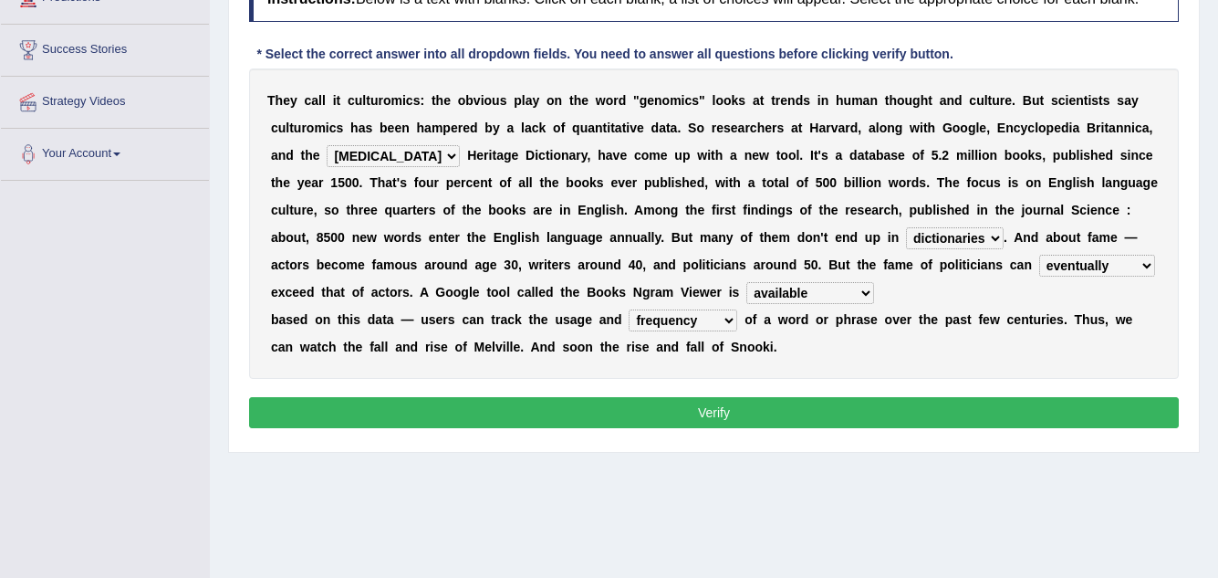
click at [720, 402] on button "Verify" at bounding box center [714, 412] width 930 height 31
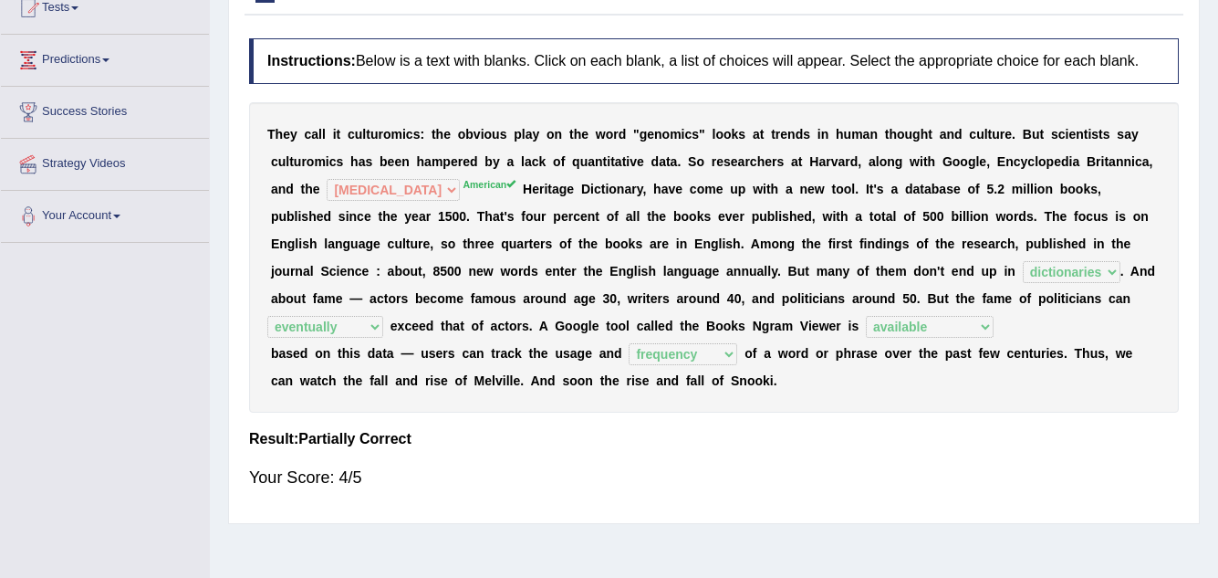
scroll to position [182, 0]
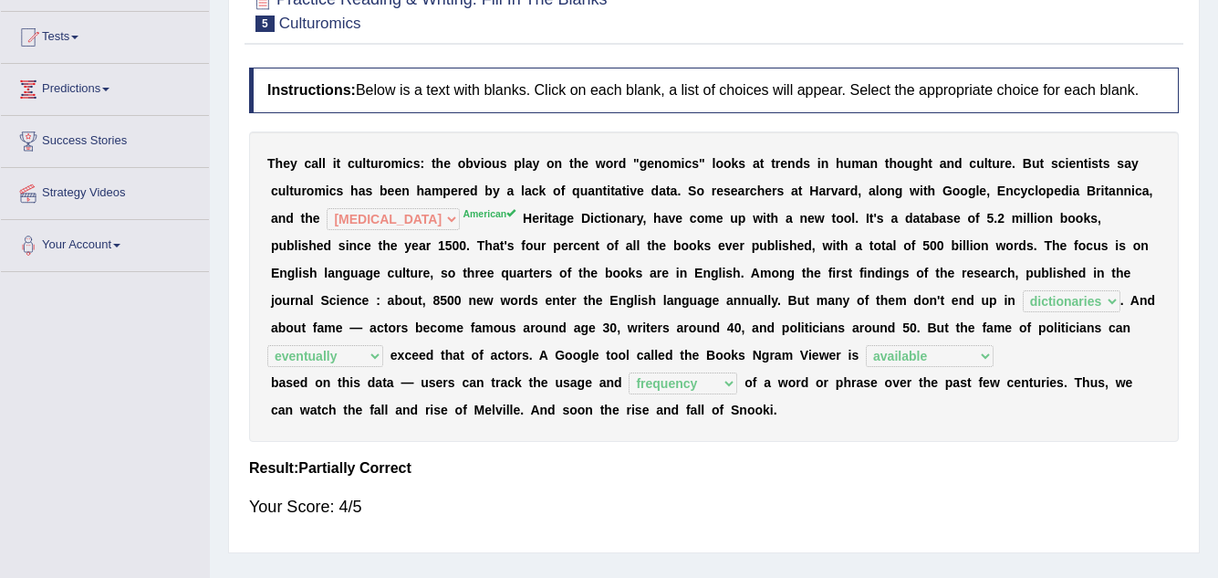
click at [748, 379] on b "o" at bounding box center [749, 382] width 8 height 15
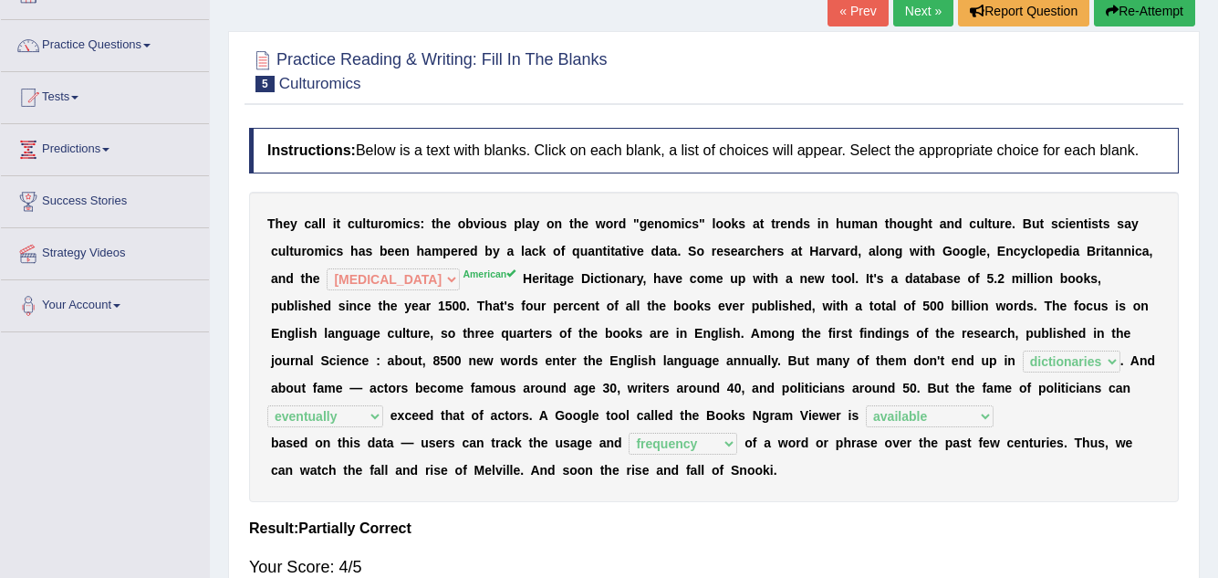
scroll to position [0, 0]
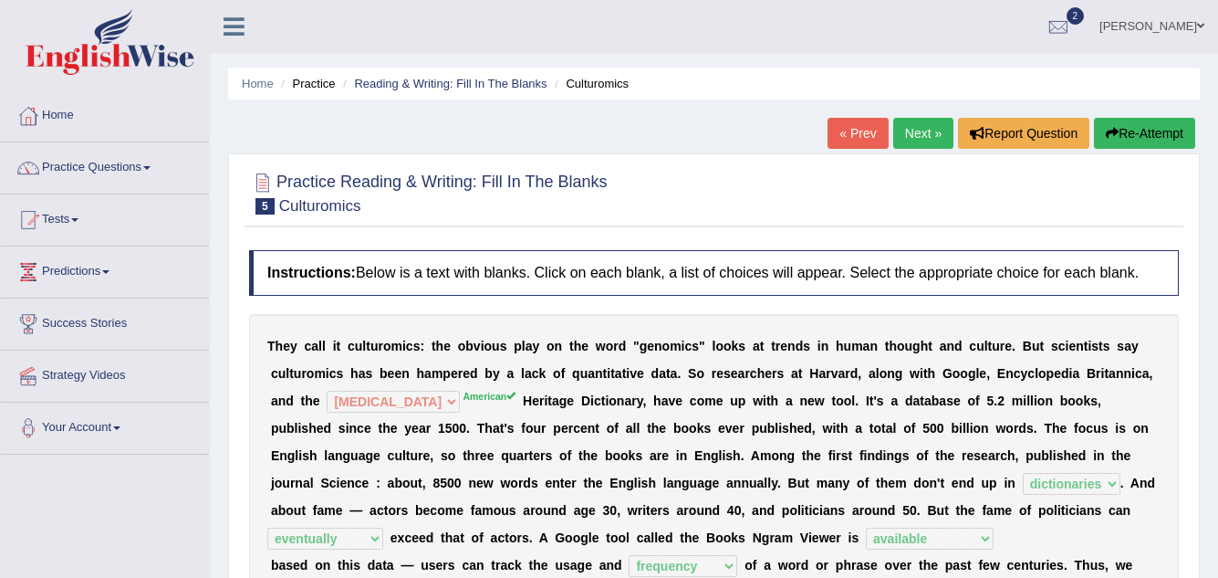
click at [1148, 125] on button "Re-Attempt" at bounding box center [1144, 133] width 101 height 31
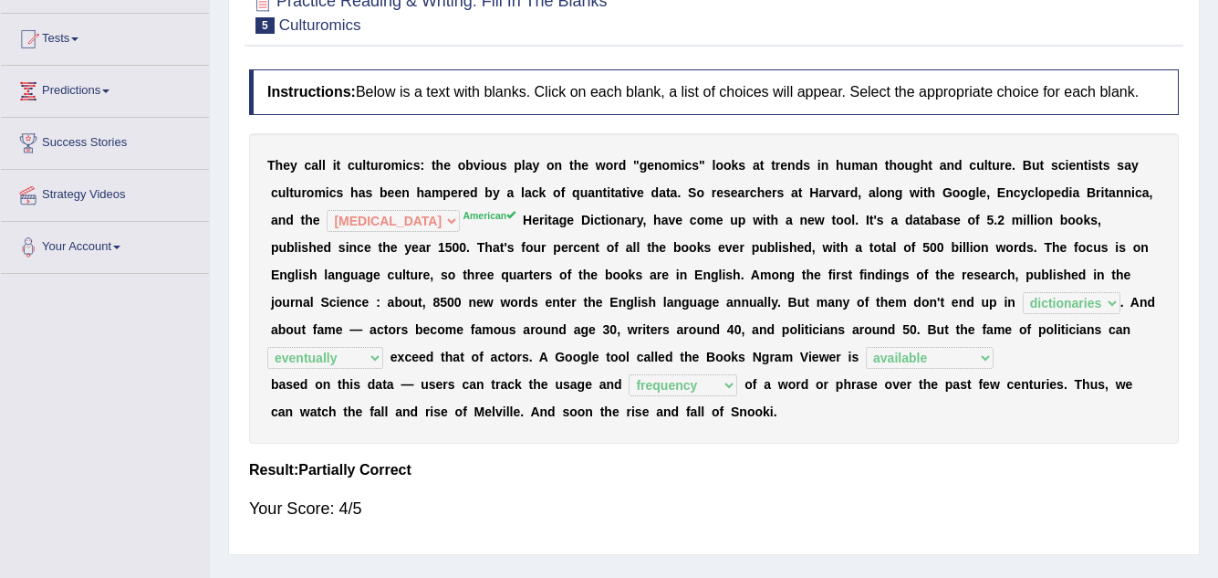
scroll to position [182, 0]
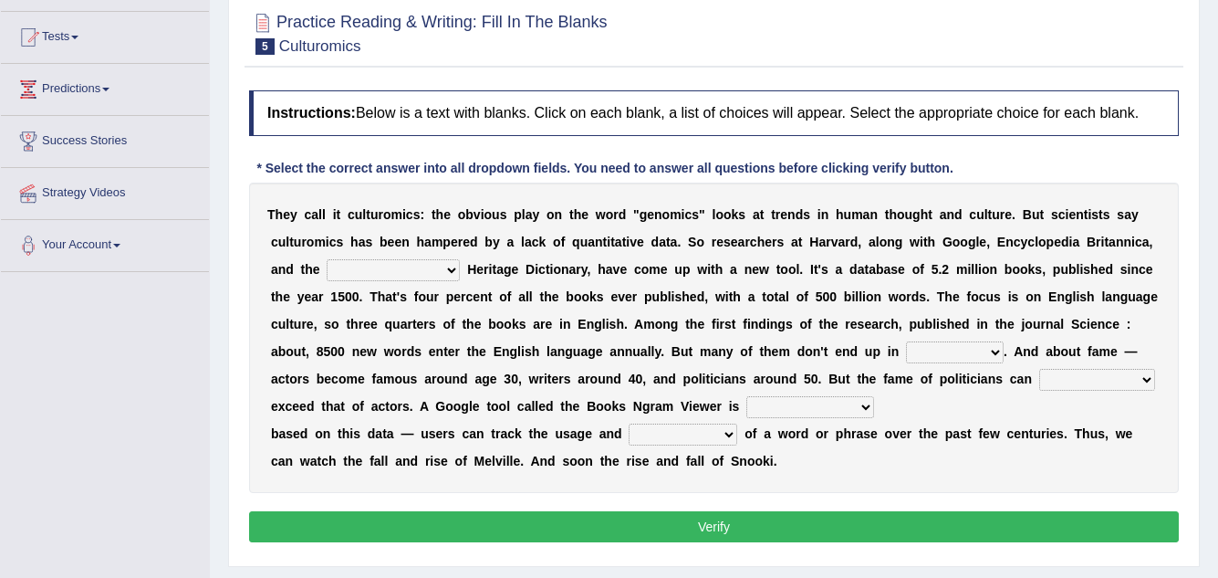
select select "American"
click at [327, 259] on select "Mettlesome Silicon Acetaminophen American" at bounding box center [393, 270] width 133 height 22
click at [987, 353] on select "veterinaries fairies dictionaries smithies" at bounding box center [955, 352] width 98 height 22
select select "dictionaries"
click at [906, 341] on select "veterinaries fairies dictionaries smithies" at bounding box center [955, 352] width 98 height 22
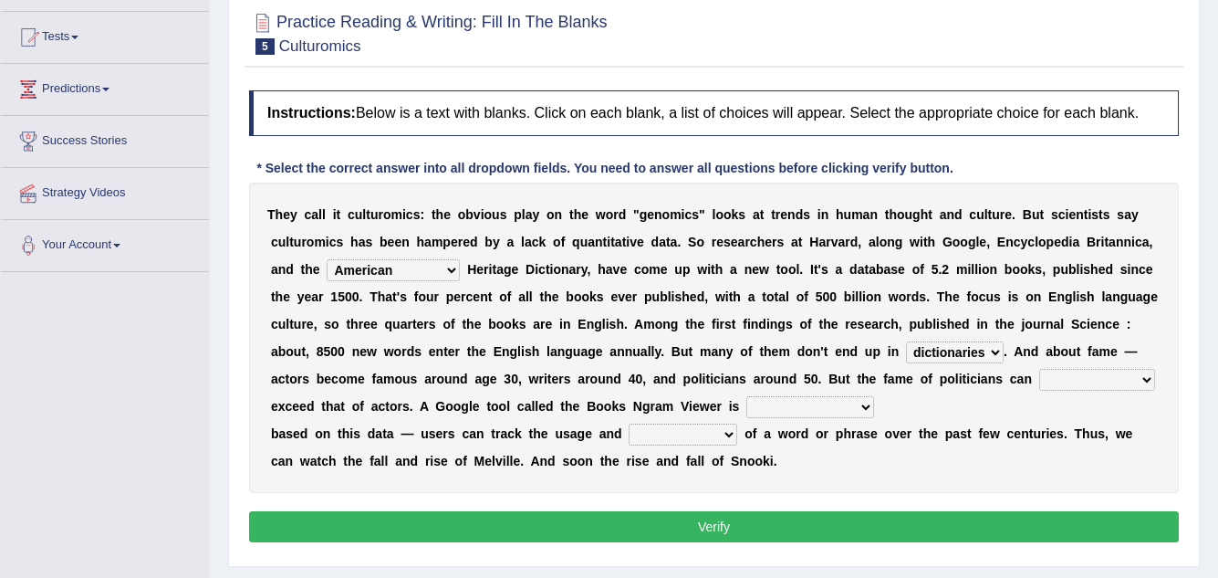
click at [1052, 381] on select "intelligibly eventually venturesomely preferably" at bounding box center [1097, 380] width 116 height 22
select select "eventually"
click at [1039, 369] on select "intelligibly eventually venturesomely preferably" at bounding box center [1097, 380] width 116 height 22
click at [802, 396] on select "nonoccupational nonbreakable trainable available" at bounding box center [810, 407] width 128 height 22
select select "available"
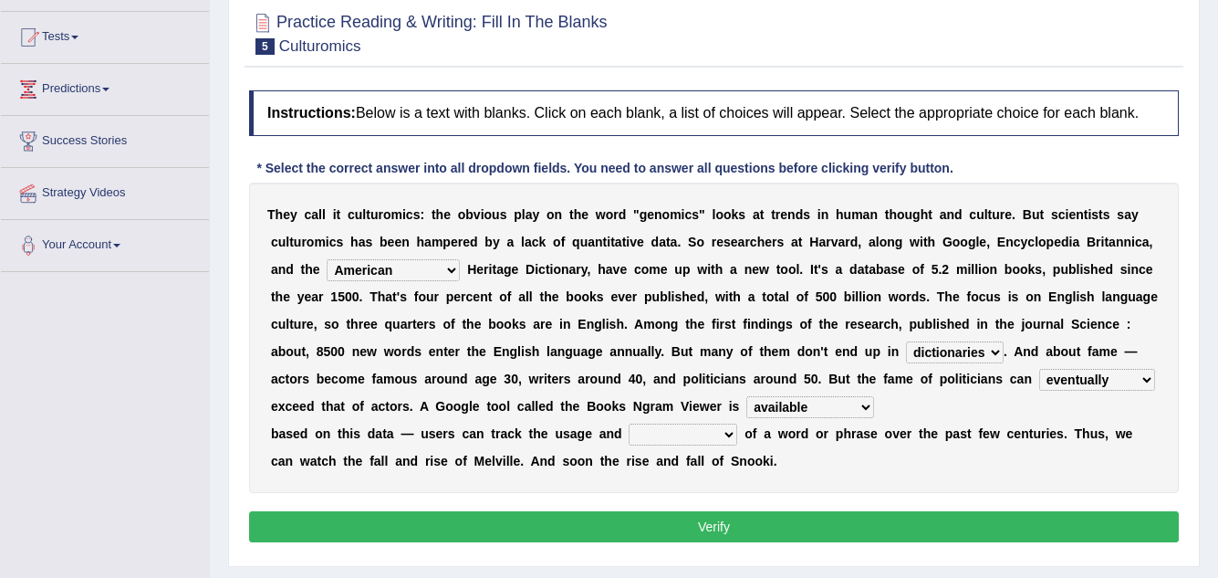
click at [746, 396] on select "nonoccupational nonbreakable trainable available" at bounding box center [810, 407] width 128 height 22
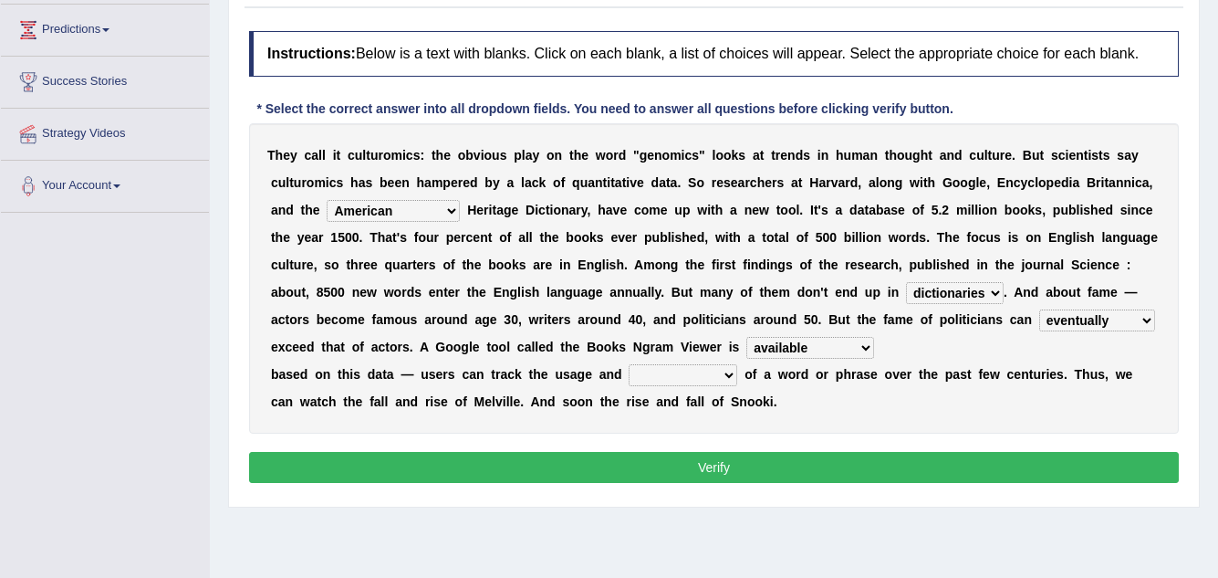
scroll to position [274, 0]
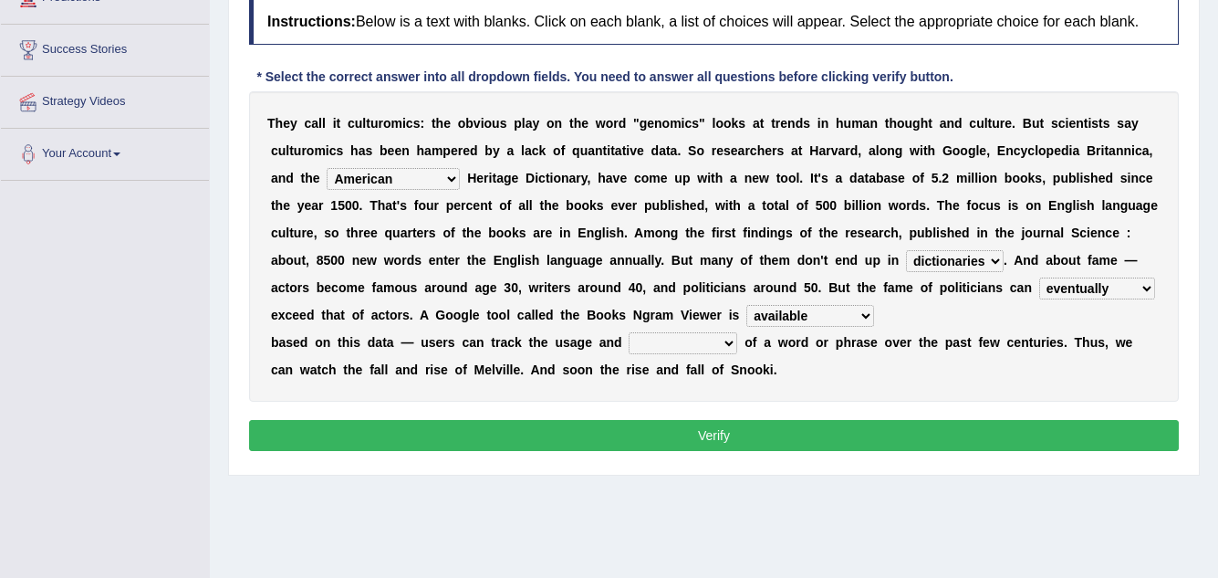
click at [718, 346] on select "frequency derisory drearily inappreciably" at bounding box center [683, 343] width 109 height 22
select select "frequency"
click at [629, 332] on select "frequency derisory drearily inappreciably" at bounding box center [683, 343] width 109 height 22
click at [703, 433] on button "Verify" at bounding box center [714, 435] width 930 height 31
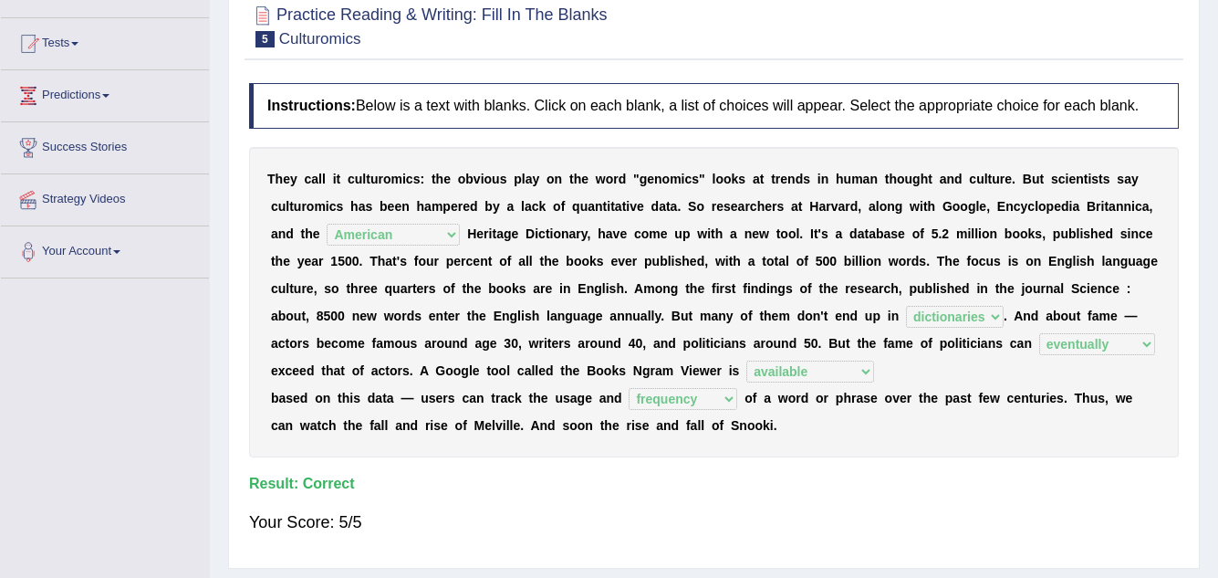
scroll to position [16, 0]
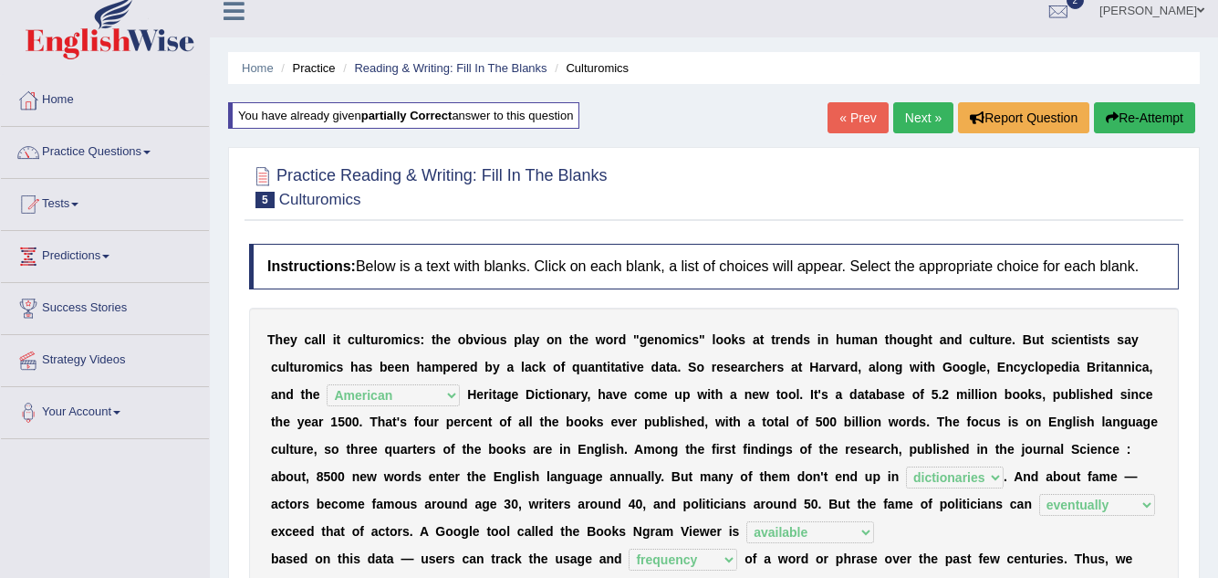
click at [924, 109] on link "Next »" at bounding box center [923, 117] width 60 height 31
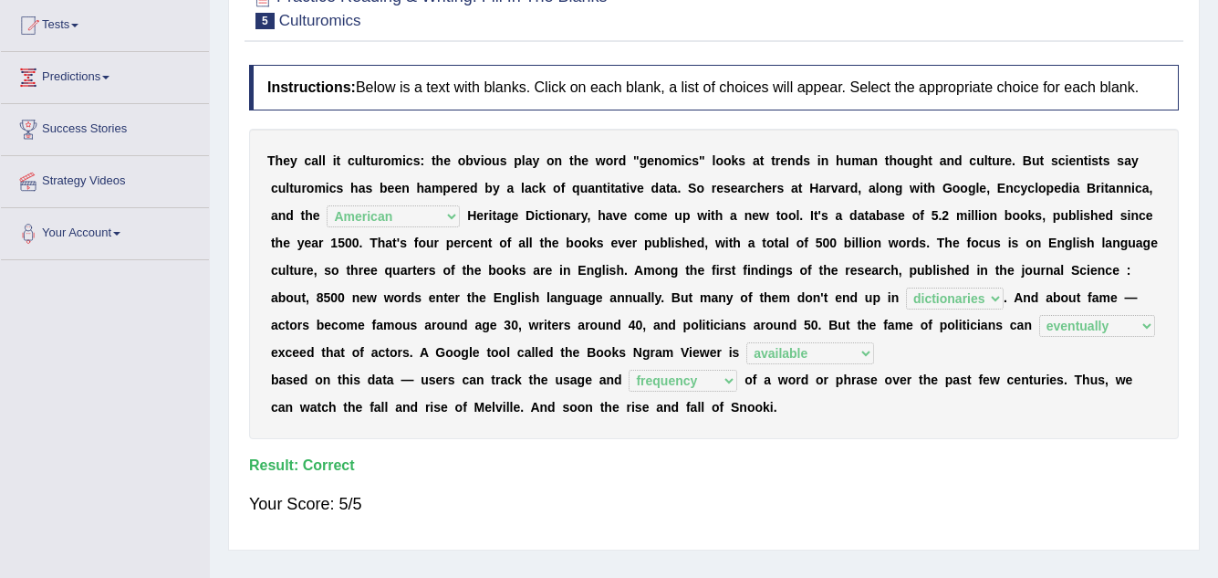
scroll to position [198, 0]
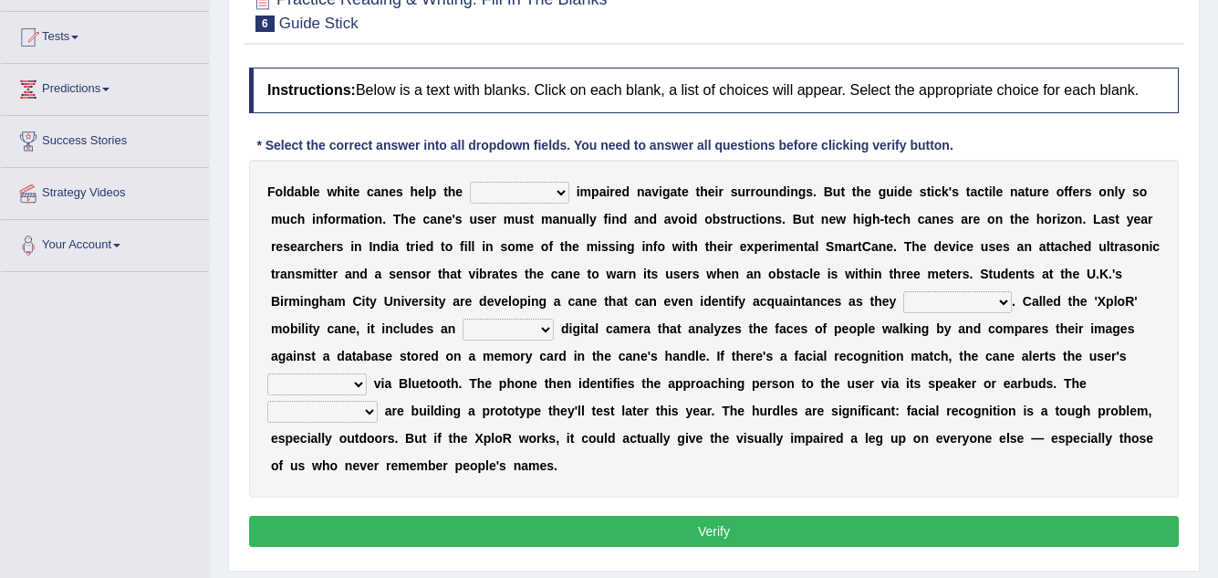
select select "insensitivity"
click at [470, 182] on select "felicity insensitivity visually malleability" at bounding box center [519, 193] width 99 height 22
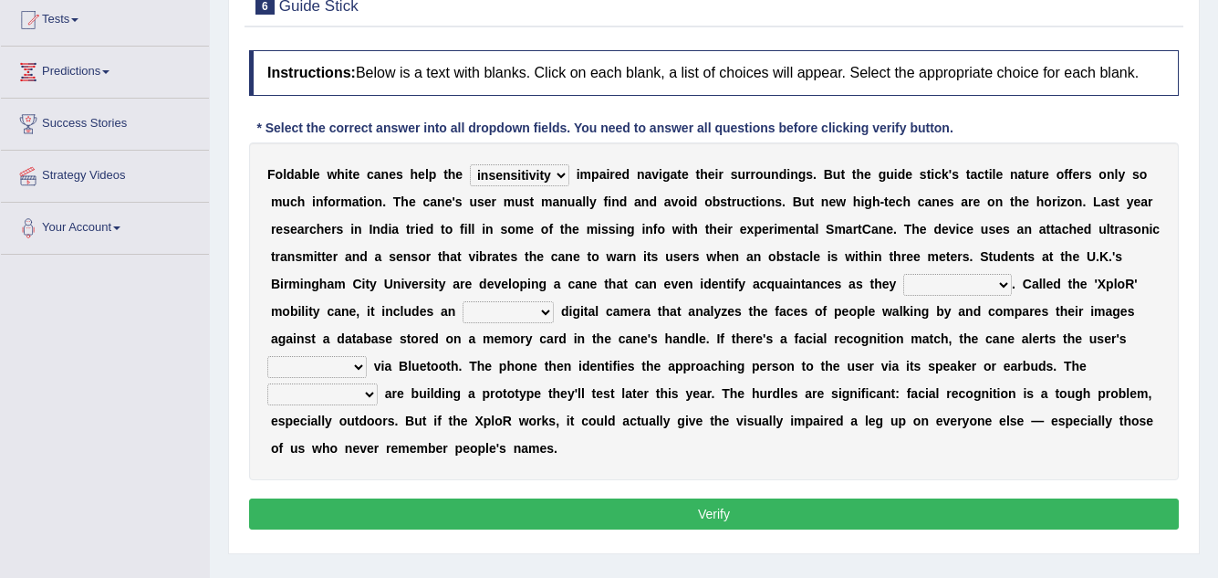
scroll to position [182, 0]
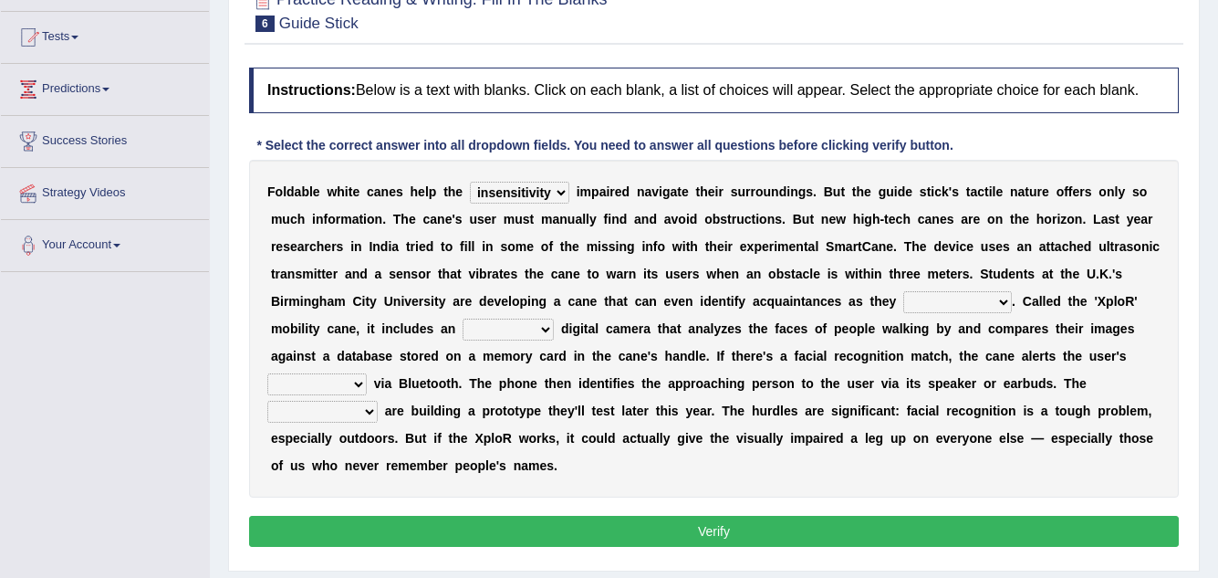
click at [964, 304] on select "likelihood throat northernmost approach" at bounding box center [957, 302] width 109 height 22
click at [903, 291] on select "likelihood throat northernmost approach" at bounding box center [957, 302] width 109 height 22
click at [1016, 305] on b at bounding box center [1019, 301] width 7 height 15
click at [1007, 303] on select "likelihood throat northernmost approach" at bounding box center [957, 302] width 109 height 22
select select "approach"
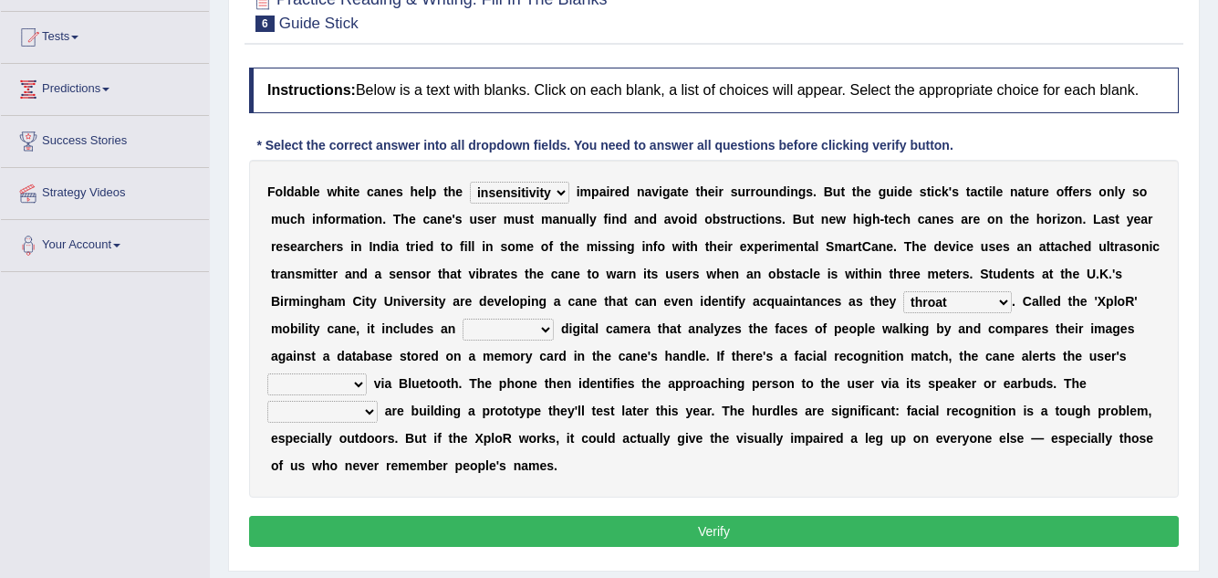
click at [903, 291] on select "likelihood throat northernmost approach" at bounding box center [957, 302] width 109 height 22
click at [504, 323] on select "untested embedded deadest skinhead" at bounding box center [508, 329] width 91 height 22
select select "embedded"
click at [463, 318] on select "untested embedded deadest skinhead" at bounding box center [508, 329] width 91 height 22
click at [357, 387] on select "waterborne alone smartphone postpone" at bounding box center [316, 384] width 99 height 22
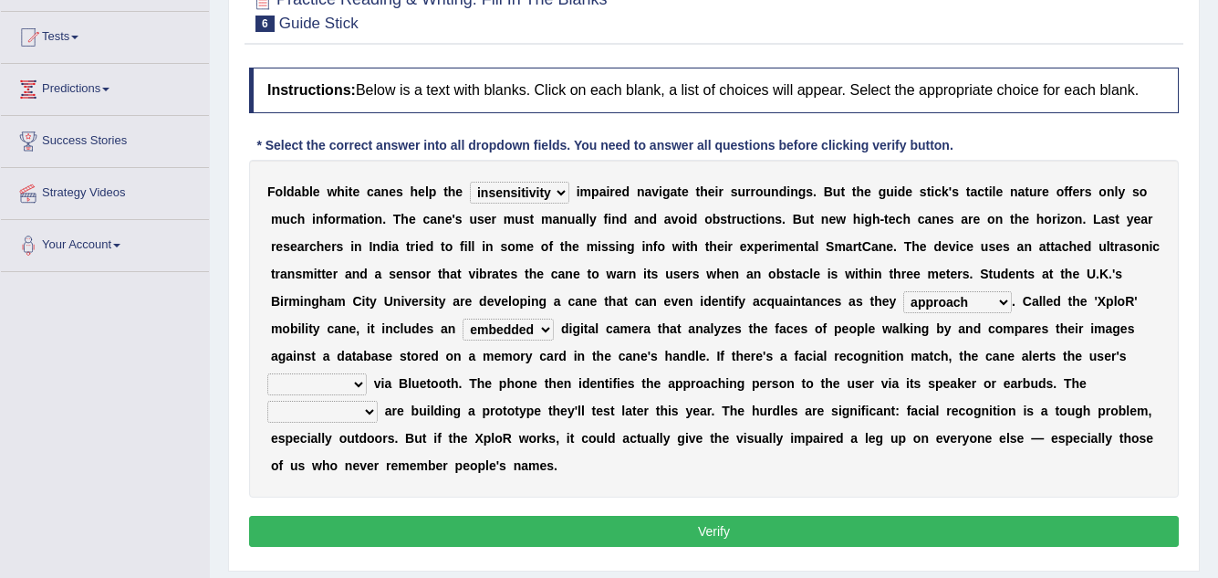
select select "smartphone"
click at [267, 373] on select "waterborne alone smartphone postpone" at bounding box center [316, 384] width 99 height 22
click at [365, 412] on select "jurisprudence bootless students jukebox" at bounding box center [322, 412] width 110 height 22
select select "students"
click at [267, 401] on select "jurisprudence bootless students jukebox" at bounding box center [322, 412] width 110 height 22
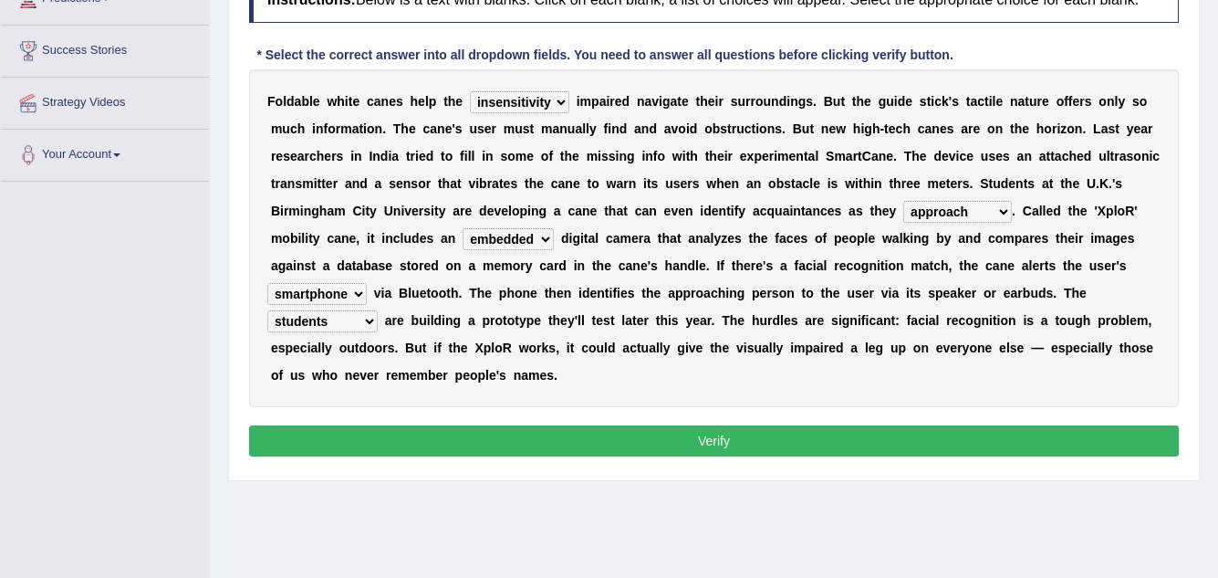
scroll to position [274, 0]
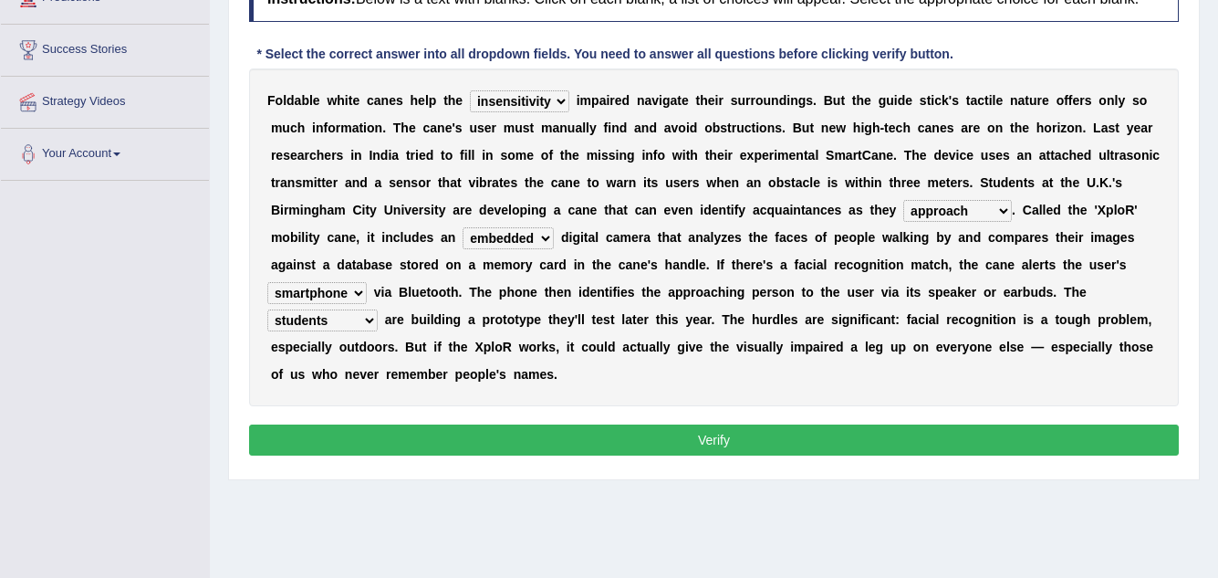
click at [691, 429] on button "Verify" at bounding box center [714, 439] width 930 height 31
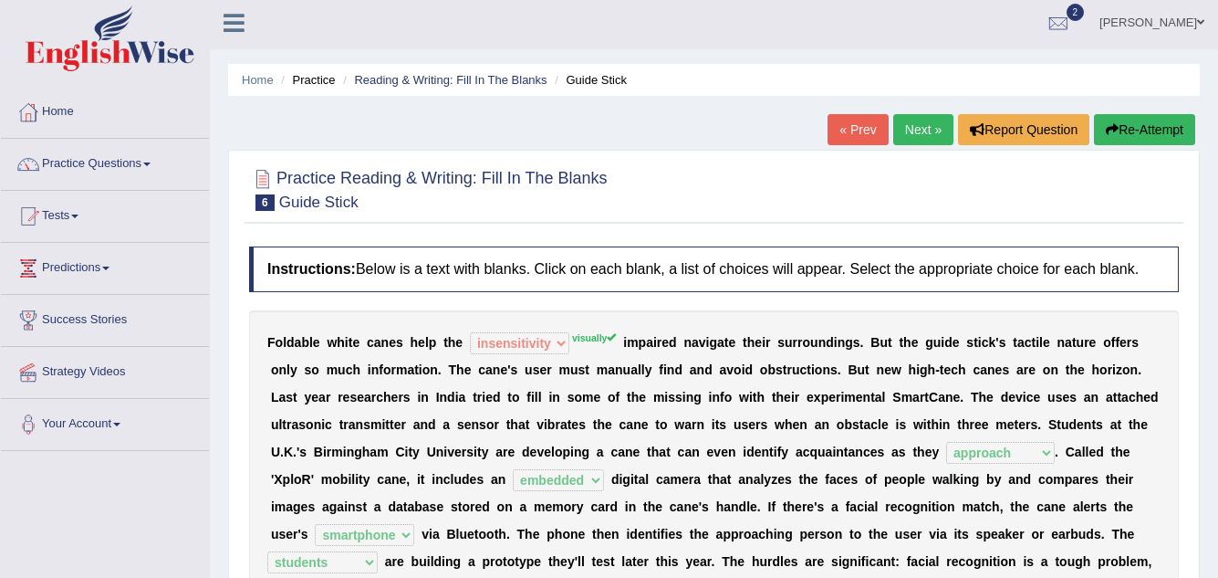
scroll to position [0, 0]
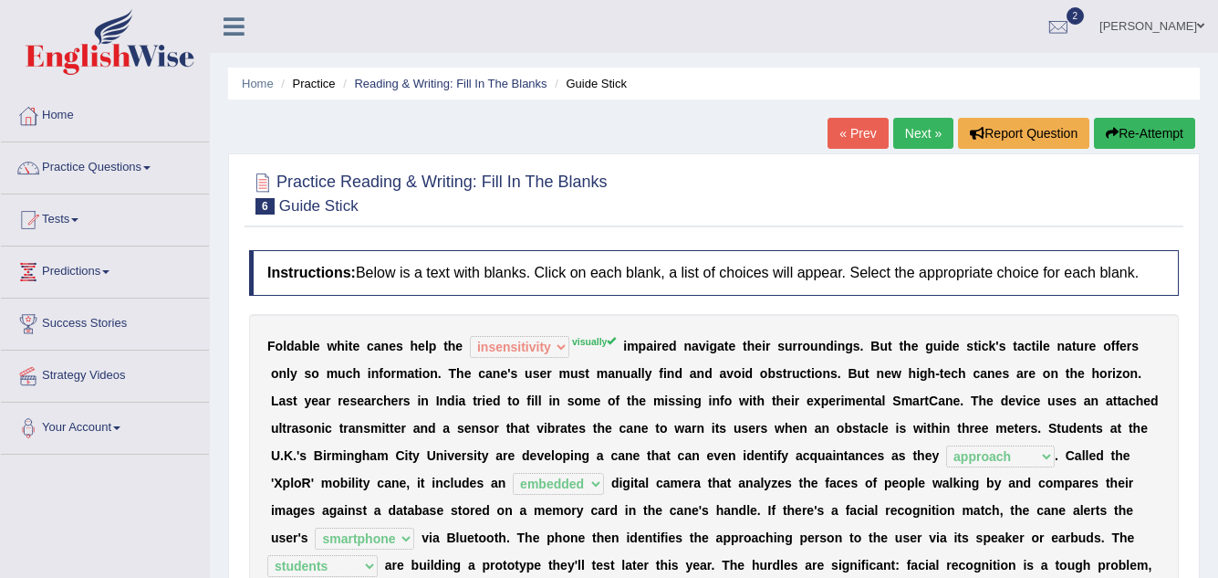
click at [1165, 137] on button "Re-Attempt" at bounding box center [1144, 133] width 101 height 31
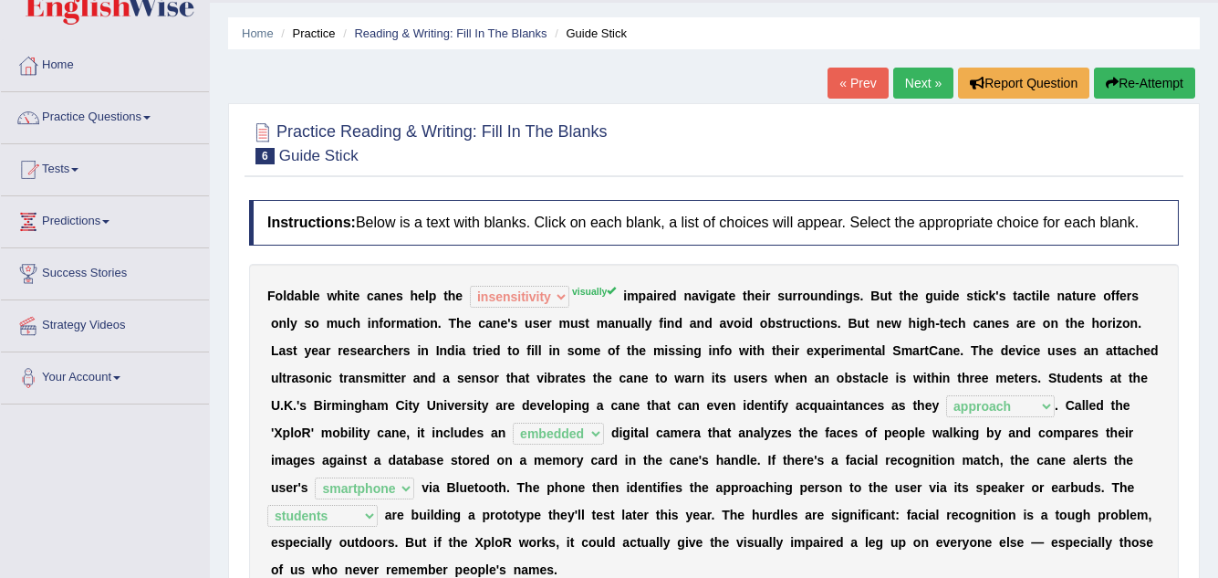
scroll to position [91, 0]
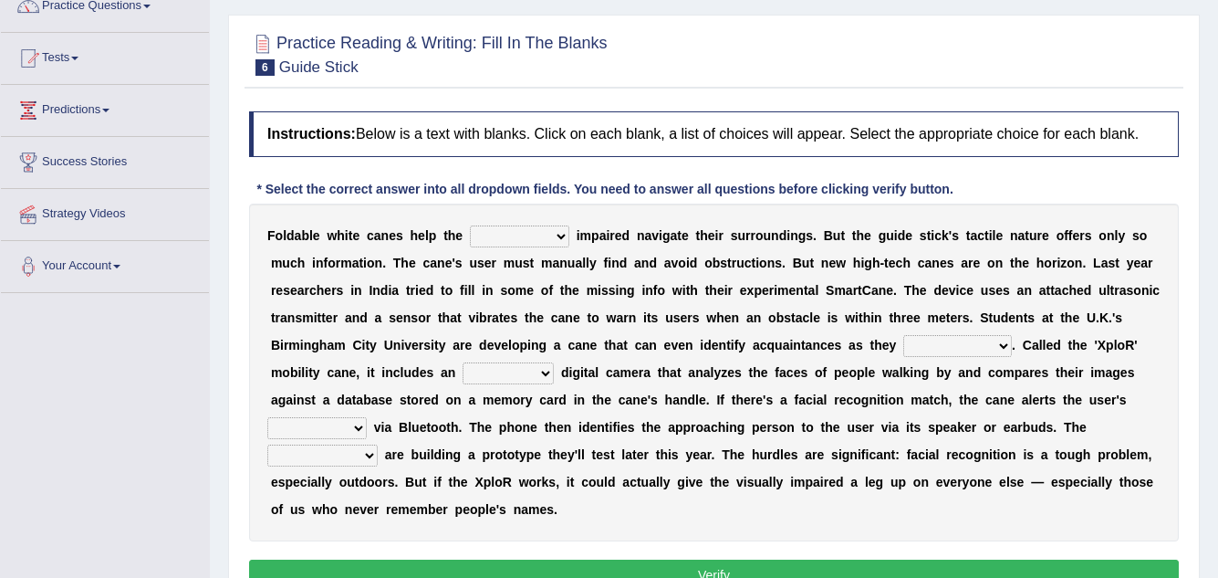
scroll to position [182, 0]
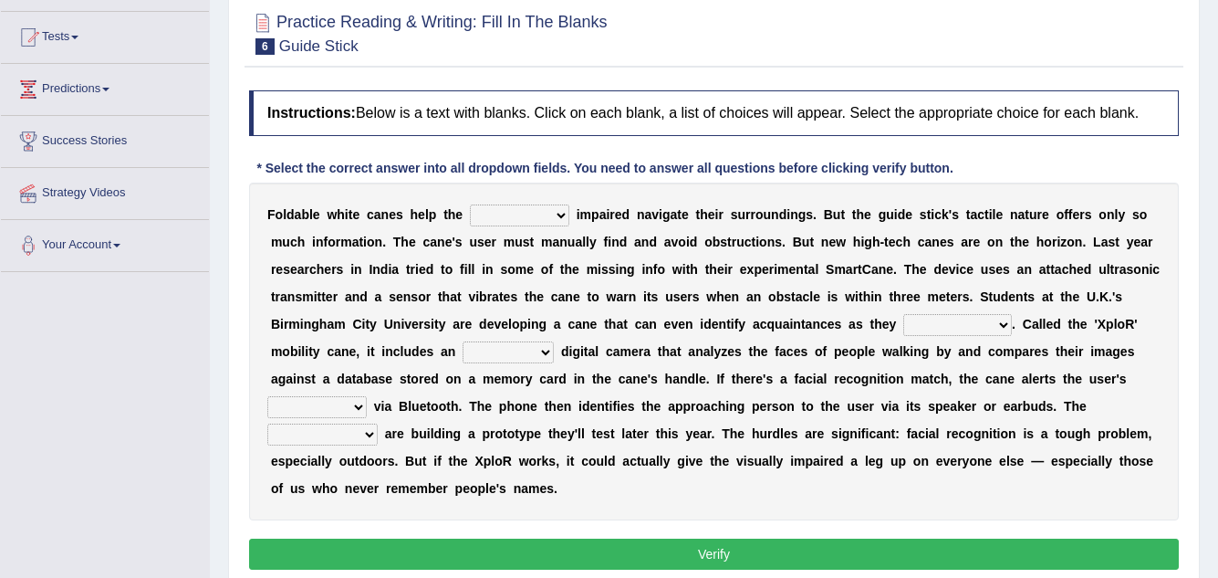
click at [506, 213] on select "felicity insensitivity visually malleability" at bounding box center [519, 215] width 99 height 22
select select "visually"
click at [470, 204] on select "felicity insensitivity visually malleability" at bounding box center [519, 215] width 99 height 22
click at [950, 324] on select "likelihood throat northernmost approach" at bounding box center [957, 325] width 109 height 22
click at [961, 448] on div "F o l d a b l e w h i t e c a n e s h e l p t h e felicity insensitivity visual…" at bounding box center [714, 351] width 930 height 338
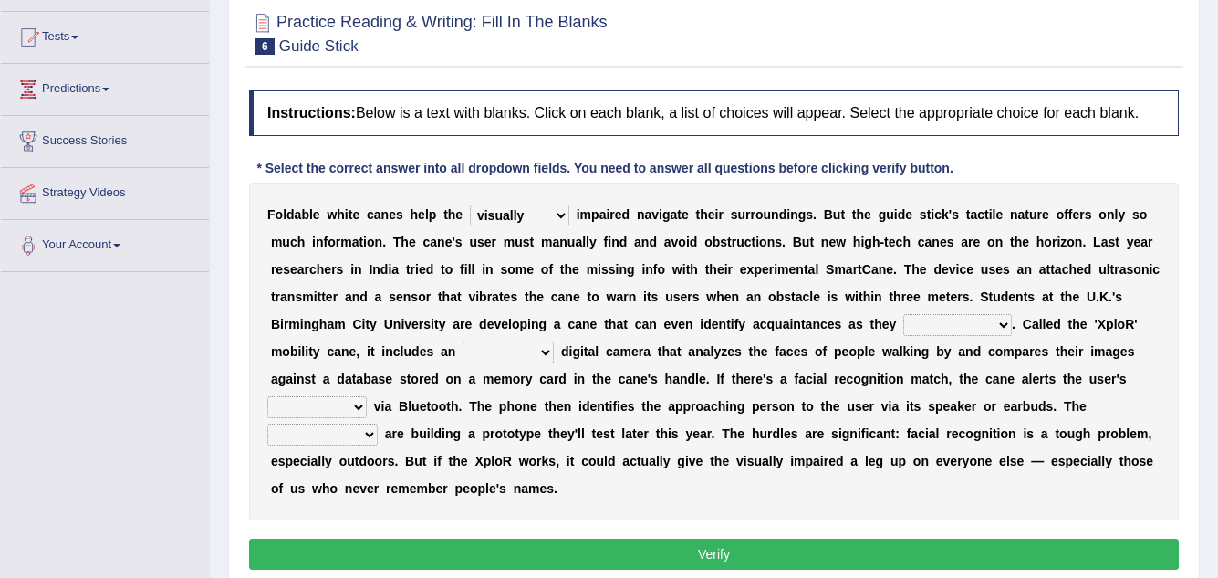
click at [991, 319] on select "likelihood throat northernmost approach" at bounding box center [957, 325] width 109 height 22
select select "approach"
click at [903, 314] on select "likelihood throat northernmost approach" at bounding box center [957, 325] width 109 height 22
click at [530, 346] on select "untested embedded deadest skinhead" at bounding box center [508, 352] width 91 height 22
select select "embedded"
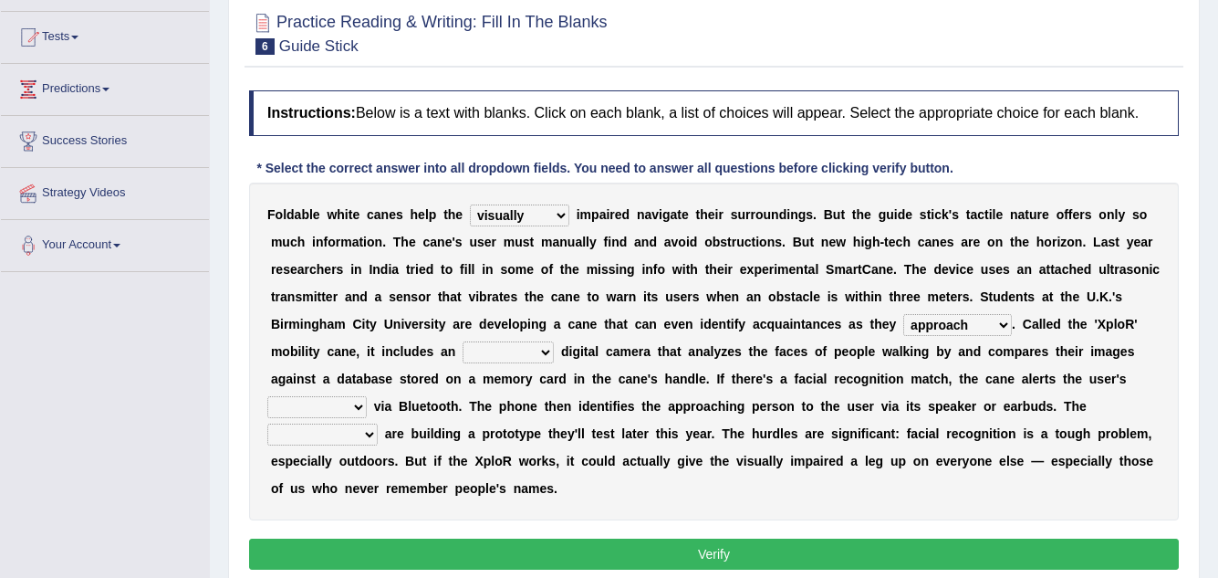
click at [463, 341] on select "untested embedded deadest skinhead" at bounding box center [508, 352] width 91 height 22
click at [339, 401] on select "waterborne alone smartphone postpone" at bounding box center [316, 407] width 99 height 22
select select "smartphone"
click at [267, 396] on select "waterborne alone smartphone postpone" at bounding box center [316, 407] width 99 height 22
click at [355, 429] on select "jurisprudence bootless students jukebox" at bounding box center [322, 434] width 110 height 22
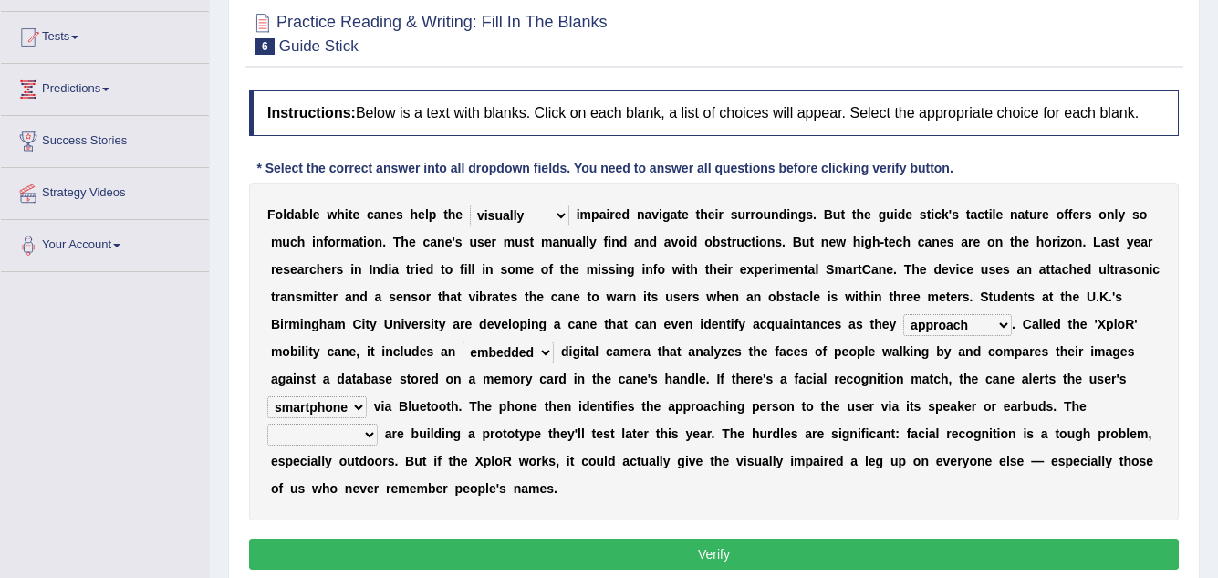
select select "students"
click at [267, 423] on select "jurisprudence bootless students jukebox" at bounding box center [322, 434] width 110 height 22
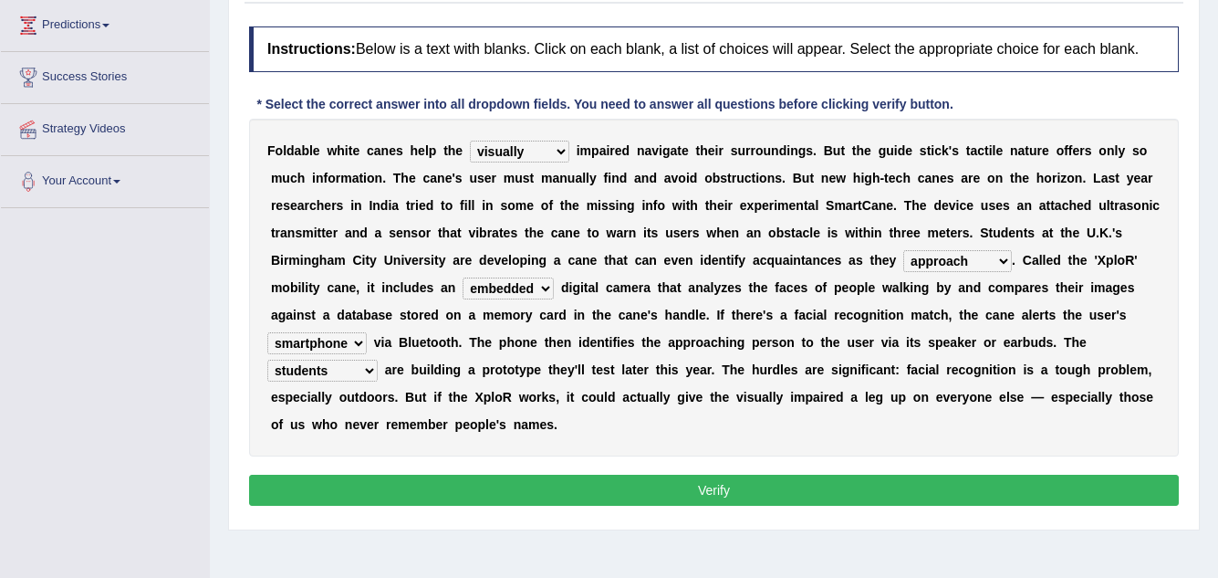
scroll to position [274, 0]
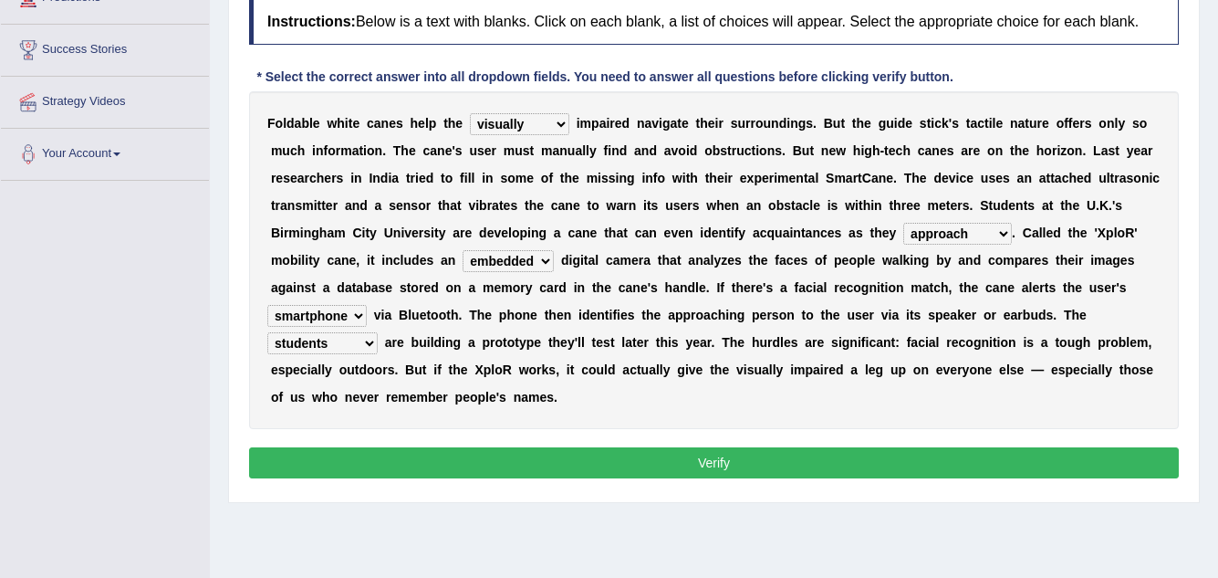
click at [580, 457] on button "Verify" at bounding box center [714, 462] width 930 height 31
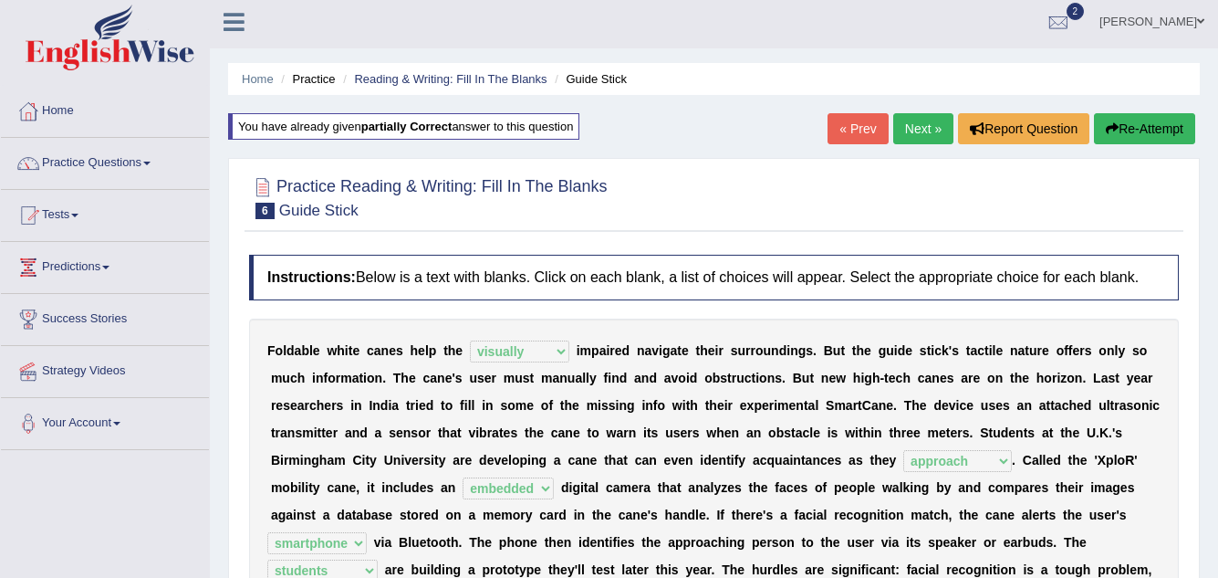
scroll to position [0, 0]
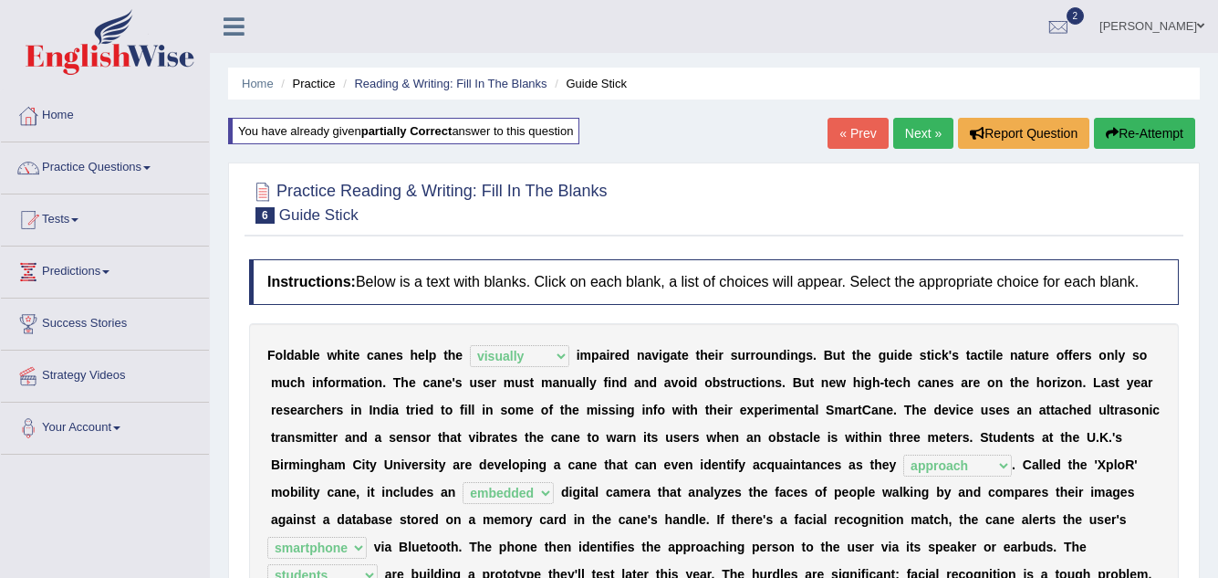
drag, startPoint x: 924, startPoint y: 132, endPoint x: 928, endPoint y: 148, distance: 15.9
click at [923, 134] on link "Next »" at bounding box center [923, 133] width 60 height 31
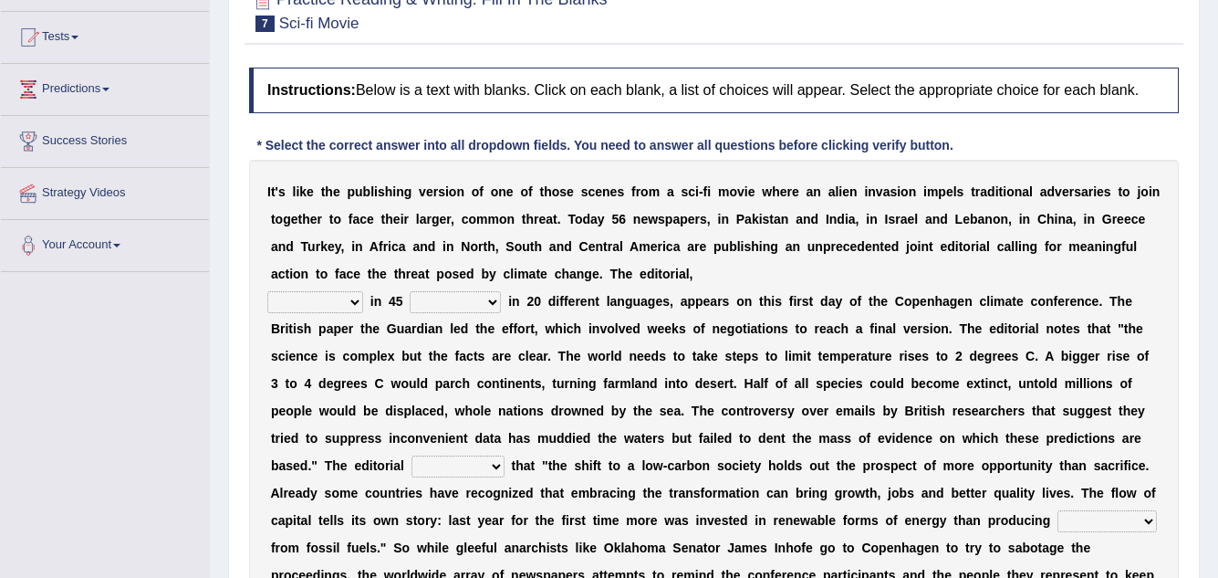
click at [333, 291] on select "published publicized burnished transmitted" at bounding box center [315, 302] width 96 height 22
select select "published"
click at [267, 291] on select "published publicized burnished transmitted" at bounding box center [315, 302] width 96 height 22
drag, startPoint x: 442, startPoint y: 295, endPoint x: 448, endPoint y: 302, distance: 9.7
click at [443, 297] on select "clans countries continents terraces" at bounding box center [455, 302] width 91 height 22
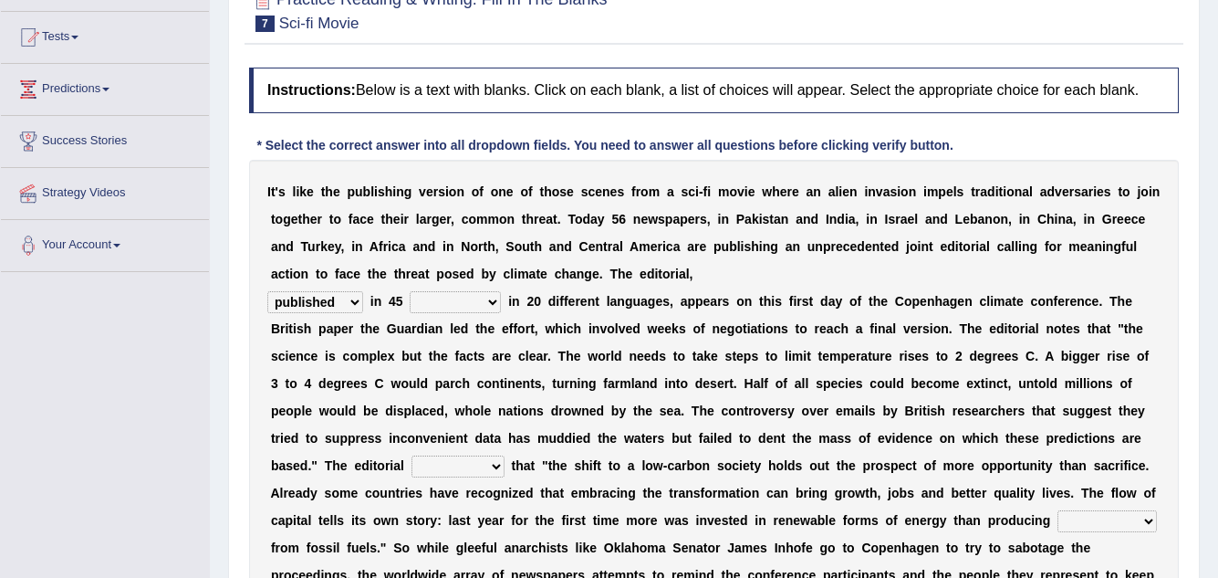
select select "countries"
click at [410, 291] on select "clans countries continents terraces" at bounding box center [455, 302] width 91 height 22
click at [478, 295] on select "clans countries continents terraces" at bounding box center [455, 302] width 91 height 22
click at [953, 235] on div "I t ' s l i k e t h e p u b l i s h i n g v e r s i o n o f o n e o f t h o s e…" at bounding box center [714, 411] width 930 height 502
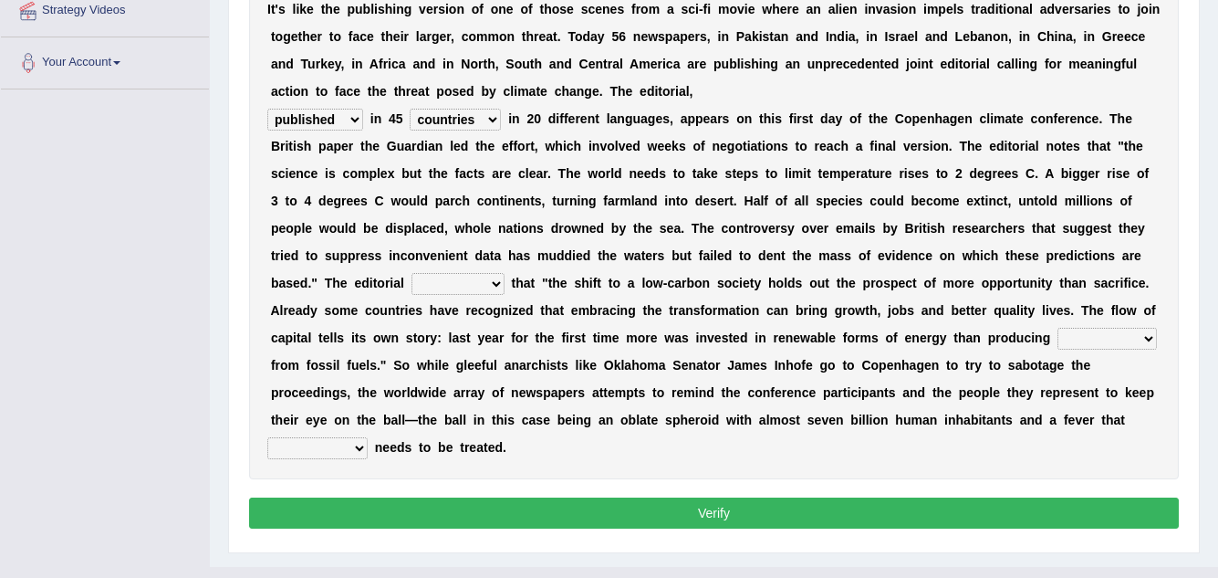
click at [461, 281] on select "modified protested recognized declined" at bounding box center [458, 284] width 93 height 22
select select "recognized"
click at [412, 273] on select "modified protested recognized declined" at bounding box center [458, 284] width 93 height 22
click at [1080, 339] on select "electricity indivisibility negativity significance" at bounding box center [1107, 339] width 99 height 22
click at [1093, 462] on div "I t ' s l i k e t h e p u b l i s h i n g v e r s i o n o f o n e o f t h o s e…" at bounding box center [714, 228] width 930 height 502
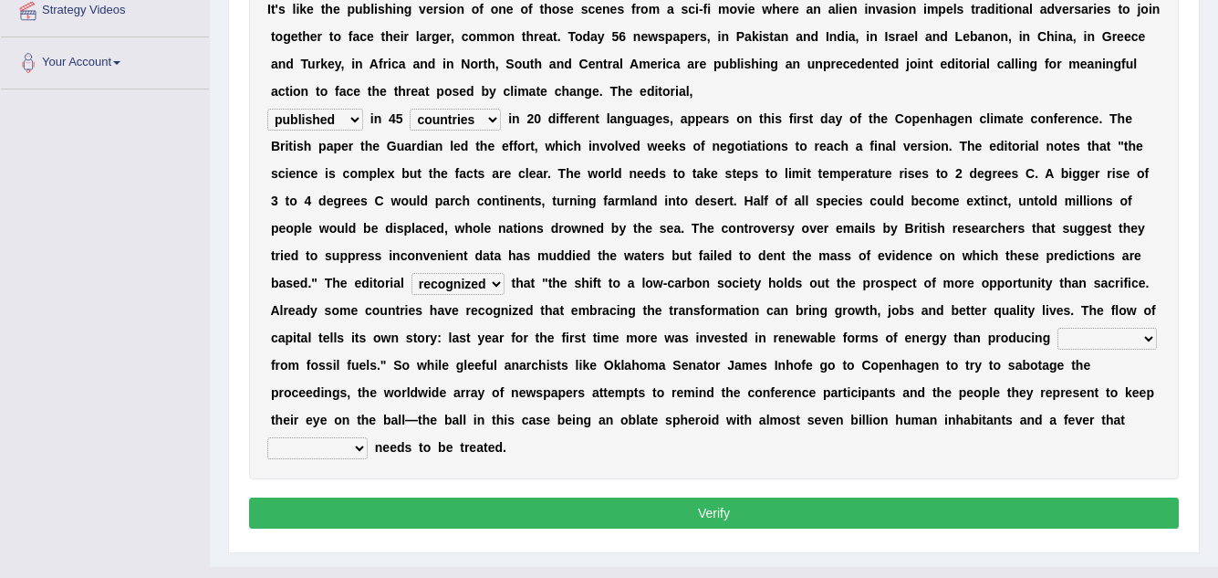
click at [1120, 339] on select "electricity indivisibility negativity significance" at bounding box center [1107, 339] width 99 height 22
click at [1058, 328] on select "electricity indivisibility negativity significance" at bounding box center [1107, 339] width 99 height 22
click at [1111, 337] on select "electricity indivisibility negativity significance" at bounding box center [1107, 339] width 99 height 22
click at [1058, 328] on select "electricity indivisibility negativity significance" at bounding box center [1107, 339] width 99 height 22
click at [1107, 343] on select "electricity indivisibility negativity significance" at bounding box center [1107, 339] width 99 height 22
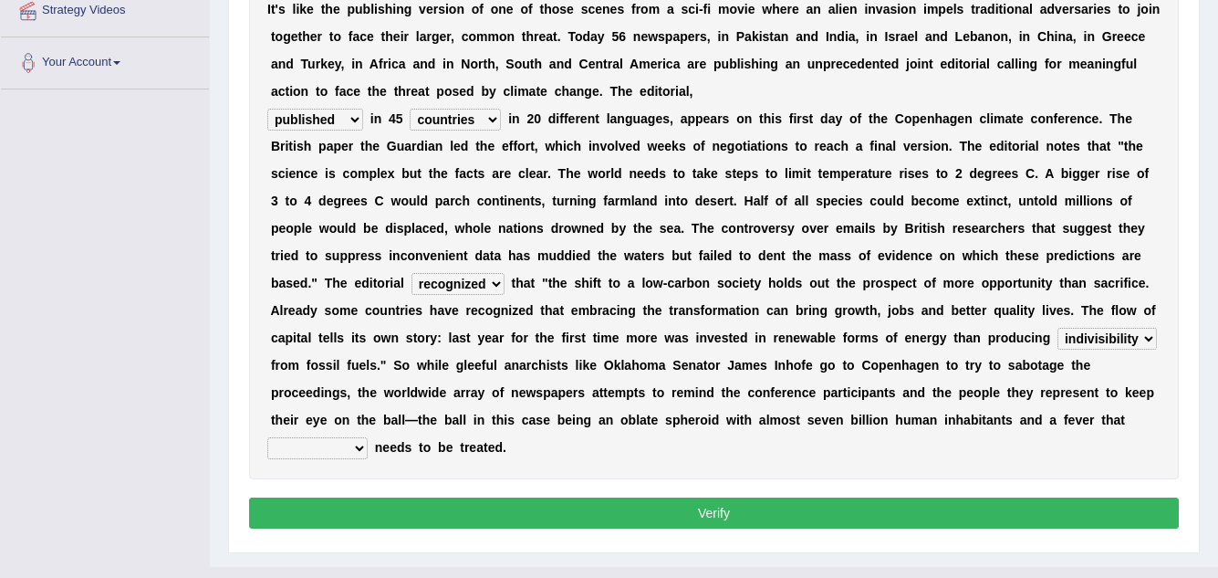
select select "electricity"
click at [1058, 328] on select "electricity indivisibility negativity significance" at bounding box center [1107, 339] width 99 height 22
click at [493, 284] on select "modified protested recognized declined" at bounding box center [458, 284] width 93 height 22
click at [458, 406] on div "I t ' s l i k e t h e p u b l i s h i n g v e r s i o n o f o n e o f t h o s e…" at bounding box center [714, 228] width 930 height 502
click at [483, 286] on select "modified protested recognized declined" at bounding box center [458, 284] width 93 height 22
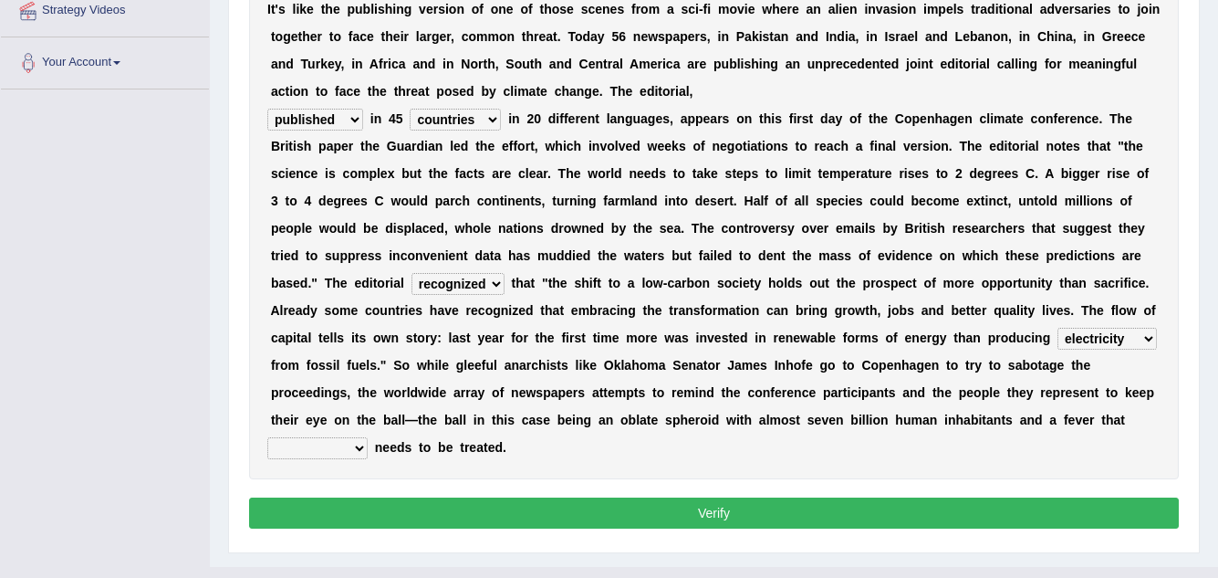
select select "modified"
click at [412, 273] on select "modified protested recognized declined" at bounding box center [458, 284] width 93 height 22
click at [337, 436] on div "I t ' s l i k e t h e p u b l i s h i n g v e r s i o n o f o n e o f t h o s e…" at bounding box center [714, 228] width 930 height 502
click at [337, 441] on select "solicitously desperately ephemerally peripherally" at bounding box center [317, 448] width 100 height 22
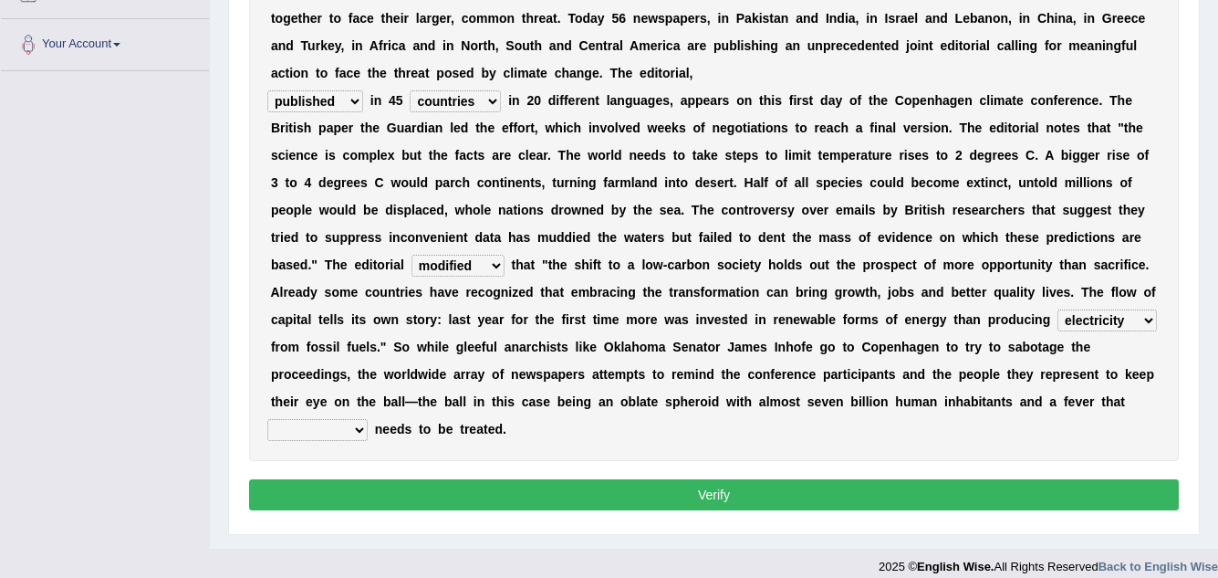
scroll to position [400, 0]
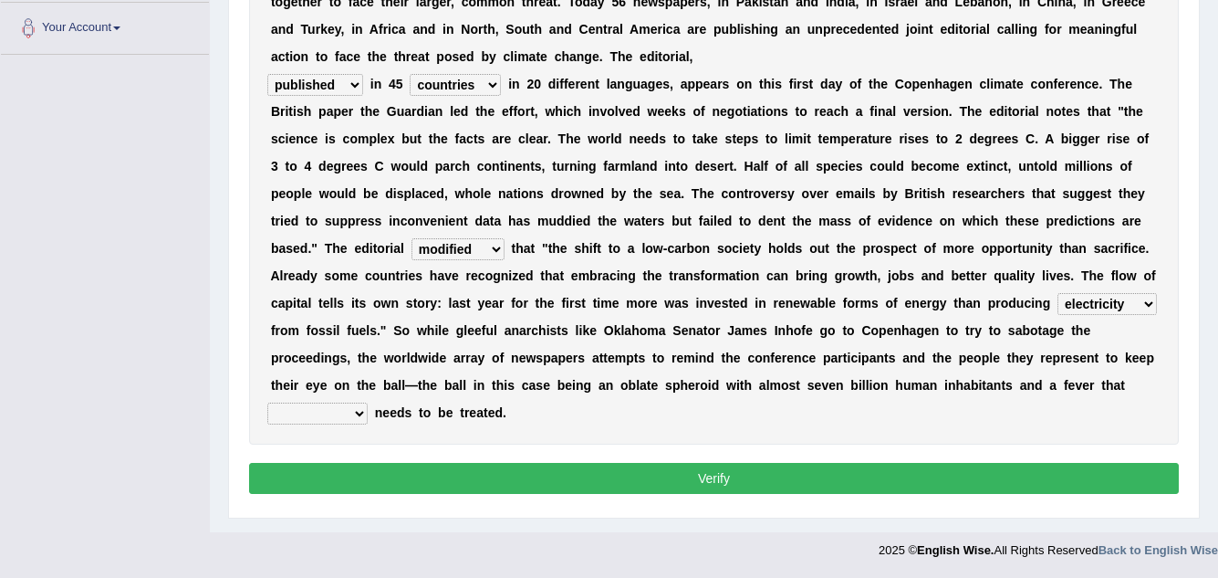
click at [320, 413] on select "solicitously desperately ephemerally peripherally" at bounding box center [317, 413] width 100 height 22
select select "peripherally"
click at [267, 402] on select "solicitously desperately ephemerally peripherally" at bounding box center [317, 413] width 100 height 22
click at [621, 495] on div "Instructions: Below is a text with blanks. Click on each blank, a list of choic…" at bounding box center [714, 174] width 939 height 667
click at [619, 482] on button "Verify" at bounding box center [714, 478] width 930 height 31
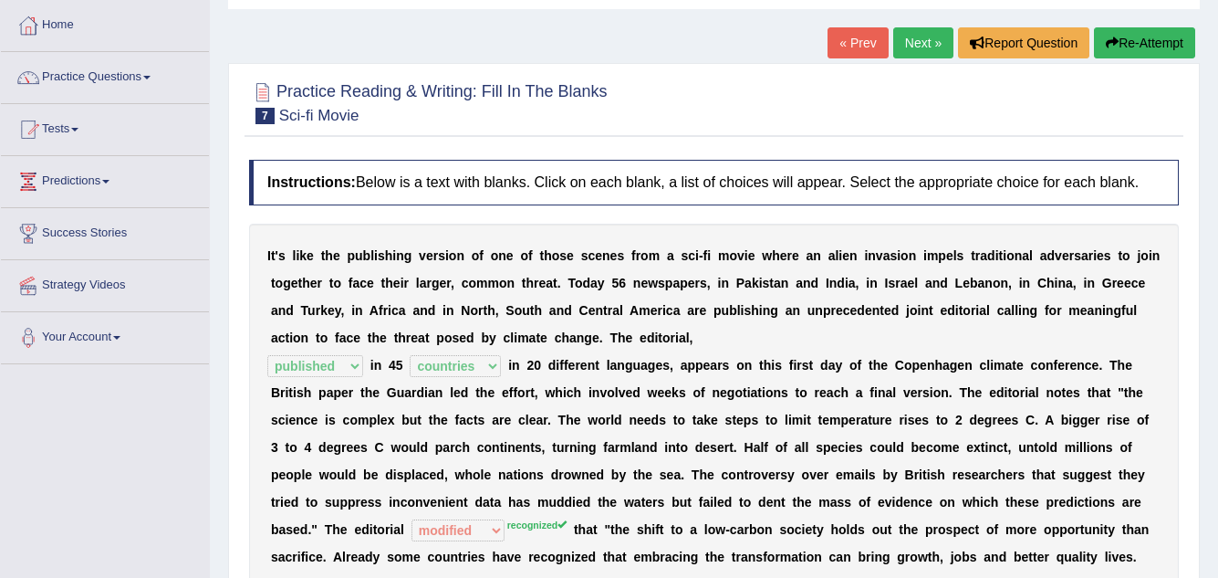
scroll to position [0, 0]
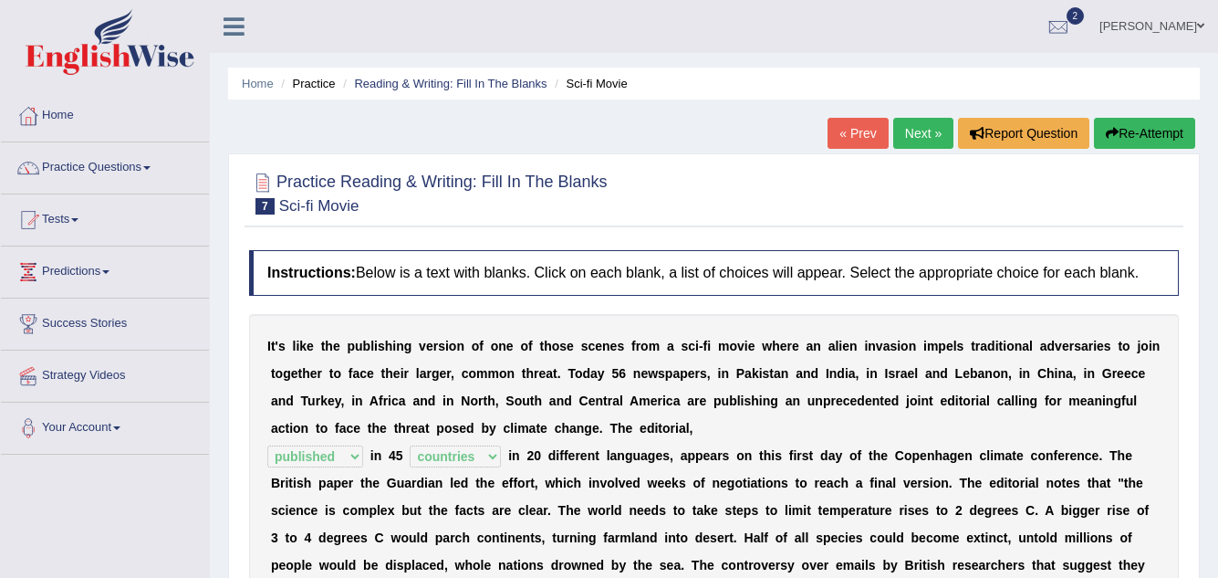
click at [900, 130] on link "Next »" at bounding box center [923, 133] width 60 height 31
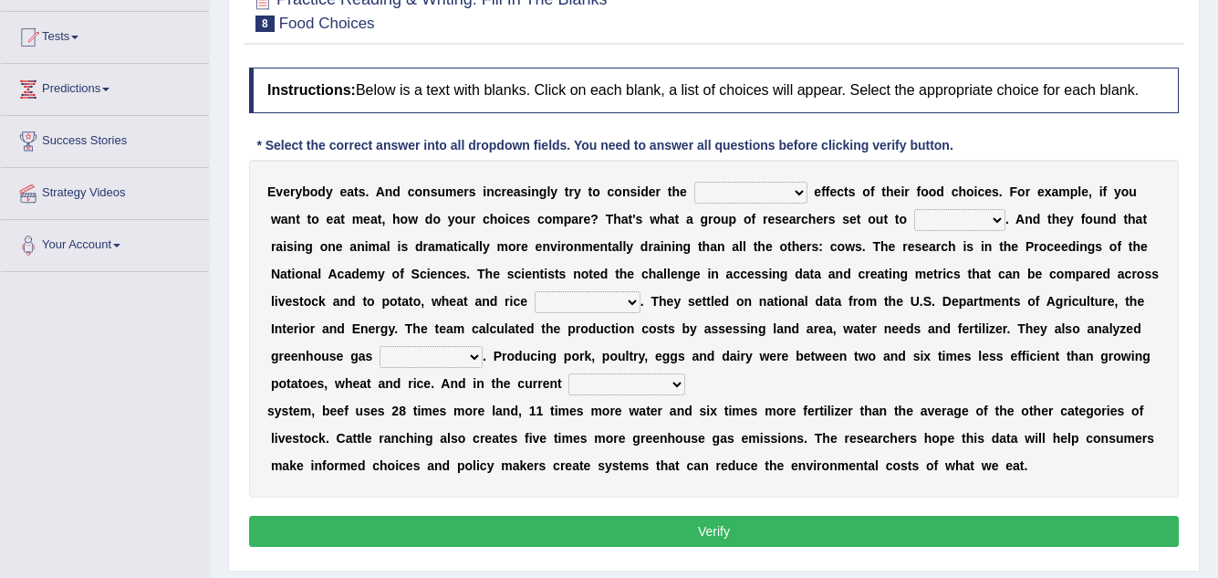
click at [718, 184] on select "spiritual economic environmental material" at bounding box center [750, 193] width 113 height 22
click at [694, 182] on select "spiritual economic environmental material" at bounding box center [750, 193] width 113 height 22
click at [780, 190] on select "spiritual economic environmental material" at bounding box center [750, 193] width 113 height 22
click at [780, 189] on select "spiritual economic environmental material" at bounding box center [750, 193] width 113 height 22
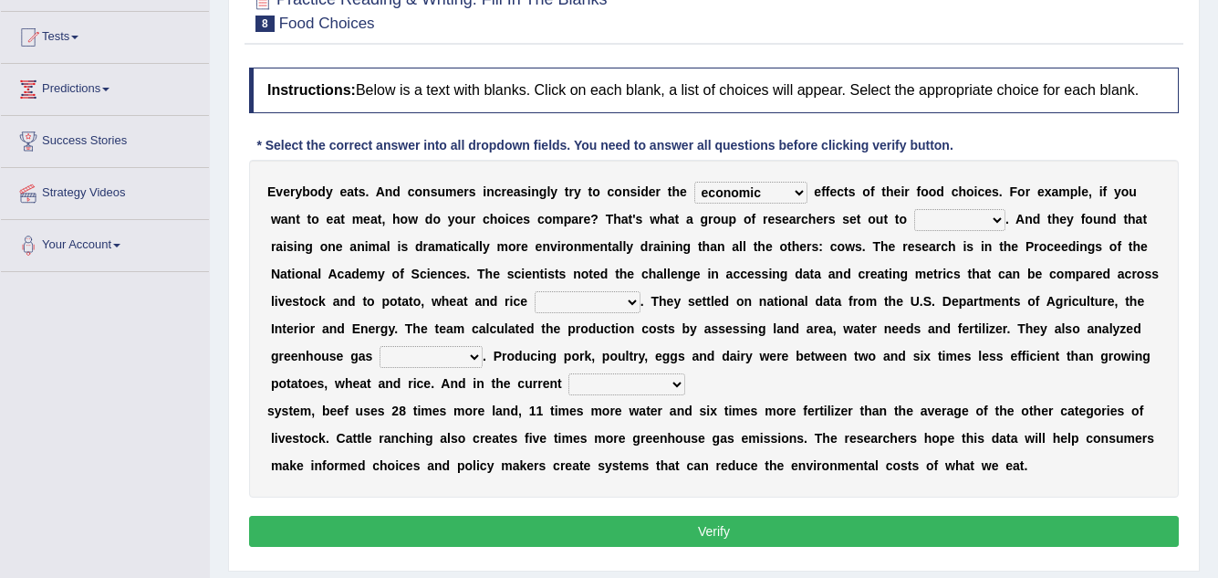
select select "environmental"
click at [694, 182] on select "spiritual economic environmental material" at bounding box center [750, 193] width 113 height 22
click at [962, 221] on select "exemplify squander discover purchase" at bounding box center [959, 220] width 91 height 22
click at [914, 209] on select "exemplify squander discover purchase" at bounding box center [959, 220] width 91 height 22
click at [982, 224] on select "exemplify squander discover purchase" at bounding box center [959, 220] width 91 height 22
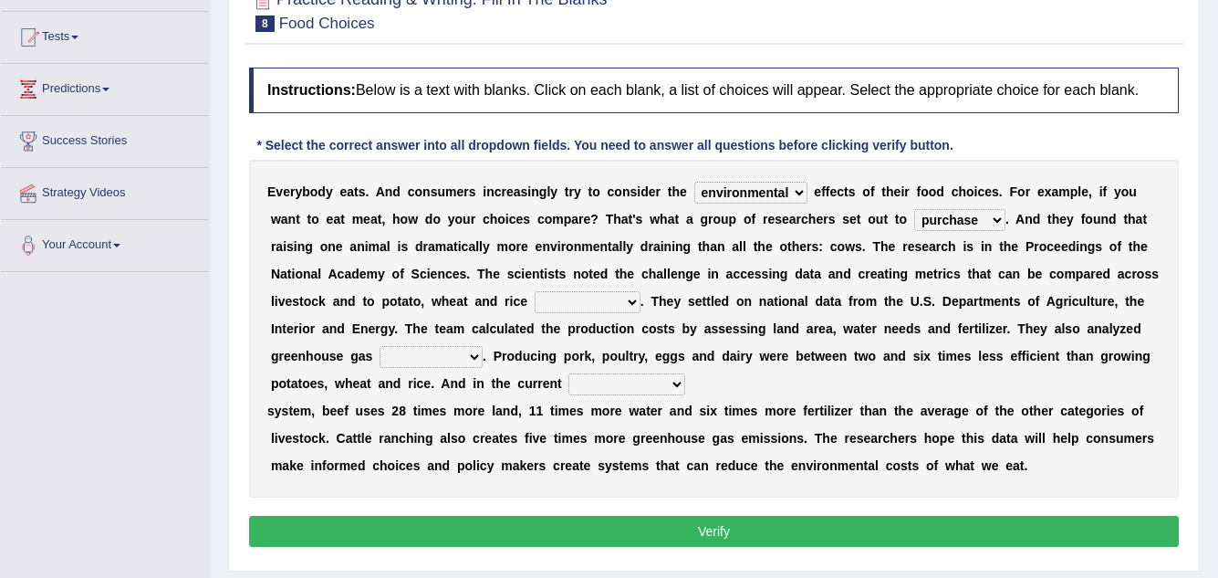
select select "discover"
click at [914, 209] on select "exemplify squander discover purchase" at bounding box center [959, 220] width 91 height 22
click at [574, 304] on select "production corruption consumption inventory" at bounding box center [588, 302] width 106 height 22
select select "consumption"
click at [535, 291] on select "production corruption consumption inventory" at bounding box center [588, 302] width 106 height 22
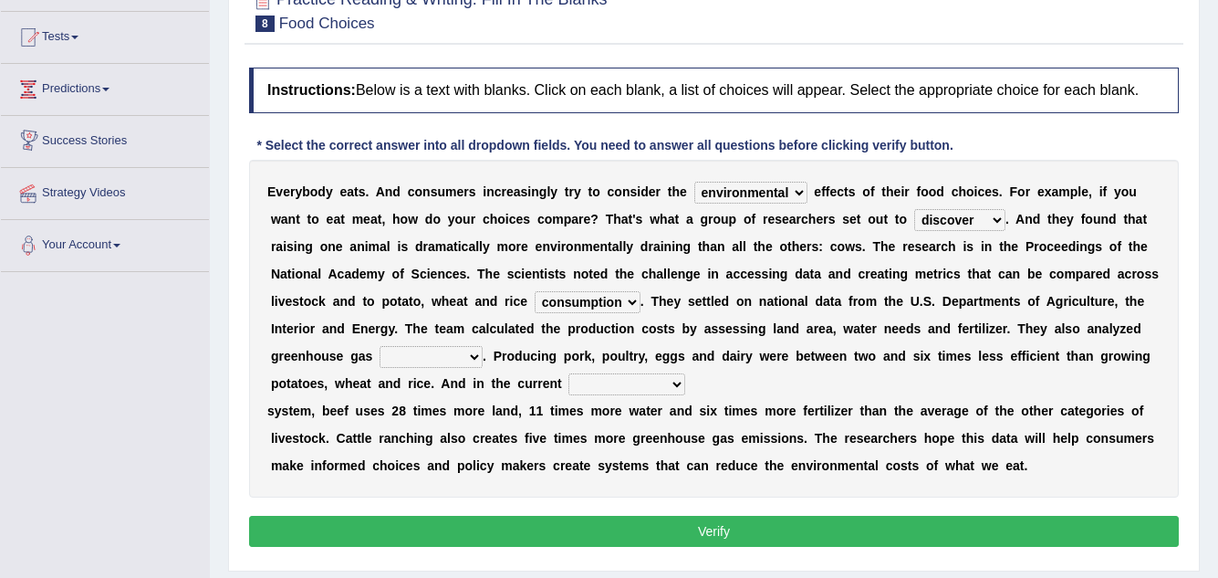
click at [446, 360] on select "conjectures manufacture emissions purification" at bounding box center [431, 357] width 103 height 22
select select "emissions"
click at [380, 346] on select "conjectures manufacture emissions purification" at bounding box center [431, 357] width 103 height 22
click at [609, 377] on select "agricultural impalpable ungrammatical terminal" at bounding box center [626, 384] width 117 height 22
select select "agricultural"
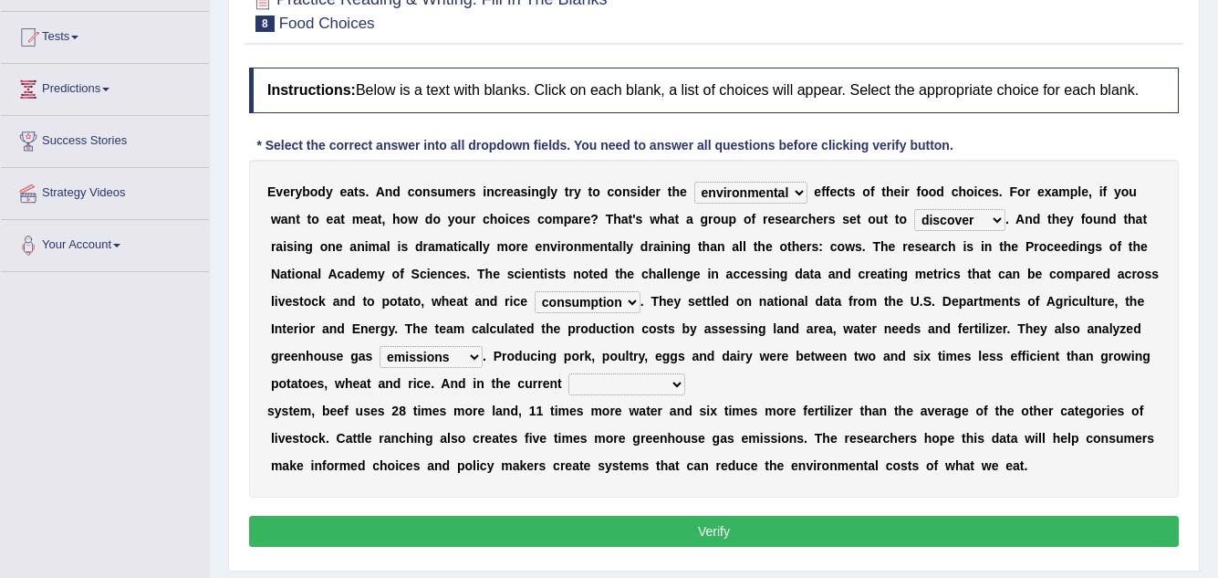
click at [568, 373] on select "agricultural impalpable ungrammatical terminal" at bounding box center [626, 384] width 117 height 22
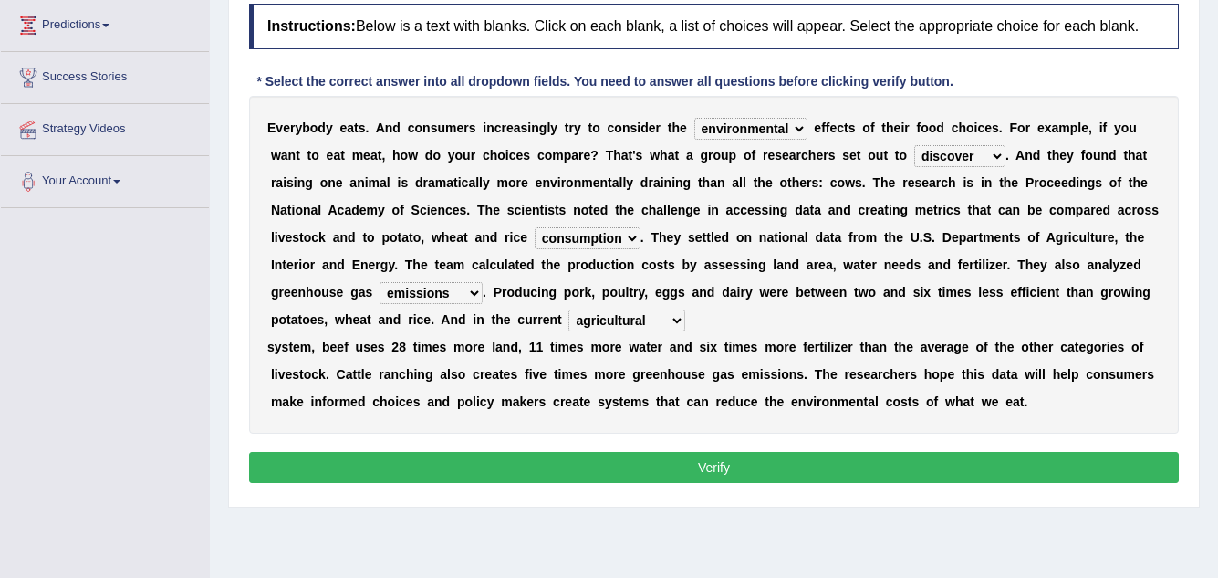
scroll to position [274, 0]
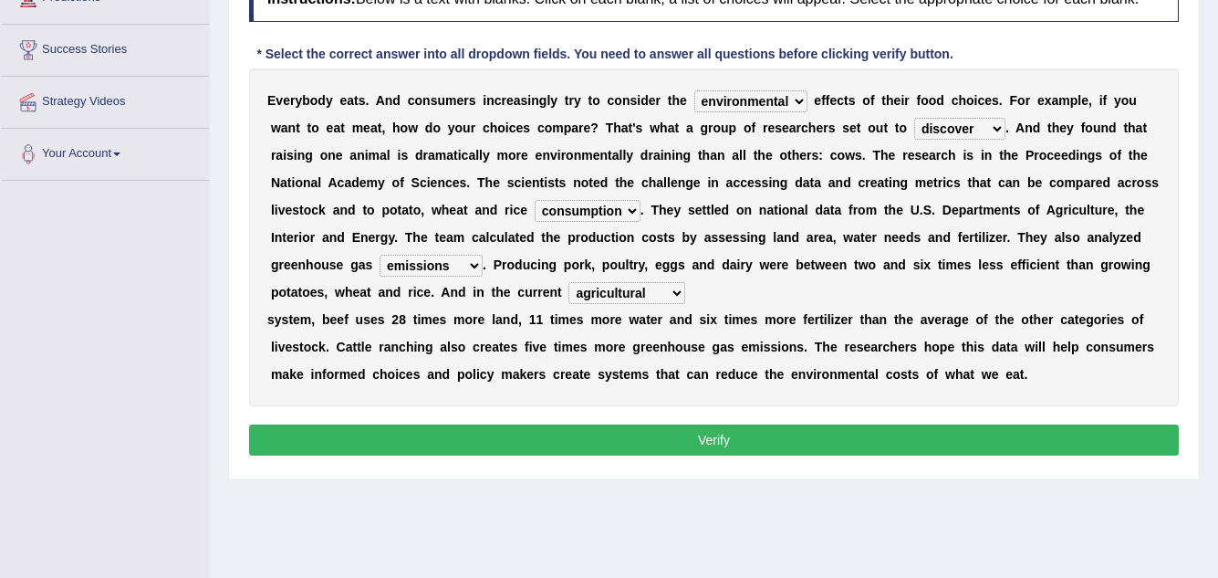
click at [621, 291] on select "agricultural impalpable ungrammatical terminal" at bounding box center [626, 293] width 117 height 22
click at [890, 294] on div "E v e r y b o d y e a t s . A n d c o n s u m e r s i n c r e a s i n g l y t r…" at bounding box center [714, 237] width 930 height 338
click at [666, 445] on button "Verify" at bounding box center [714, 439] width 930 height 31
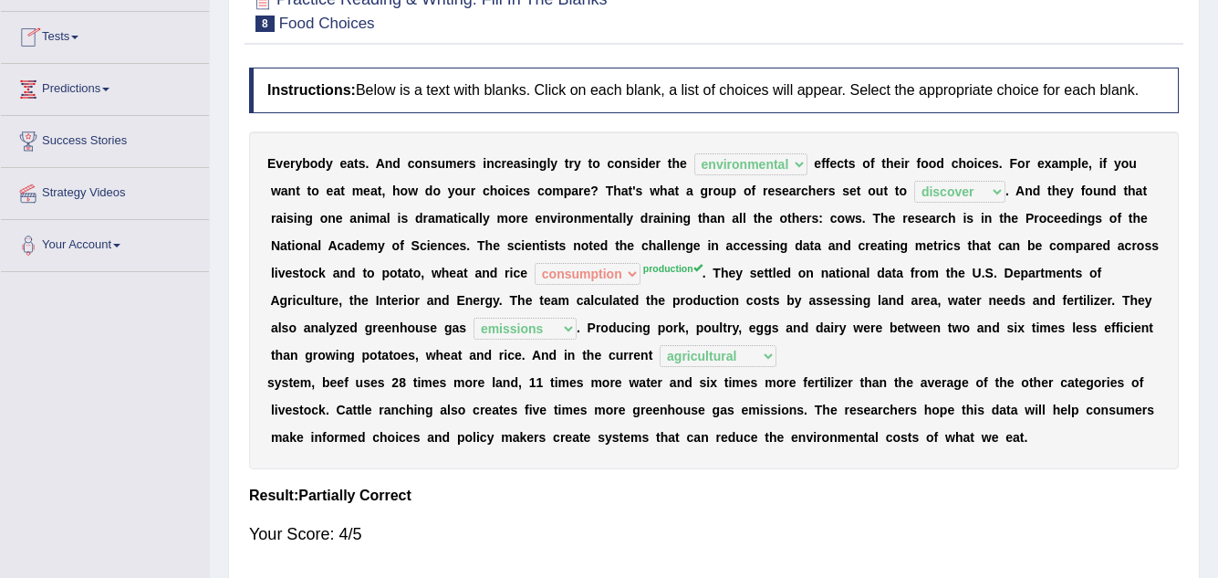
scroll to position [0, 0]
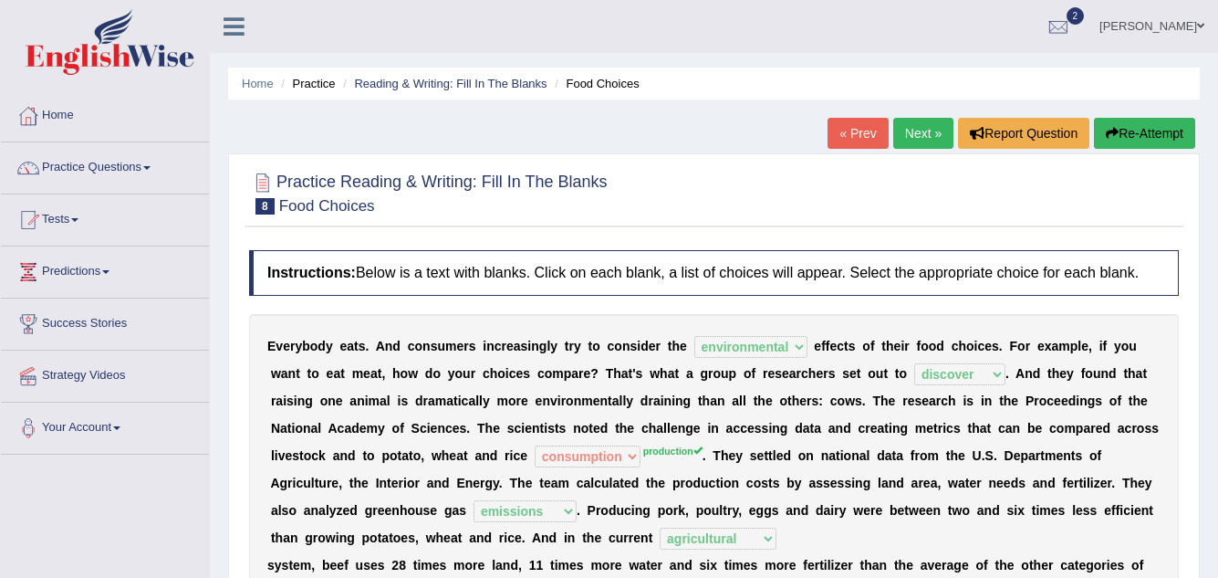
click at [905, 130] on link "Next »" at bounding box center [923, 133] width 60 height 31
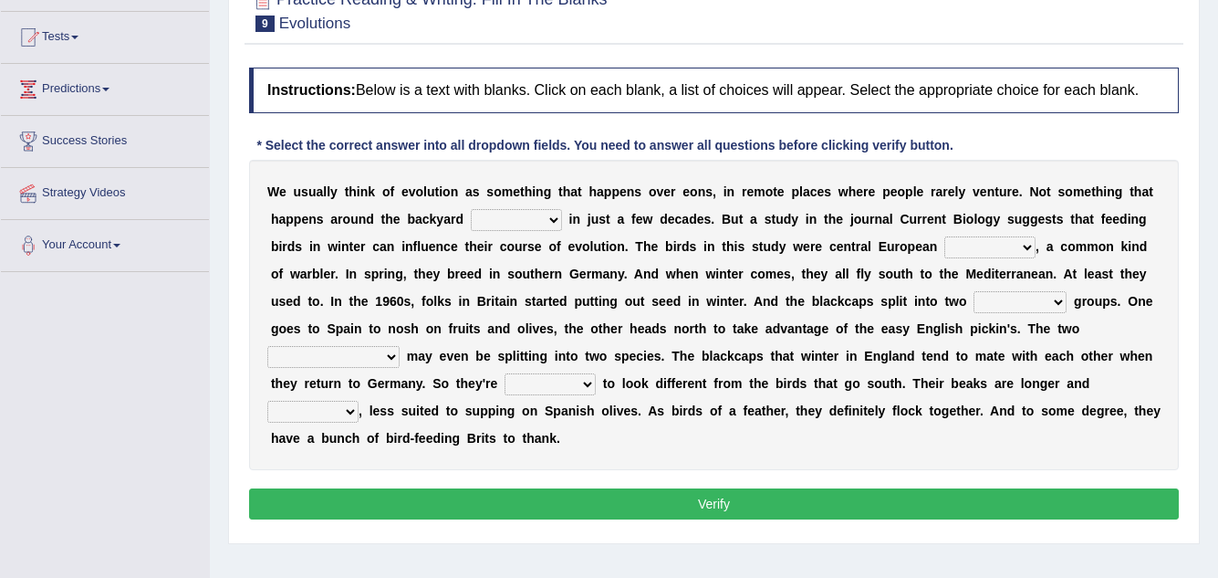
click at [516, 220] on select "beaver believer birdfeeder phonier" at bounding box center [516, 220] width 91 height 22
select select "believer"
click at [471, 209] on select "beaver believer birdfeeder phonier" at bounding box center [516, 220] width 91 height 22
click at [974, 247] on select "blackcaps pox flaps chats" at bounding box center [989, 247] width 91 height 22
click at [944, 236] on select "blackcaps pox flaps chats" at bounding box center [989, 247] width 91 height 22
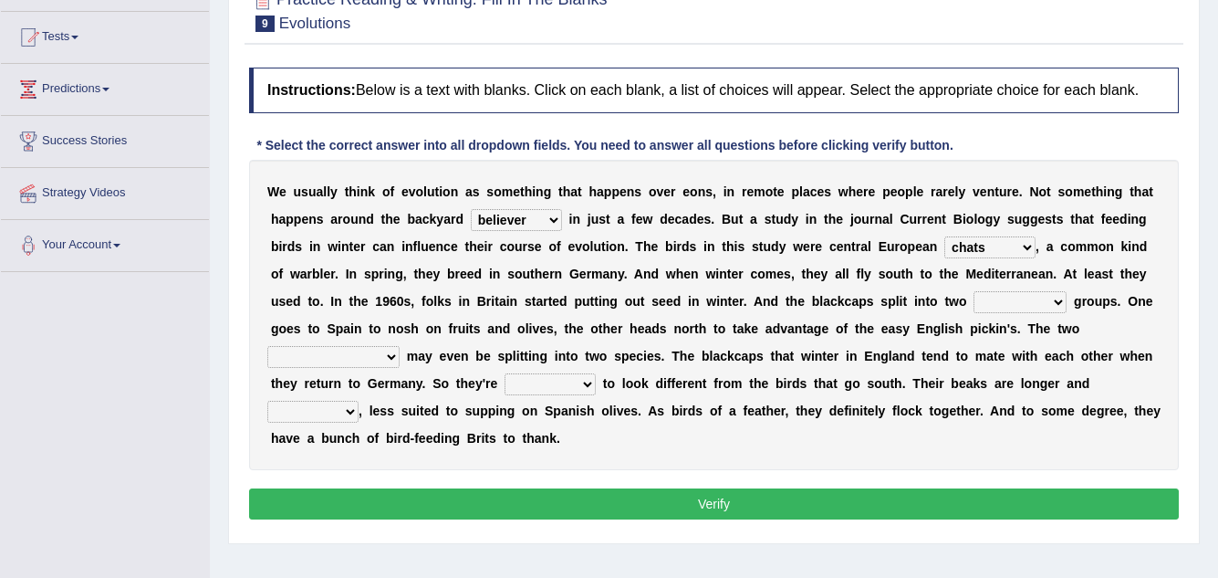
click at [1006, 244] on select "blackcaps pox flaps chats" at bounding box center [989, 247] width 91 height 22
select select "blackcaps"
click at [944, 236] on select "blackcaps pox flaps chats" at bounding box center [989, 247] width 91 height 22
click at [1017, 296] on select "distinct bit disconnect split" at bounding box center [1020, 302] width 93 height 22
select select "distinct"
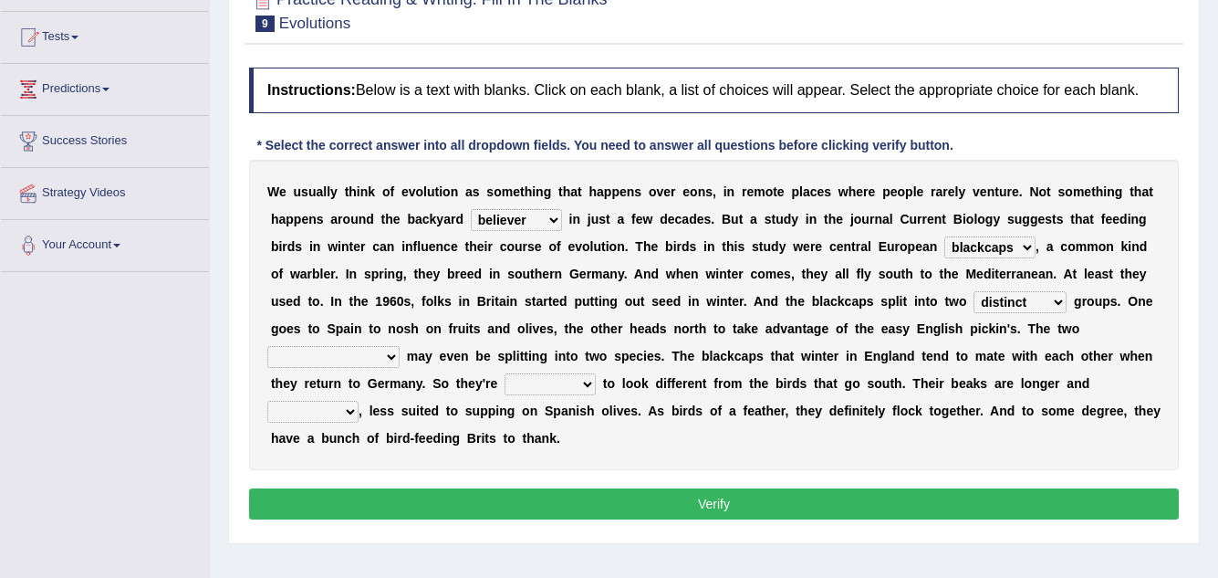
click at [974, 291] on select "distinct bit disconnect split" at bounding box center [1020, 302] width 93 height 22
click at [392, 356] on select "elevators populations breakers contraindications" at bounding box center [333, 357] width 132 height 22
select select "populations"
click at [267, 346] on select "elevators populations breakers contraindications" at bounding box center [333, 357] width 132 height 22
click at [530, 377] on select "starting blotting wanting padding" at bounding box center [550, 384] width 91 height 22
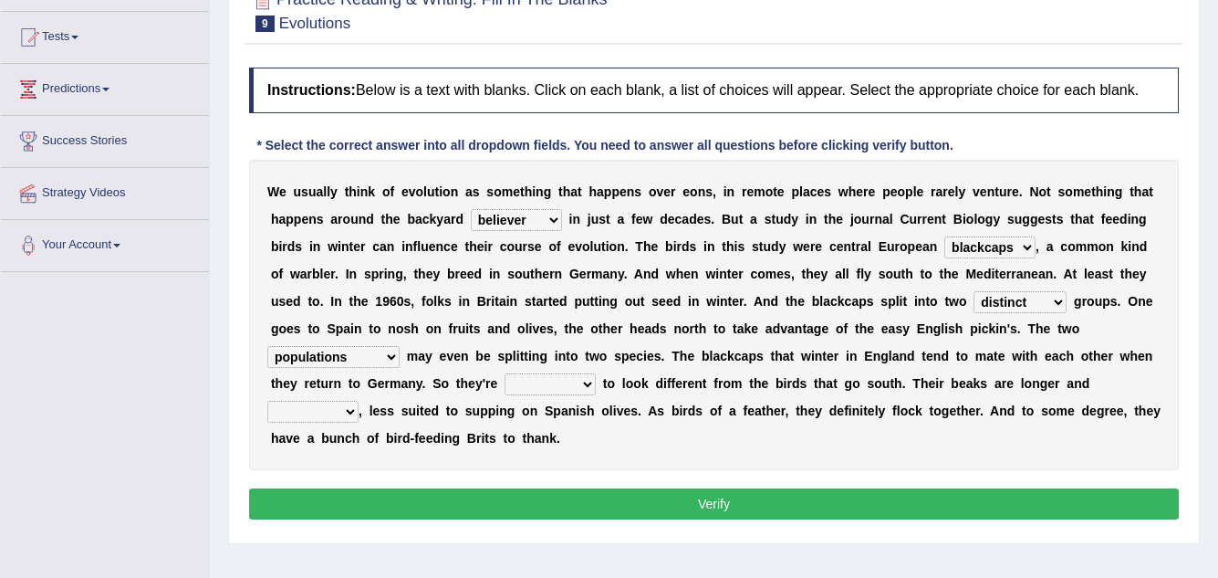
select select "starting"
click at [505, 373] on select "starting blotting wanting padding" at bounding box center [550, 384] width 91 height 22
click at [325, 417] on select "freshwater spillover scheduler narrower" at bounding box center [312, 412] width 91 height 22
select select "freshwater"
click at [267, 401] on select "freshwater spillover scheduler narrower" at bounding box center [312, 412] width 91 height 22
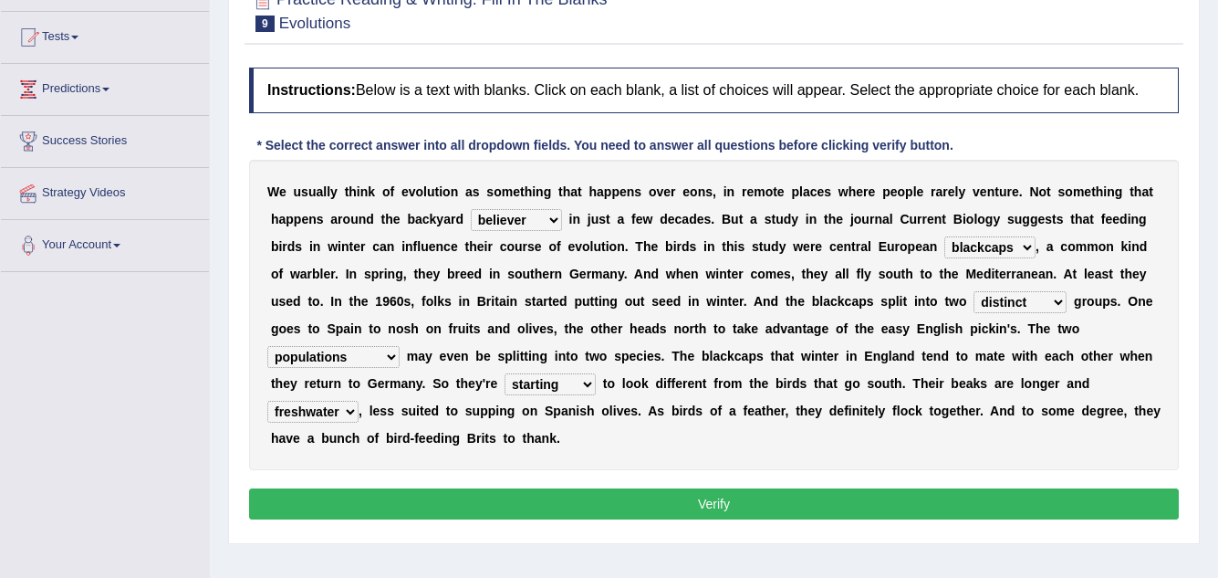
click at [974, 252] on select "blackcaps pox flaps chats" at bounding box center [989, 247] width 91 height 22
click at [981, 423] on div "W e u s u a l l y t h i n k o f e v o l u t i o n a s s o m e t h i n g t h a t…" at bounding box center [714, 315] width 930 height 310
click at [391, 360] on select "elevators populations breakers contraindications" at bounding box center [333, 357] width 132 height 22
select select "breakers"
click at [267, 346] on select "elevators populations breakers contraindications" at bounding box center [333, 357] width 132 height 22
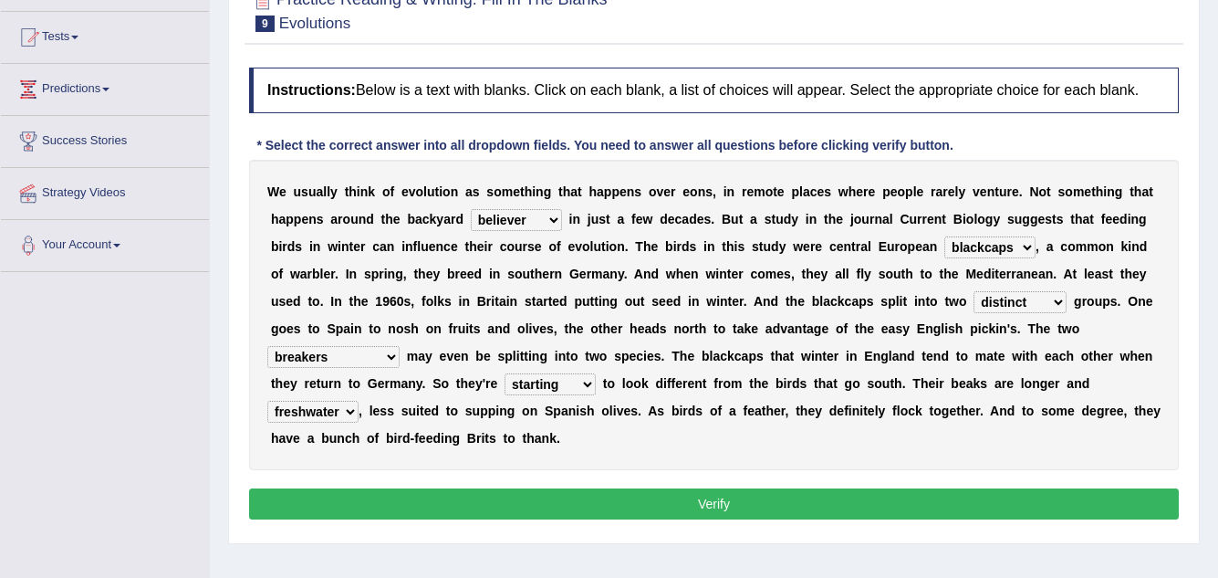
click at [687, 498] on button "Verify" at bounding box center [714, 503] width 930 height 31
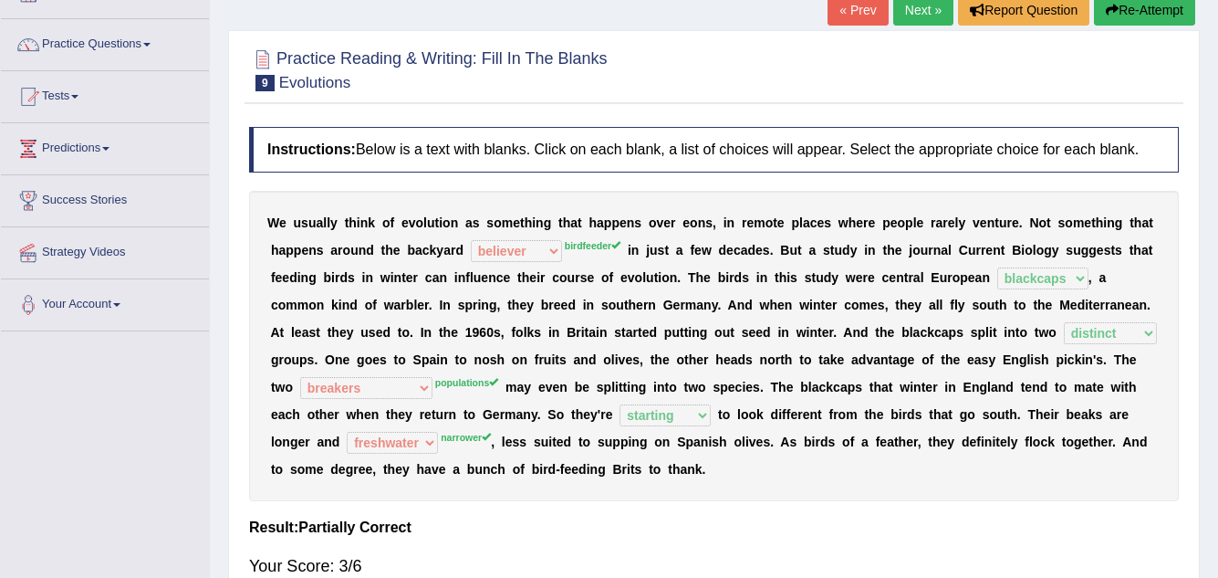
scroll to position [91, 0]
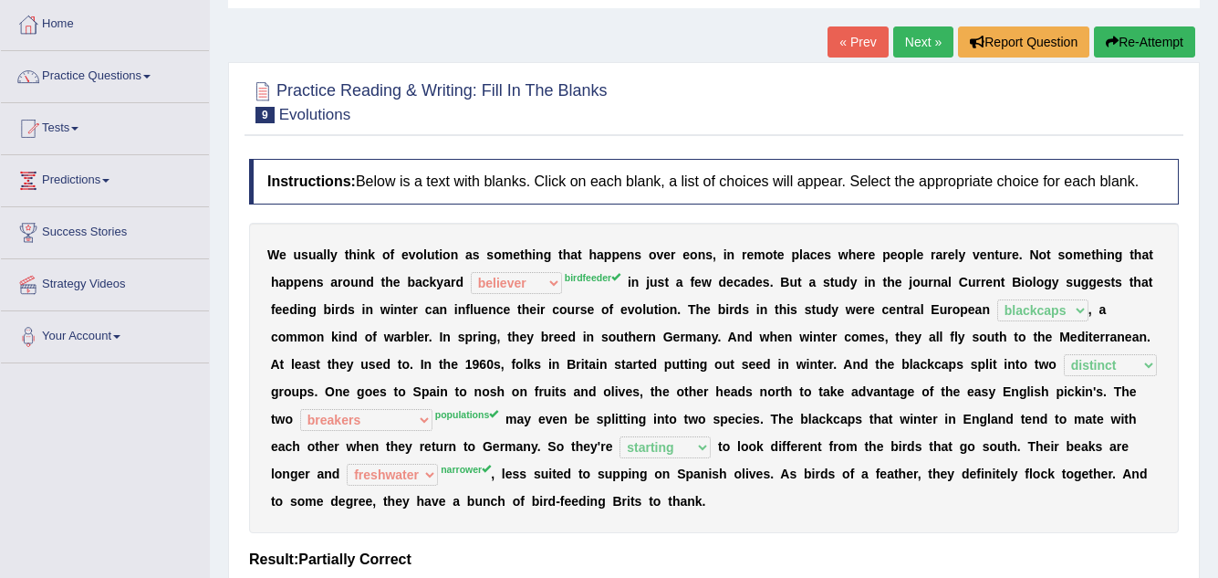
click at [1143, 45] on button "Re-Attempt" at bounding box center [1144, 41] width 101 height 31
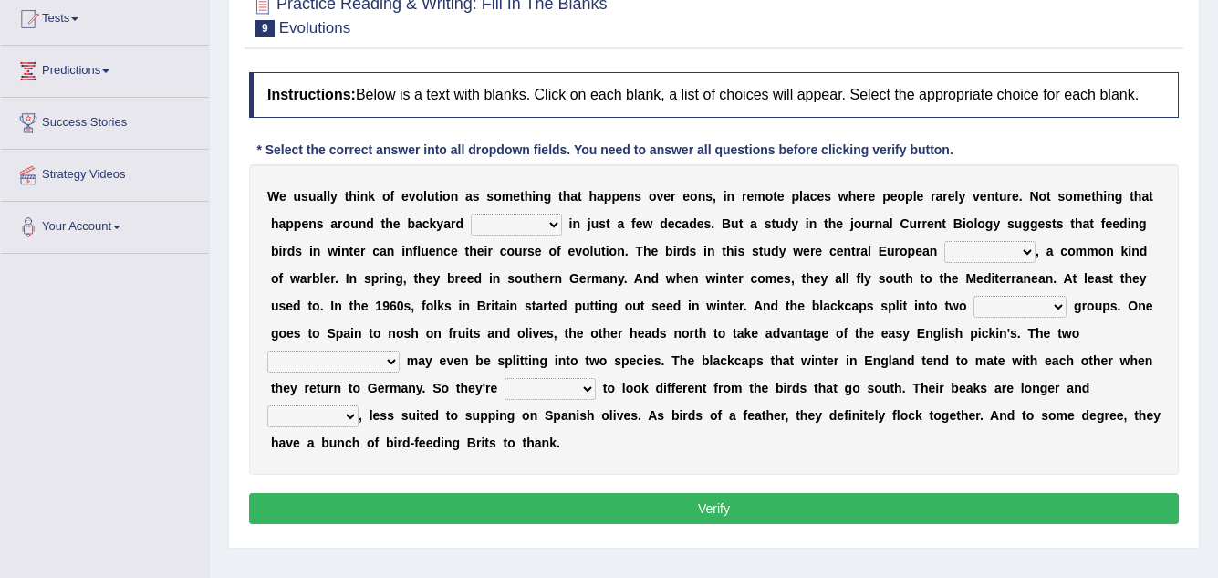
scroll to position [274, 0]
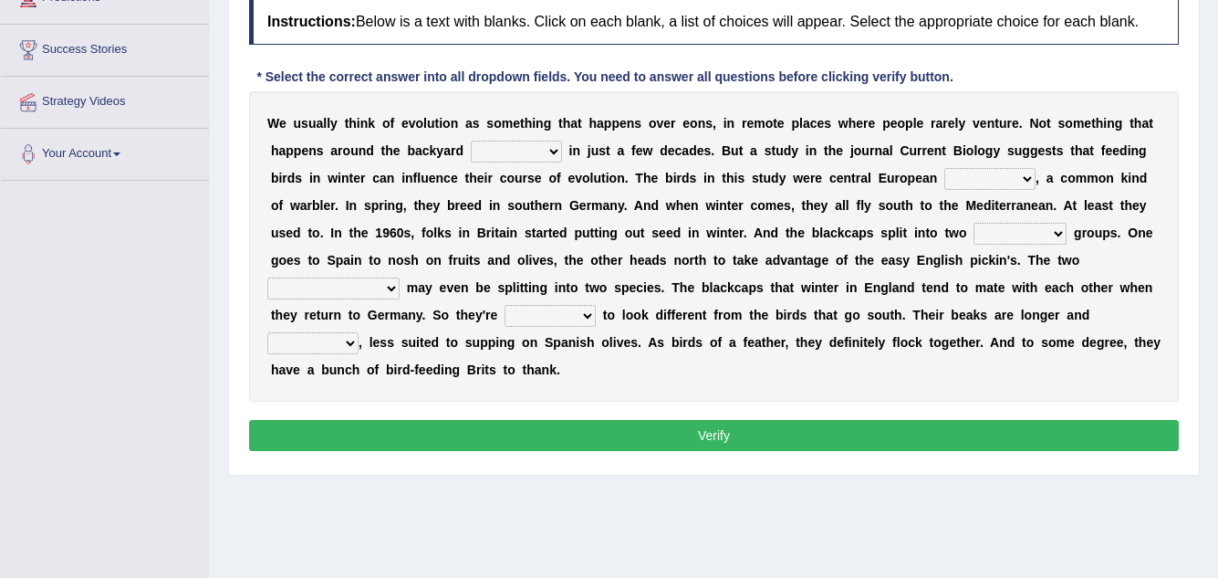
click at [528, 145] on select "beaver believer birdfeeder phonier" at bounding box center [516, 152] width 91 height 22
select select "birdfeeder"
click at [471, 141] on select "beaver believer birdfeeder phonier" at bounding box center [516, 152] width 91 height 22
click at [994, 180] on select "blackcaps pox flaps chats" at bounding box center [989, 179] width 91 height 22
select select "flaps"
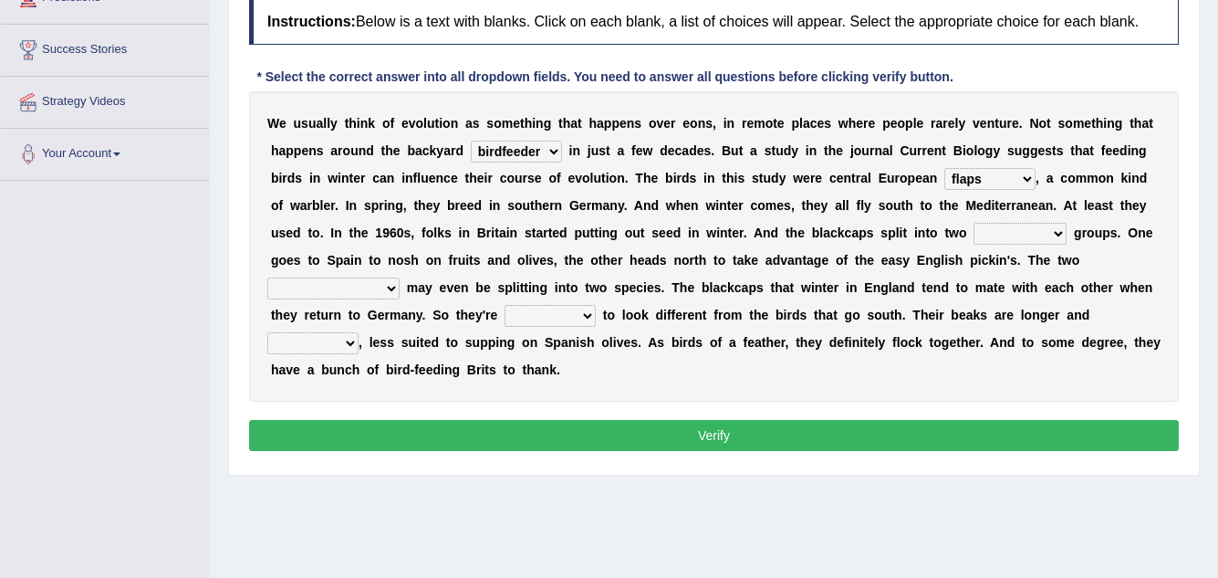
click at [944, 168] on select "blackcaps pox flaps chats" at bounding box center [989, 179] width 91 height 22
click at [1031, 244] on select "distinct bit disconnect split" at bounding box center [1020, 234] width 93 height 22
select select "distinct"
click at [974, 223] on select "distinct bit disconnect split" at bounding box center [1020, 234] width 93 height 22
click at [360, 276] on div "W e u s u a l l y t h i n k o f e v o l u t i o n a s s o m e t h i n g t h a t…" at bounding box center [714, 246] width 930 height 310
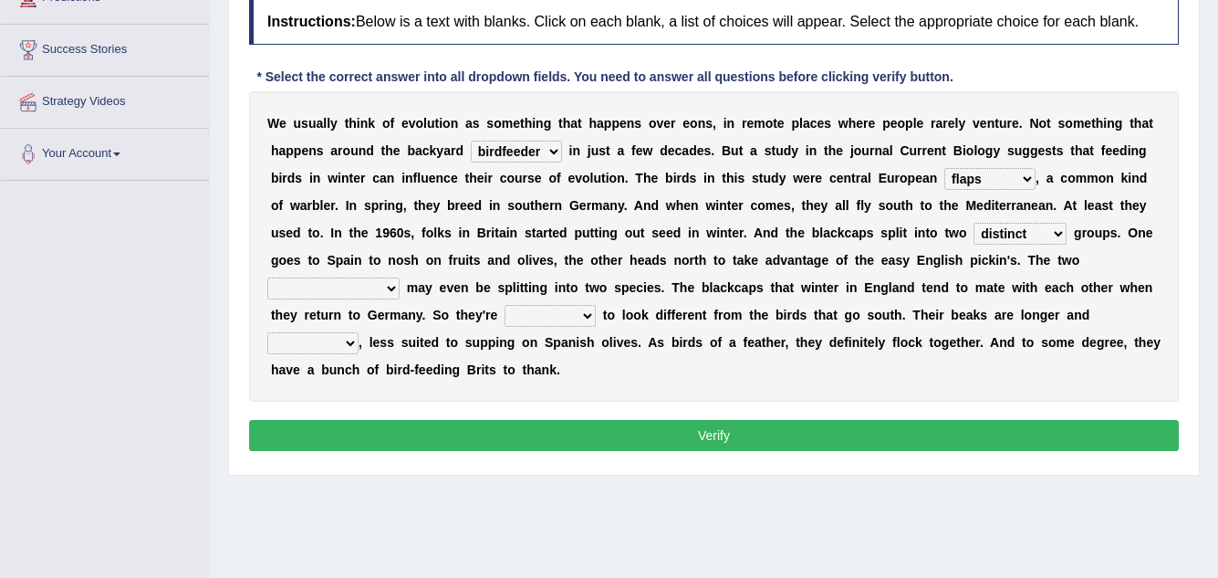
click at [365, 281] on select "elevators populations breakers contraindications" at bounding box center [333, 288] width 132 height 22
select select "populations"
click at [267, 277] on select "elevators populations breakers contraindications" at bounding box center [333, 288] width 132 height 22
click at [564, 307] on select "starting blotting wanting padding" at bounding box center [550, 316] width 91 height 22
select select "starting"
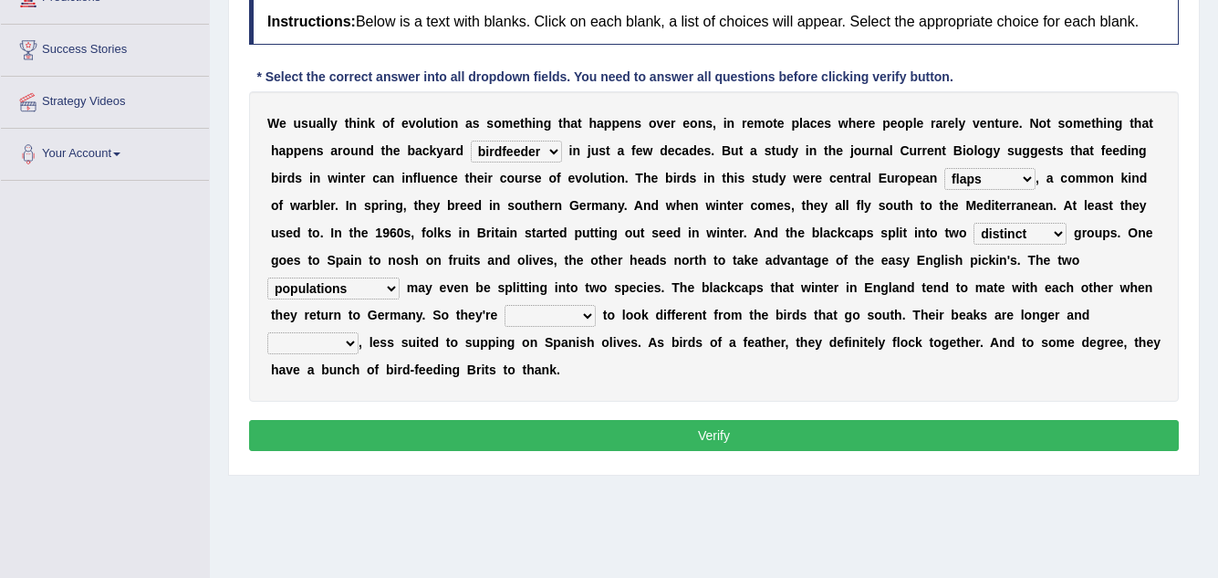
click at [505, 305] on select "starting blotting wanting padding" at bounding box center [550, 316] width 91 height 22
click at [350, 350] on select "freshwater spillover scheduler narrower" at bounding box center [312, 343] width 91 height 22
select select "freshwater"
click at [267, 332] on select "freshwater spillover scheduler narrower" at bounding box center [312, 343] width 91 height 22
click at [436, 422] on button "Verify" at bounding box center [714, 435] width 930 height 31
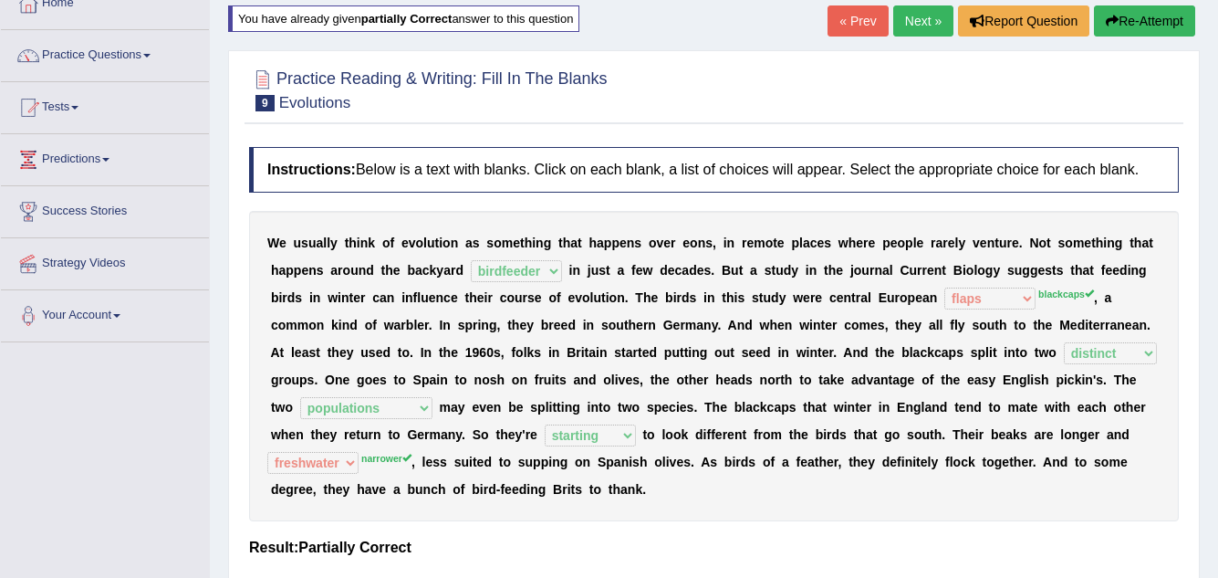
scroll to position [0, 0]
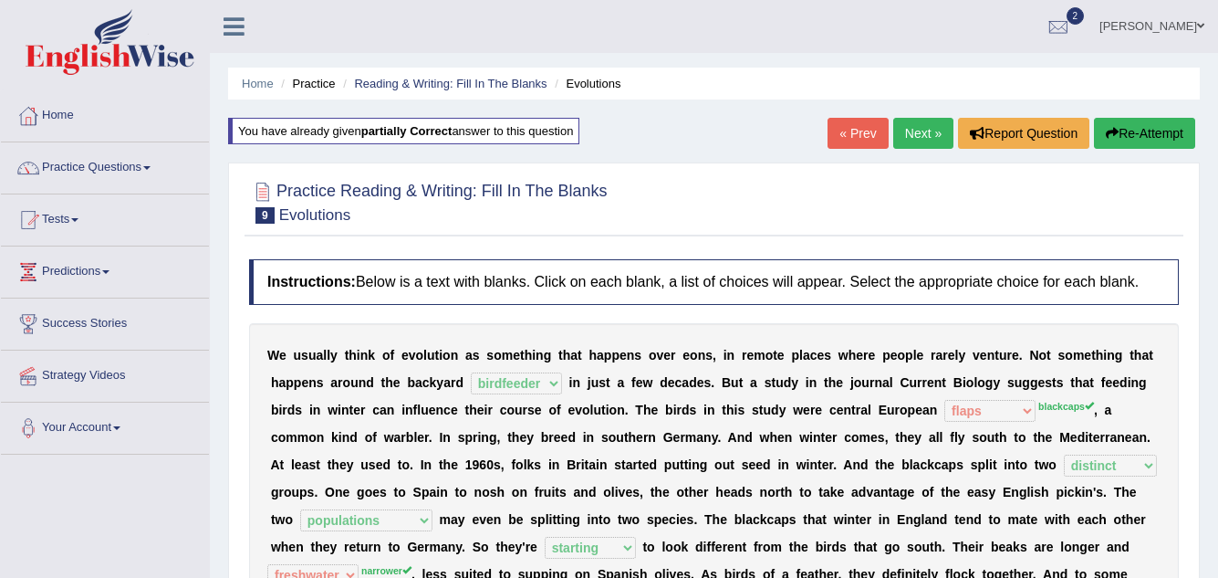
click at [913, 141] on link "Next »" at bounding box center [923, 133] width 60 height 31
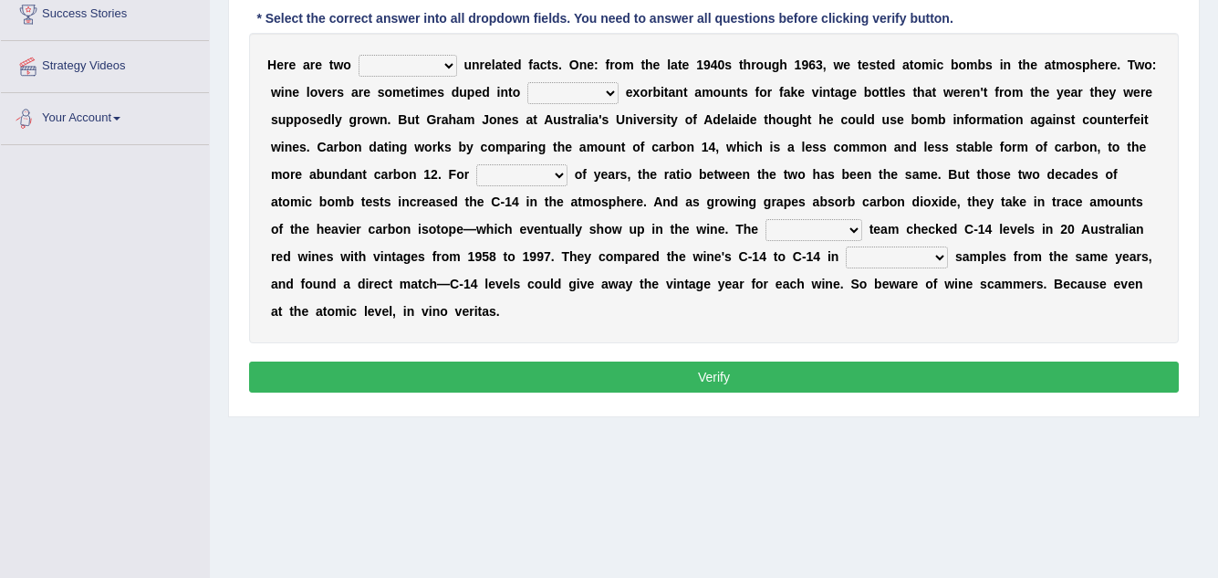
scroll to position [198, 0]
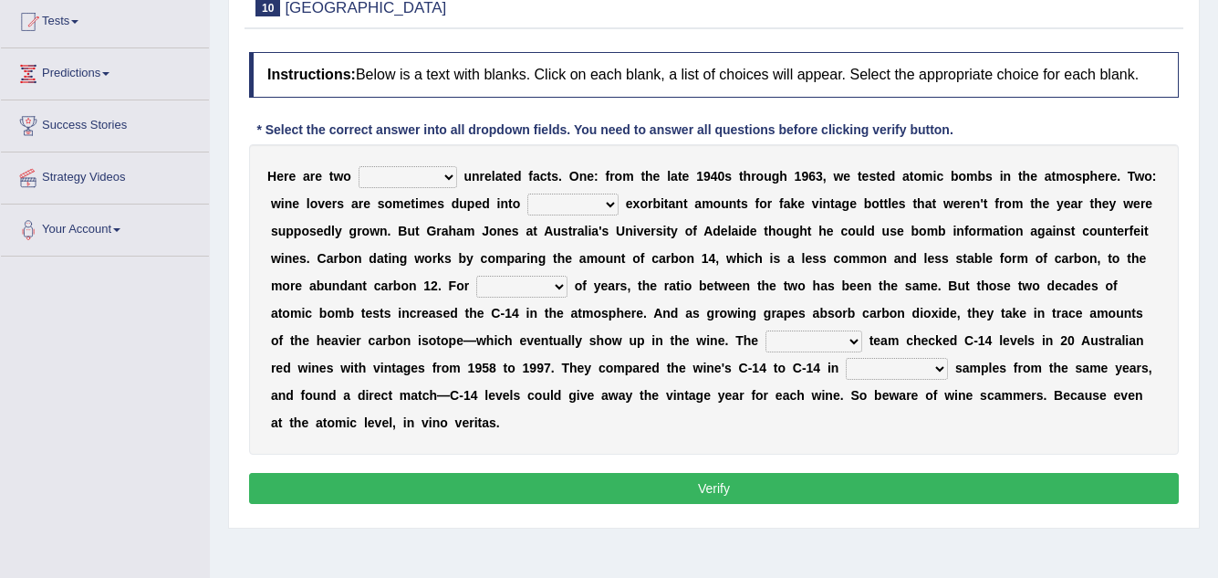
click at [441, 176] on select "seemingly feelingly endearingly entreatingly" at bounding box center [408, 177] width 99 height 22
select select "feelingly"
click at [359, 166] on select "seemingly feelingly endearingly entreatingly" at bounding box center [408, 177] width 99 height 22
click at [589, 207] on select "dipping trekking spending swinging" at bounding box center [572, 204] width 91 height 22
select select "spending"
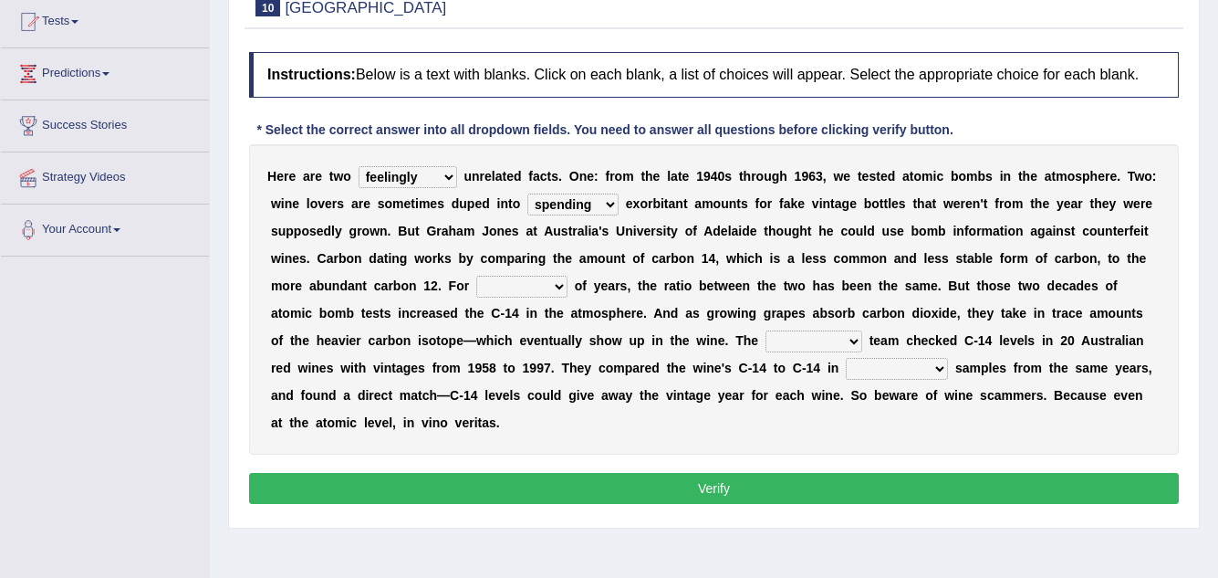
click at [527, 193] on select "dipping trekking spending swinging" at bounding box center [572, 204] width 91 height 22
click at [599, 205] on select "dipping trekking spending swinging" at bounding box center [572, 204] width 91 height 22
click at [767, 304] on div "H e r e a r e t w o seemingly feelingly endearingly entreatingly u n r e l a t …" at bounding box center [714, 299] width 930 height 310
click at [536, 285] on select "couples much thousands numerous" at bounding box center [521, 287] width 91 height 22
select select "thousands"
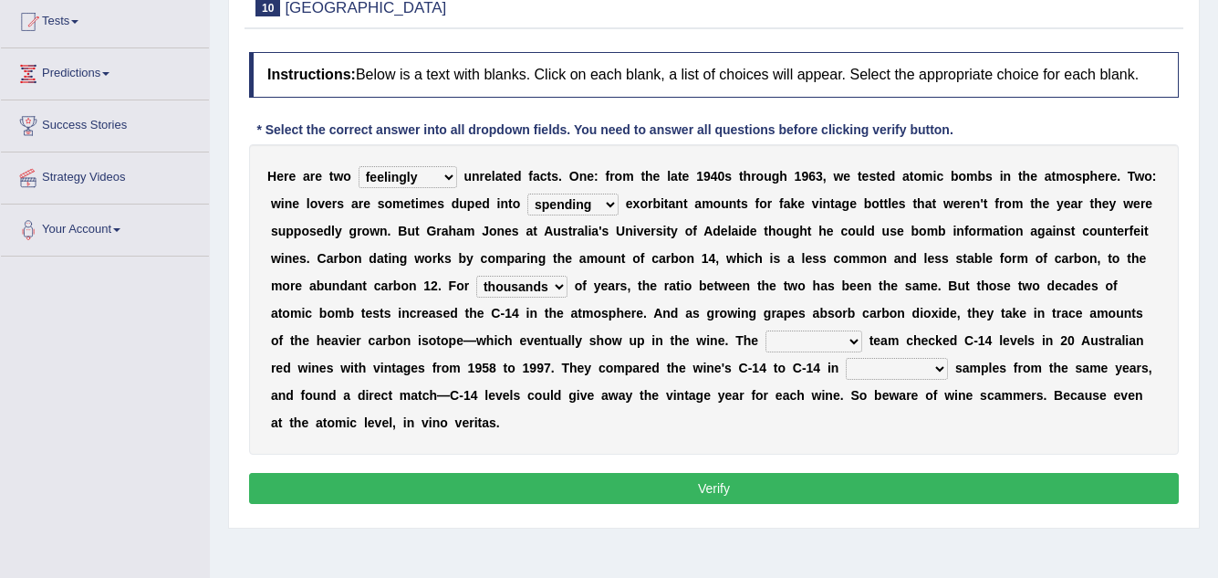
click at [476, 276] on select "couples much thousands numerous" at bounding box center [521, 287] width 91 height 22
click at [797, 346] on select "research individual preparation strange" at bounding box center [814, 341] width 97 height 22
select select "preparation"
click at [766, 330] on select "research individual preparation strange" at bounding box center [814, 341] width 97 height 22
drag, startPoint x: 871, startPoint y: 375, endPoint x: 861, endPoint y: 377, distance: 10.2
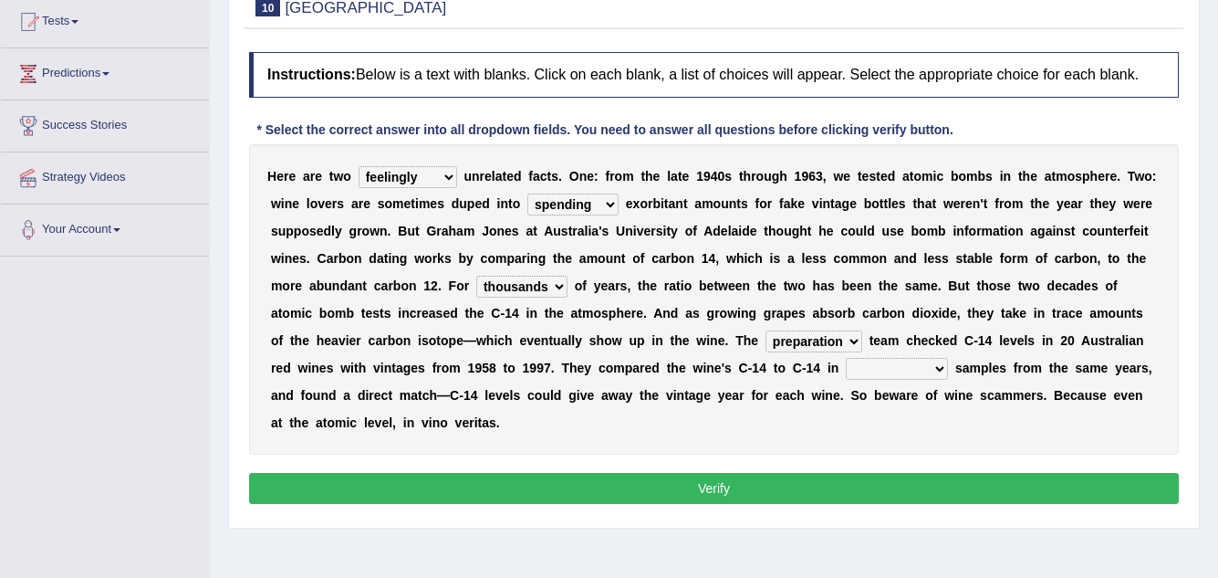
click at [866, 375] on select "physical atmospheric fluid solid" at bounding box center [897, 369] width 102 height 22
select select "physical"
click at [846, 358] on select "physical atmospheric fluid solid" at bounding box center [897, 369] width 102 height 22
click at [745, 488] on button "Verify" at bounding box center [714, 488] width 930 height 31
